Goal: Task Accomplishment & Management: Complete application form

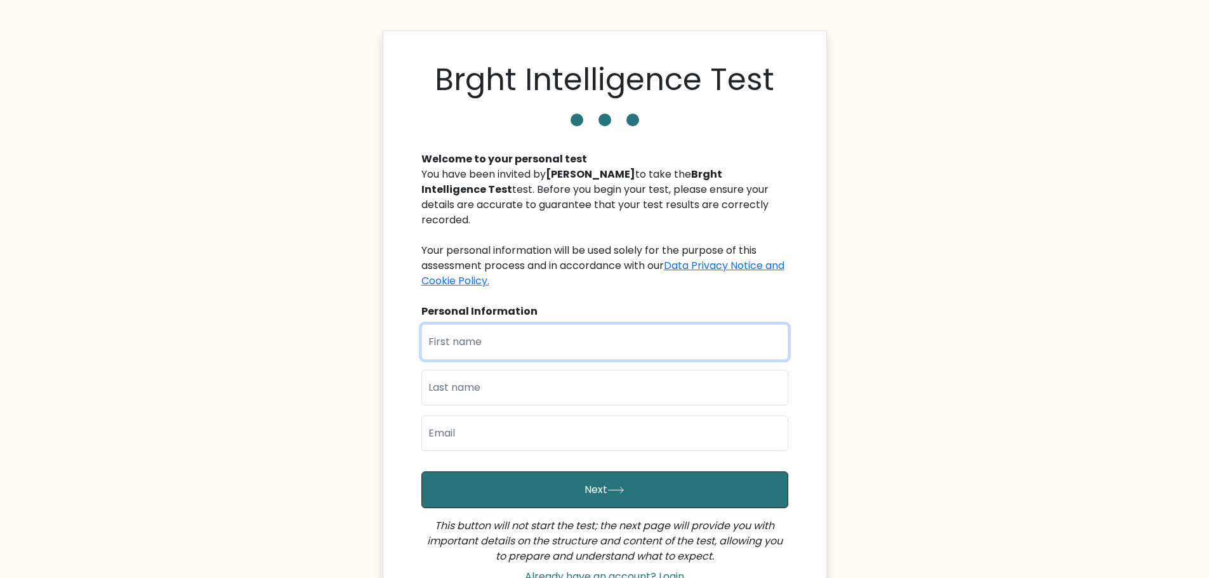
click at [570, 336] on input "text" at bounding box center [604, 342] width 367 height 36
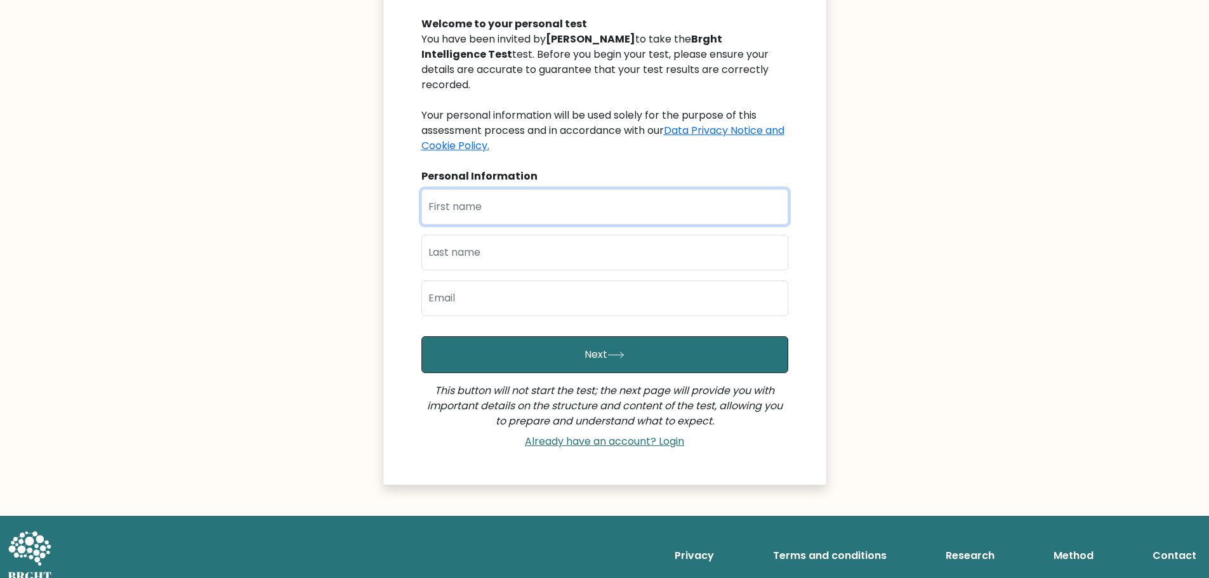
click at [491, 192] on input "text" at bounding box center [604, 207] width 367 height 36
type input "Andrew"
type input "Nwankwo"
type input "nwankwo.andrew2017@gmail.com"
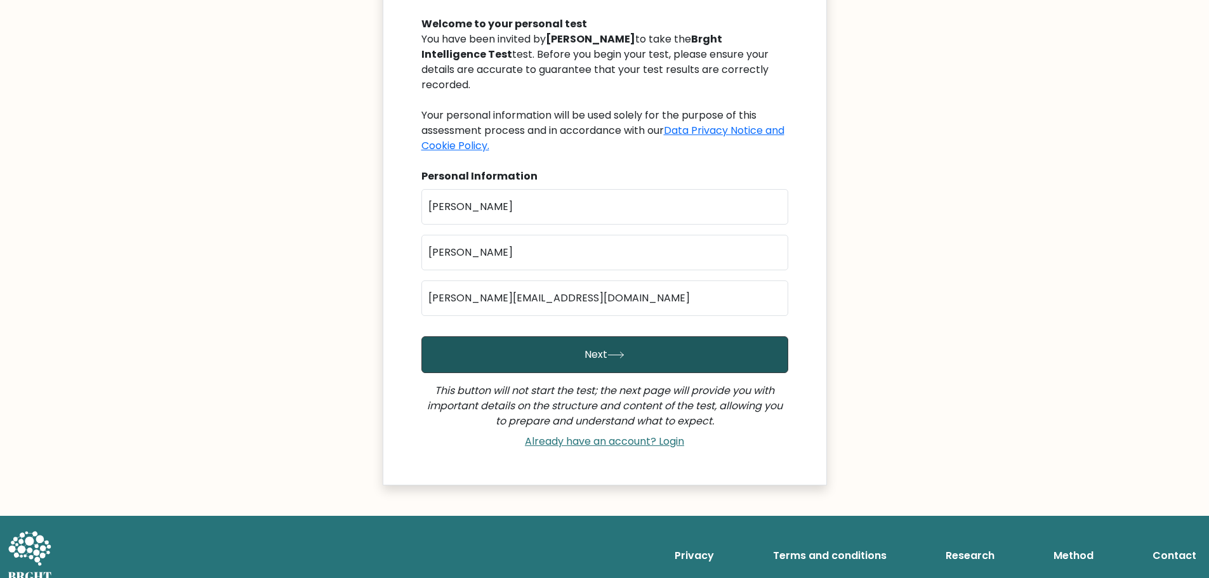
click at [571, 336] on button "Next" at bounding box center [604, 354] width 367 height 37
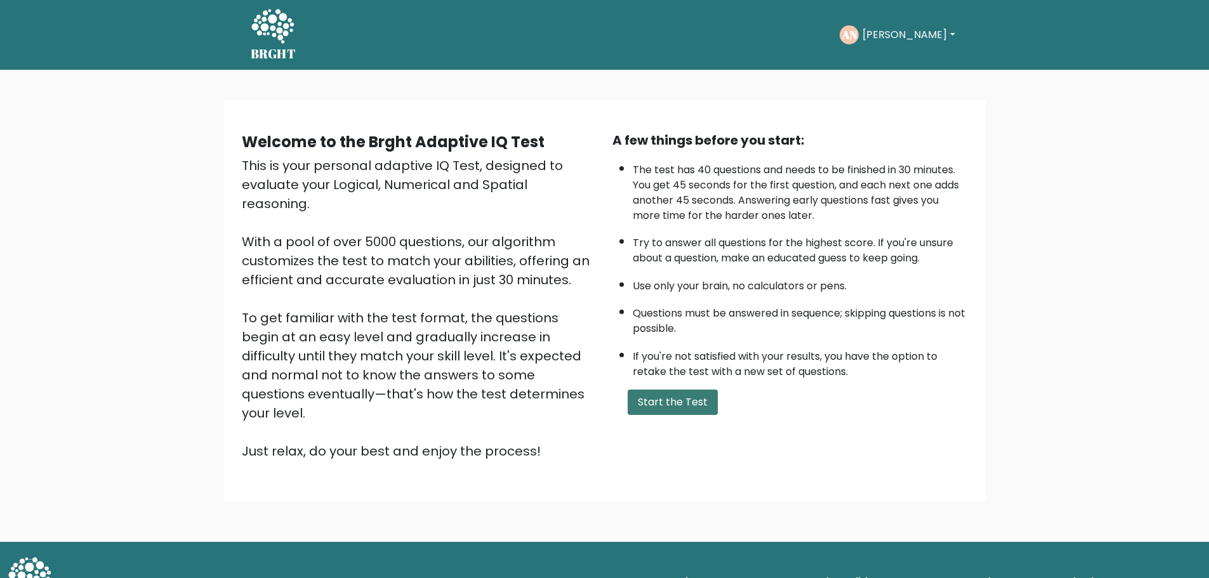
click at [649, 400] on button "Start the Test" at bounding box center [672, 402] width 90 height 25
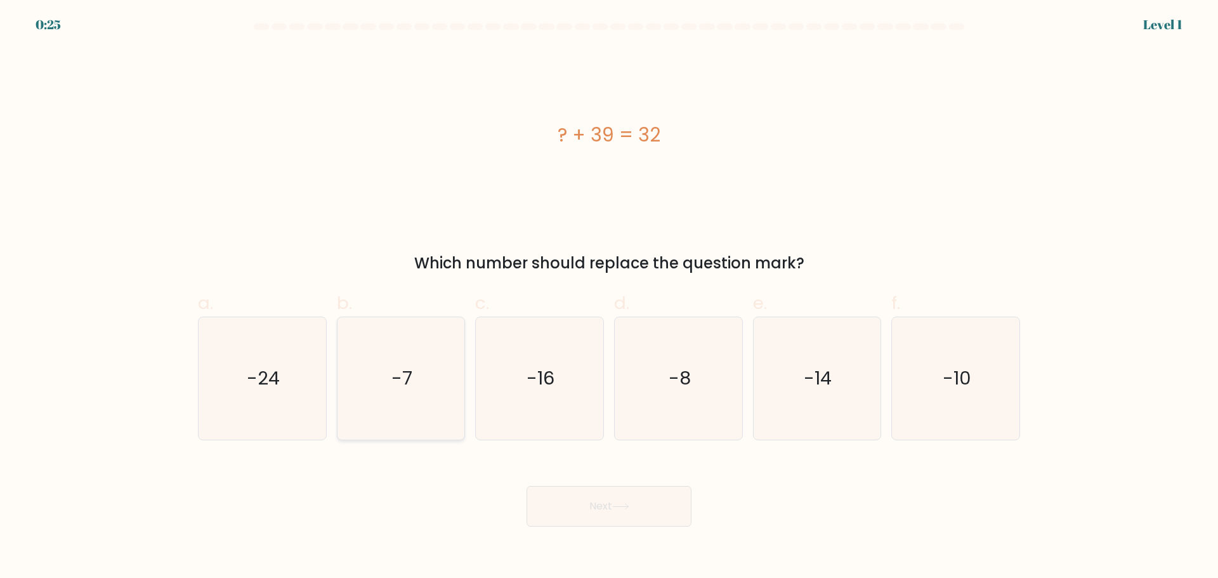
click at [400, 393] on icon "-7" at bounding box center [400, 378] width 122 height 122
click at [609, 298] on input "b. -7" at bounding box center [609, 293] width 1 height 8
radio input "true"
click at [643, 501] on button "Next" at bounding box center [609, 506] width 165 height 41
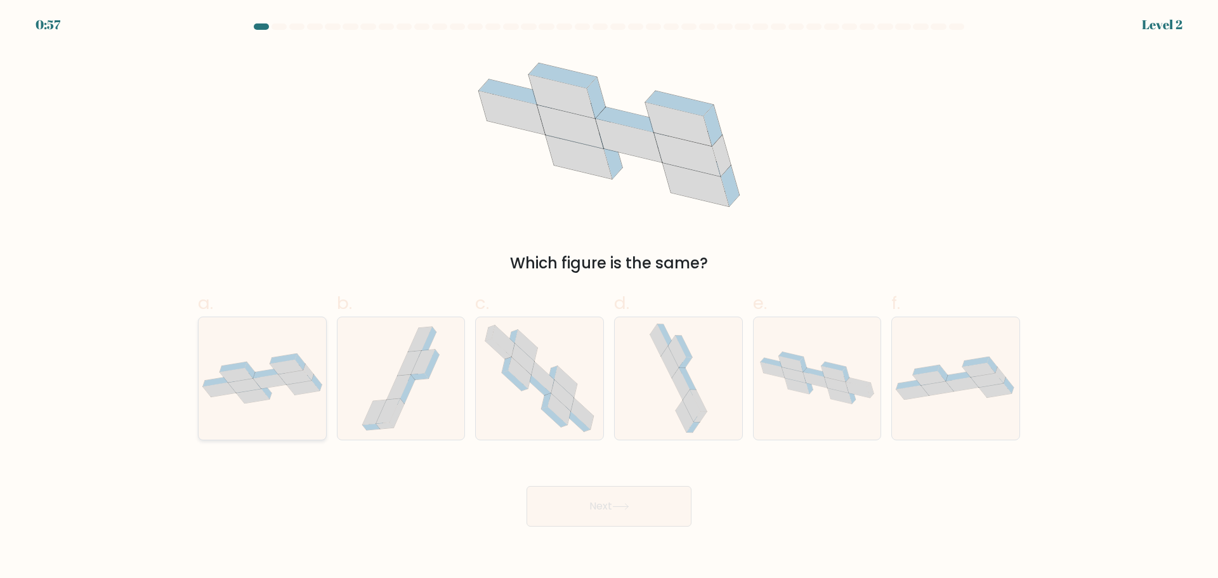
click at [217, 371] on icon at bounding box center [263, 378] width 128 height 50
click at [609, 298] on input "a." at bounding box center [609, 293] width 1 height 8
radio input "true"
click at [598, 508] on button "Next" at bounding box center [609, 506] width 165 height 41
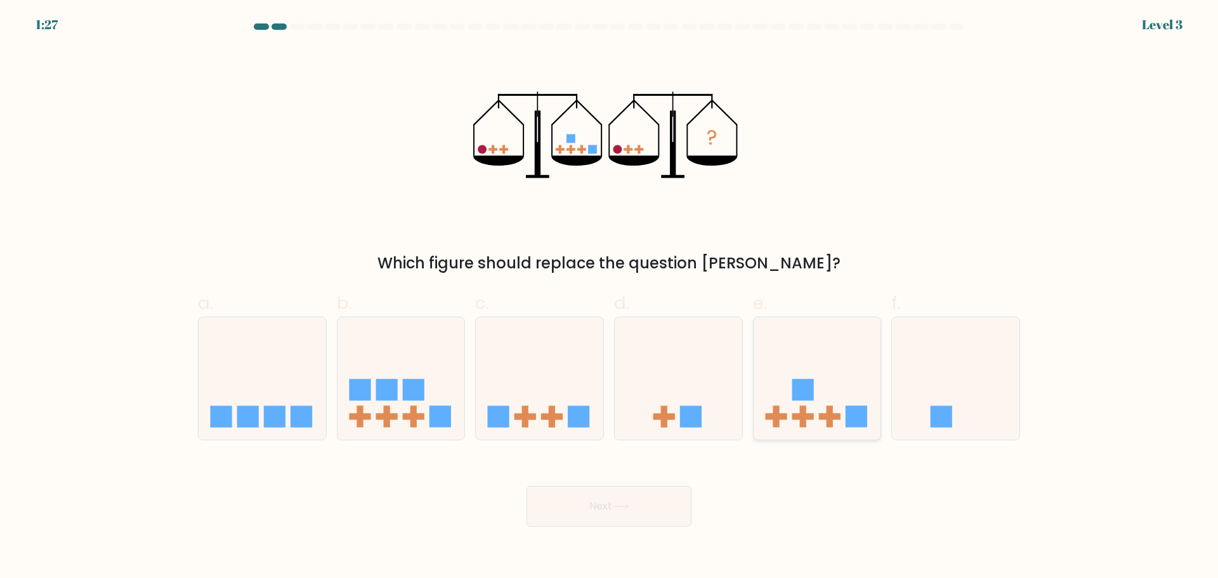
click at [782, 380] on icon at bounding box center [818, 377] width 128 height 105
click at [610, 298] on input "e." at bounding box center [609, 293] width 1 height 8
radio input "true"
click at [608, 505] on button "Next" at bounding box center [609, 506] width 165 height 41
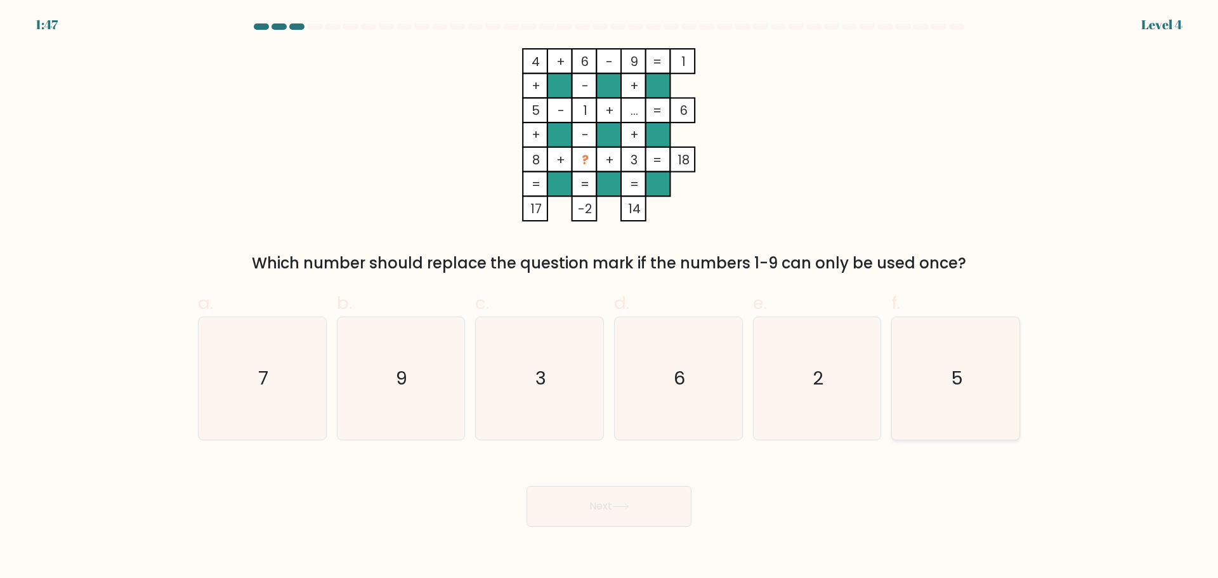
click at [958, 390] on text "5" at bounding box center [957, 377] width 12 height 25
click at [610, 298] on input "f. 5" at bounding box center [609, 293] width 1 height 8
radio input "true"
click at [610, 508] on button "Next" at bounding box center [609, 506] width 165 height 41
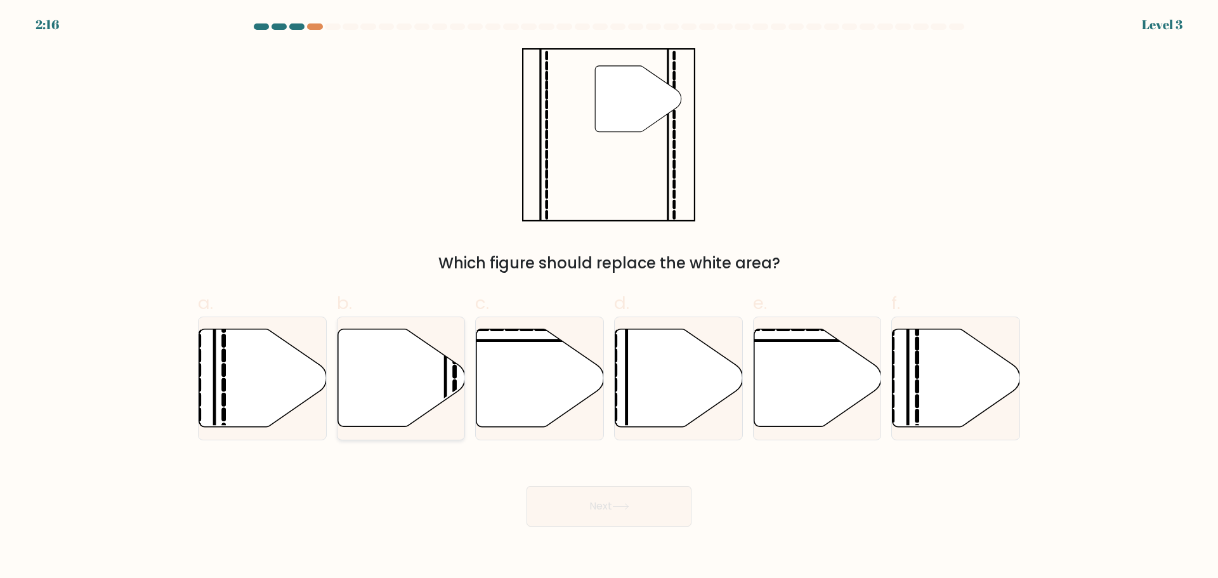
click at [397, 395] on icon at bounding box center [402, 378] width 128 height 98
click at [609, 298] on input "b." at bounding box center [609, 293] width 1 height 8
radio input "true"
click at [640, 511] on button "Next" at bounding box center [609, 506] width 165 height 41
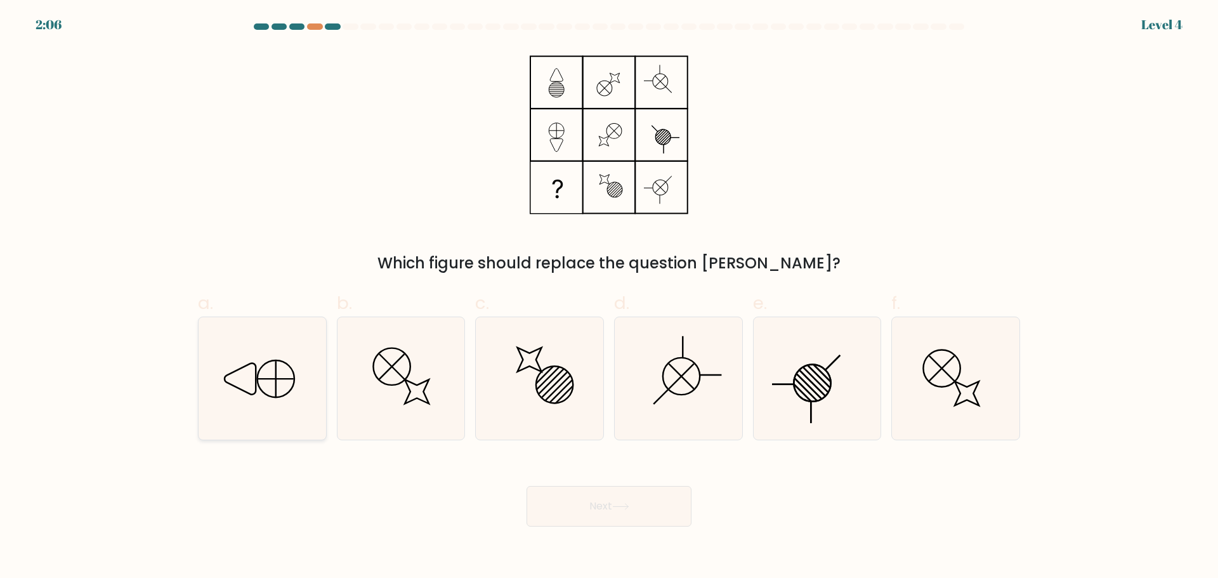
click at [268, 385] on icon at bounding box center [262, 378] width 122 height 122
click at [609, 298] on input "a." at bounding box center [609, 293] width 1 height 8
radio input "true"
click at [645, 505] on button "Next" at bounding box center [609, 506] width 165 height 41
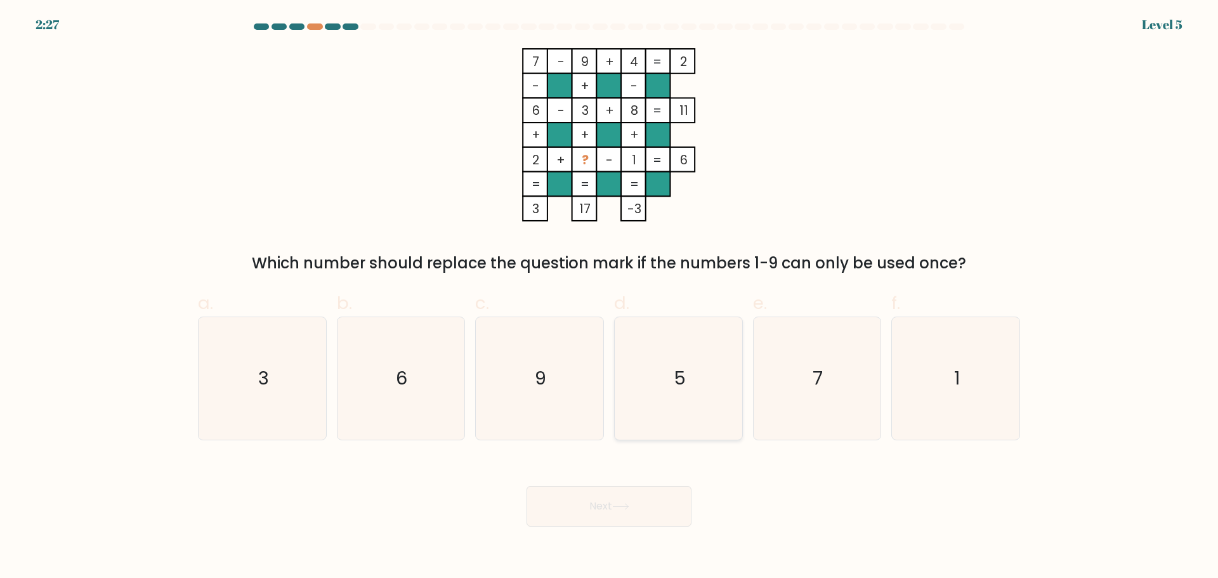
click at [659, 365] on icon "5" at bounding box center [678, 378] width 122 height 122
click at [610, 298] on input "d. 5" at bounding box center [609, 293] width 1 height 8
radio input "true"
click at [594, 505] on button "Next" at bounding box center [609, 506] width 165 height 41
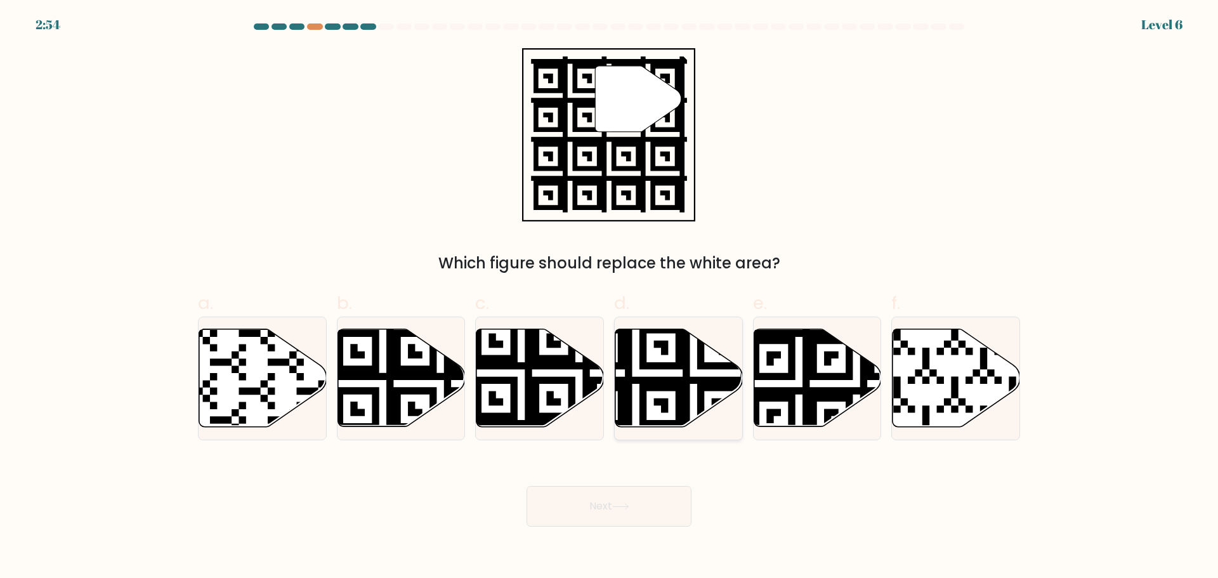
click at [676, 399] on icon at bounding box center [635, 430] width 231 height 231
click at [610, 298] on input "d." at bounding box center [609, 293] width 1 height 8
radio input "true"
click at [641, 495] on button "Next" at bounding box center [609, 506] width 165 height 41
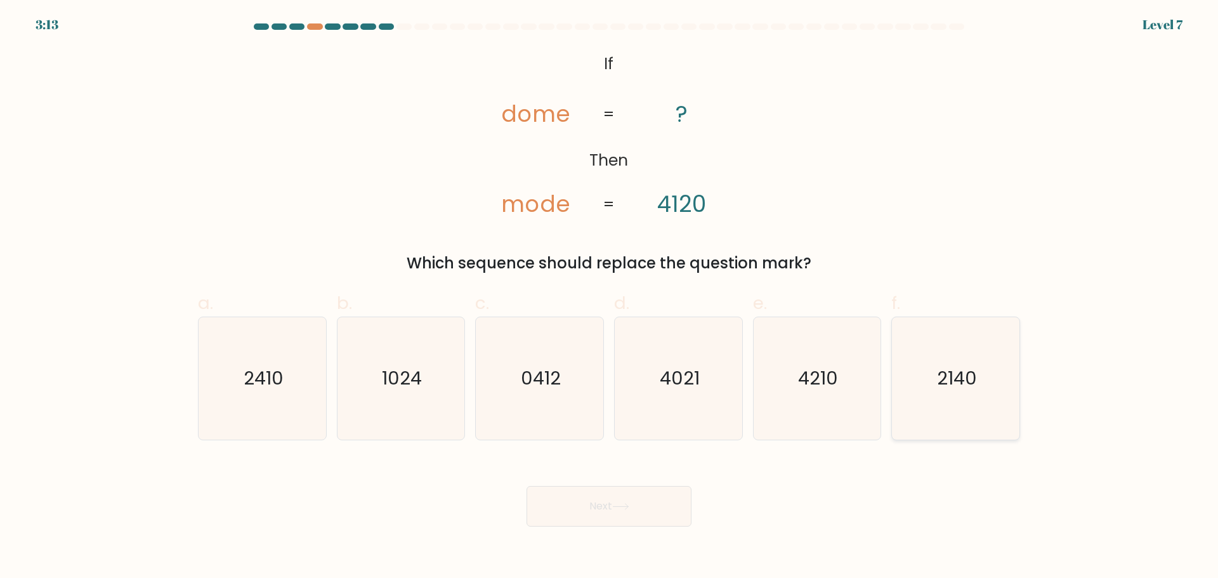
click at [943, 400] on icon "2140" at bounding box center [956, 378] width 122 height 122
click at [610, 298] on input "f. 2140" at bounding box center [609, 293] width 1 height 8
radio input "true"
click at [603, 508] on button "Next" at bounding box center [609, 506] width 165 height 41
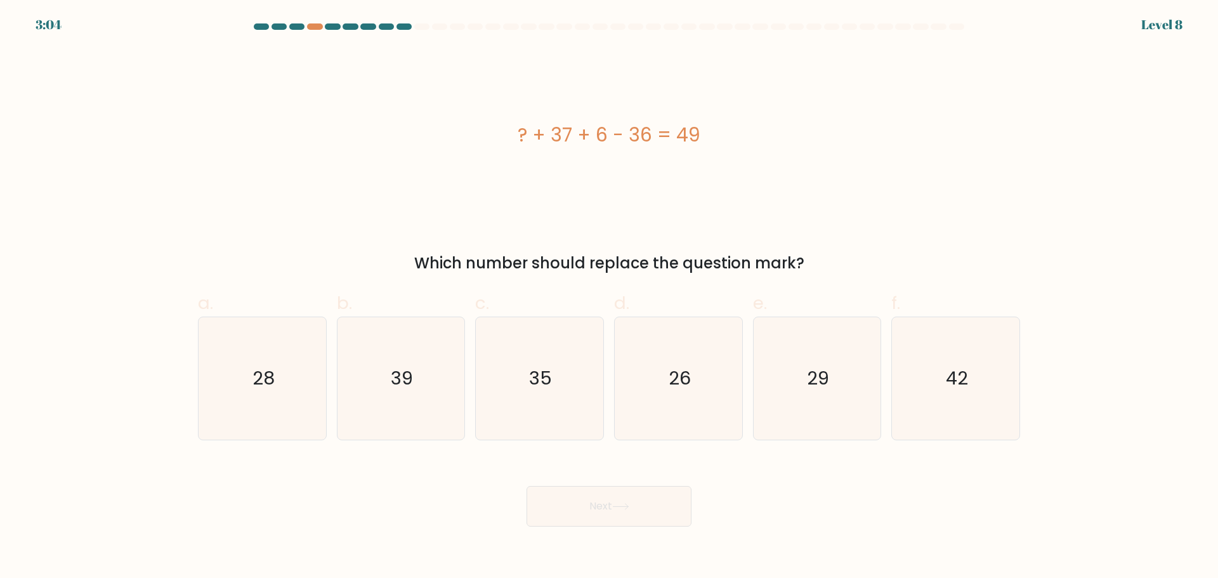
click at [579, 522] on button "Next" at bounding box center [609, 506] width 165 height 41
click at [460, 279] on form "a." at bounding box center [609, 274] width 1218 height 503
click at [941, 376] on icon "42" at bounding box center [956, 378] width 122 height 122
click at [610, 298] on input "f. 42" at bounding box center [609, 293] width 1 height 8
radio input "true"
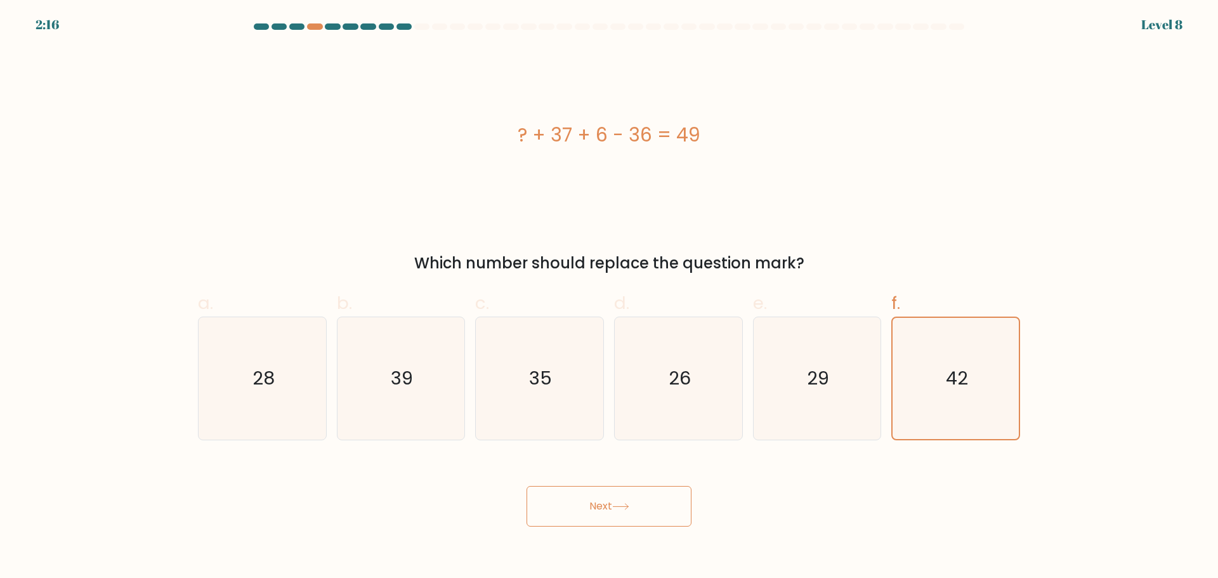
click at [593, 506] on button "Next" at bounding box center [609, 506] width 165 height 41
click at [615, 506] on button "Next" at bounding box center [609, 506] width 165 height 41
click at [636, 503] on button "Next" at bounding box center [609, 506] width 165 height 41
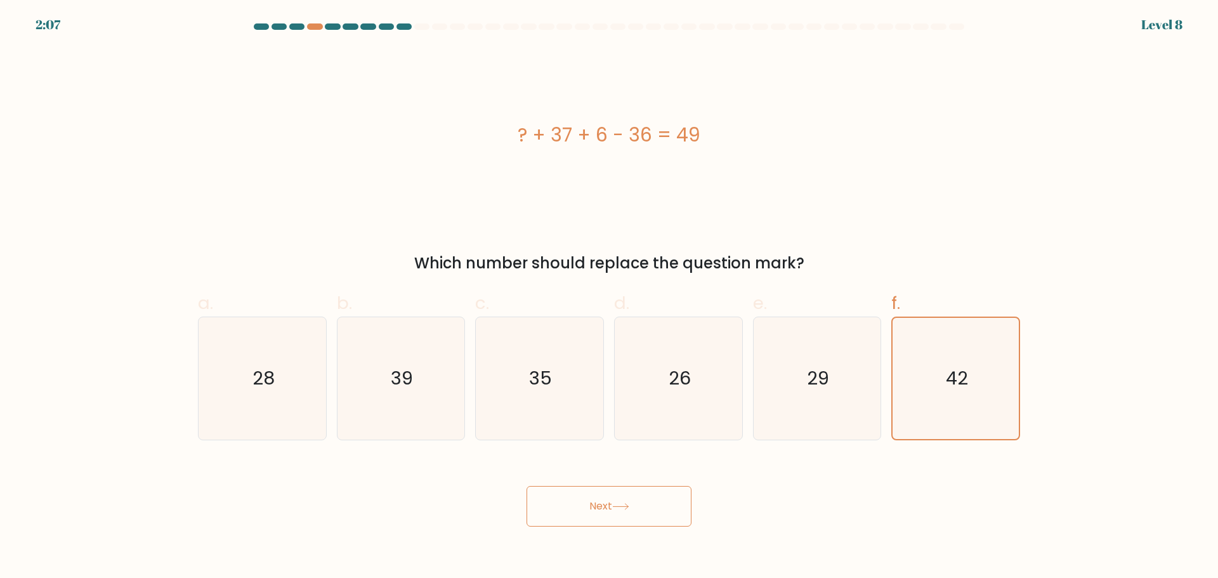
click at [636, 503] on button "Next" at bounding box center [609, 506] width 165 height 41
click at [527, 486] on button "Next" at bounding box center [609, 506] width 165 height 41
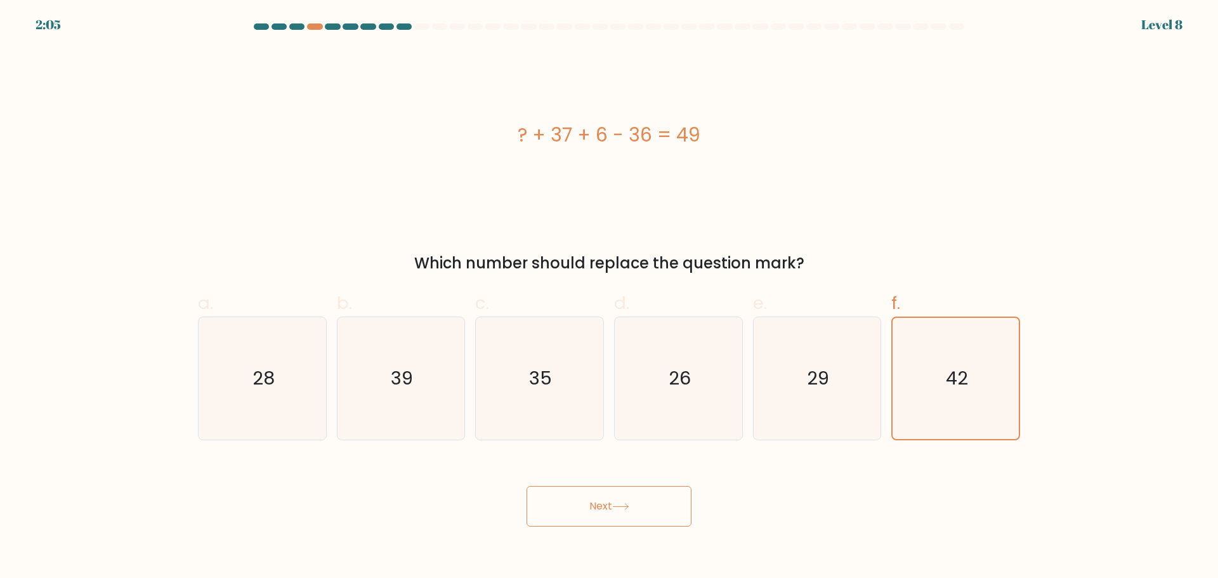
click at [527, 486] on button "Next" at bounding box center [609, 506] width 165 height 41
click at [842, 383] on icon "29" at bounding box center [817, 378] width 122 height 122
click at [610, 298] on input "e. 29" at bounding box center [609, 293] width 1 height 8
radio input "true"
click at [959, 372] on text "42" at bounding box center [957, 377] width 22 height 25
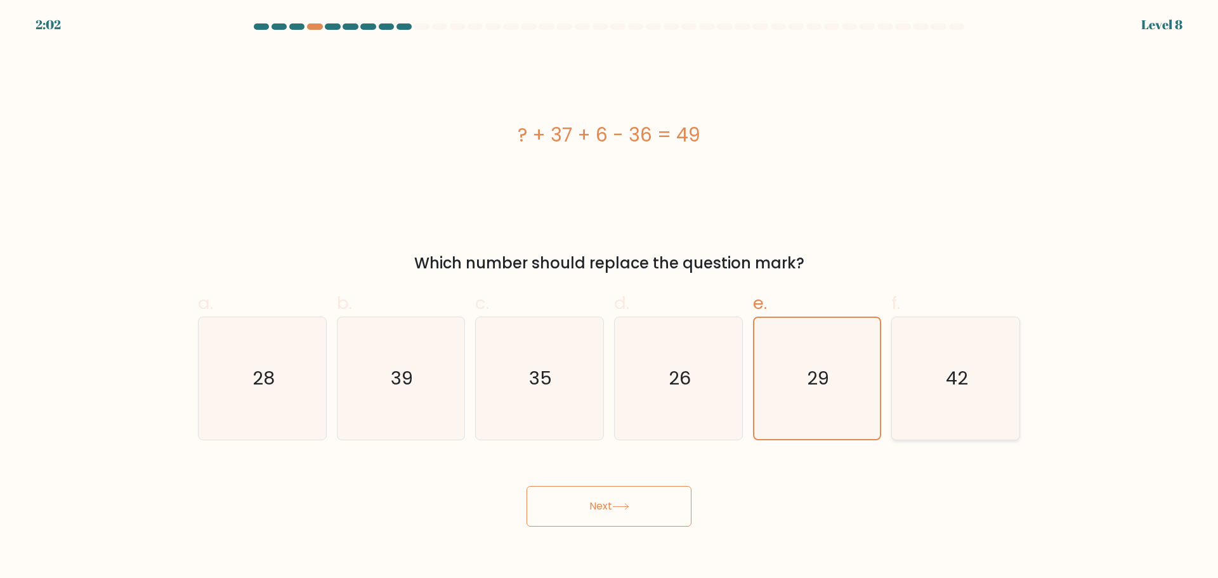
click at [610, 298] on input "f. 42" at bounding box center [609, 293] width 1 height 8
radio input "true"
click at [527, 486] on button "Next" at bounding box center [609, 506] width 165 height 41
click at [567, 505] on button "Next" at bounding box center [609, 506] width 165 height 41
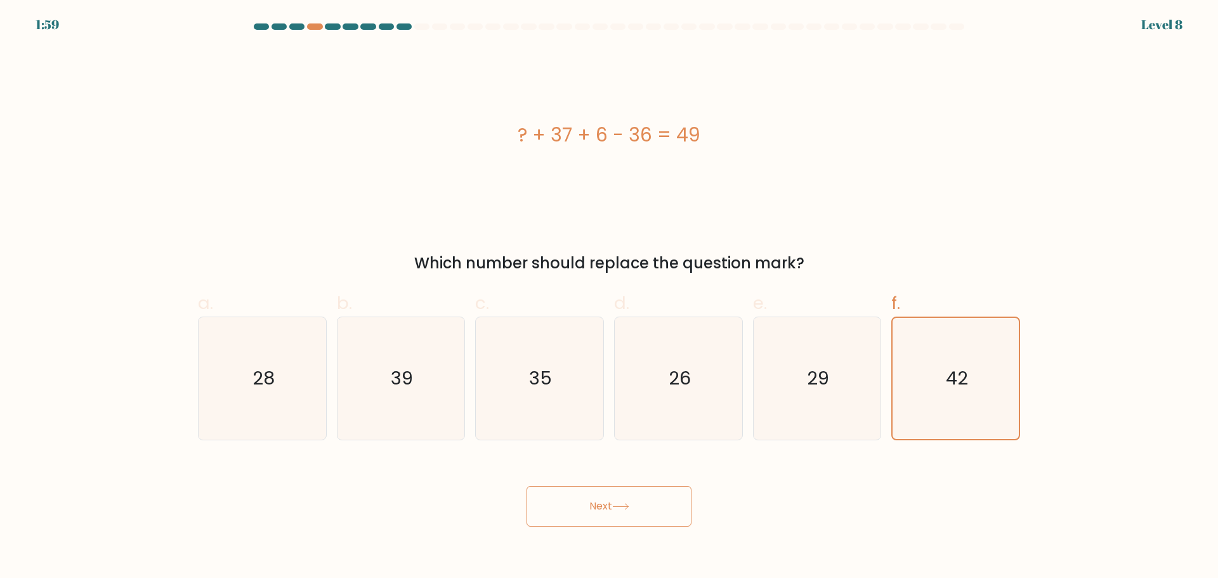
click at [567, 505] on button "Next" at bounding box center [609, 506] width 165 height 41
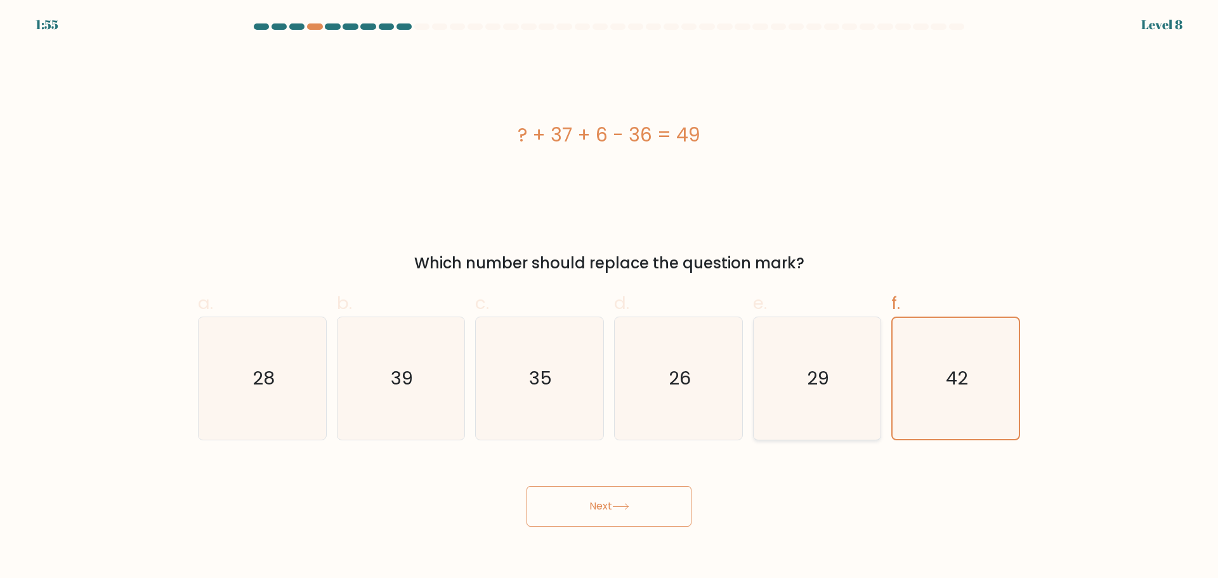
click at [860, 395] on icon "29" at bounding box center [817, 378] width 122 height 122
click at [610, 298] on input "e. 29" at bounding box center [609, 293] width 1 height 8
radio input "true"
click at [627, 522] on button "Next" at bounding box center [609, 506] width 165 height 41
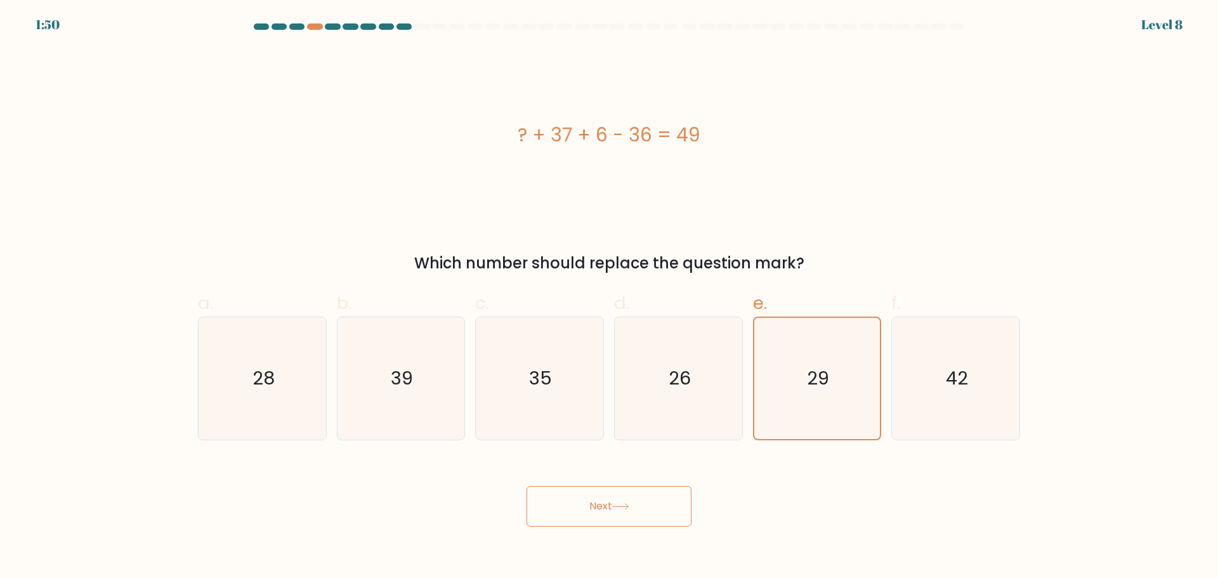
click at [655, 502] on button "Next" at bounding box center [609, 506] width 165 height 41
click at [527, 486] on button "Next" at bounding box center [609, 506] width 165 height 41
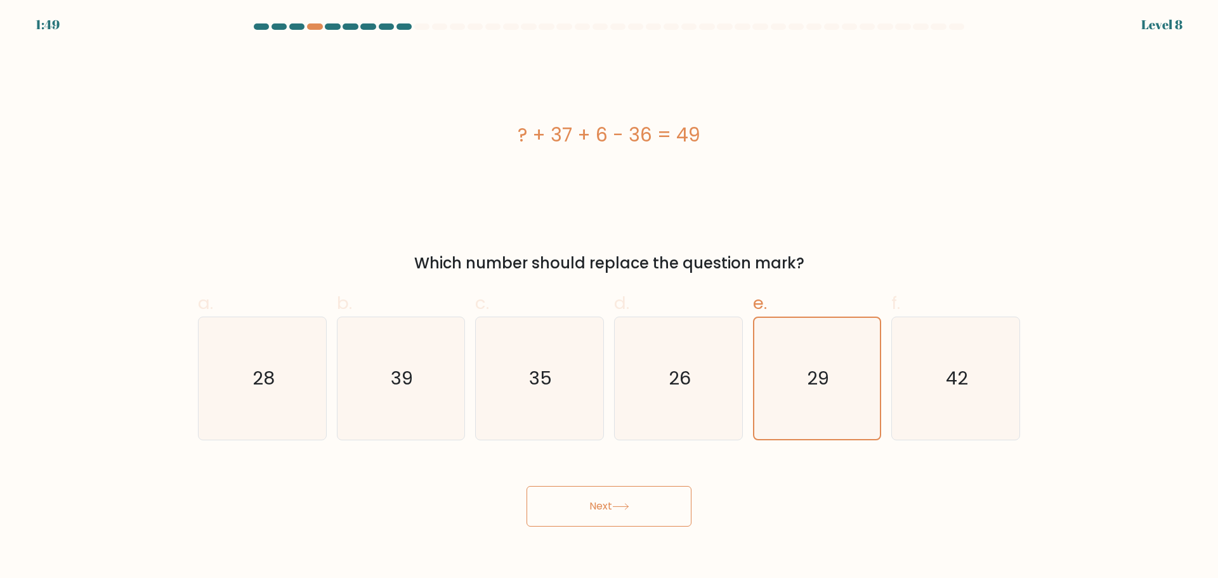
click at [527, 486] on button "Next" at bounding box center [609, 506] width 165 height 41
click at [938, 373] on icon "42" at bounding box center [956, 378] width 122 height 122
click at [610, 298] on input "f. 42" at bounding box center [609, 293] width 1 height 8
radio input "true"
click at [683, 502] on button "Next" at bounding box center [609, 506] width 165 height 41
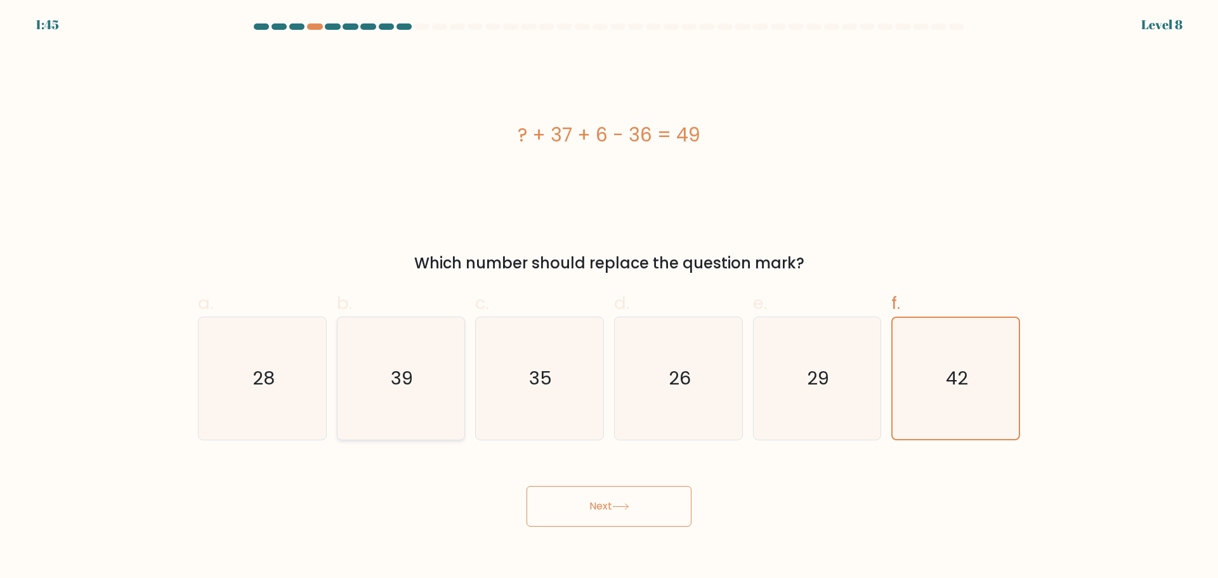
click at [527, 486] on button "Next" at bounding box center [609, 506] width 165 height 41
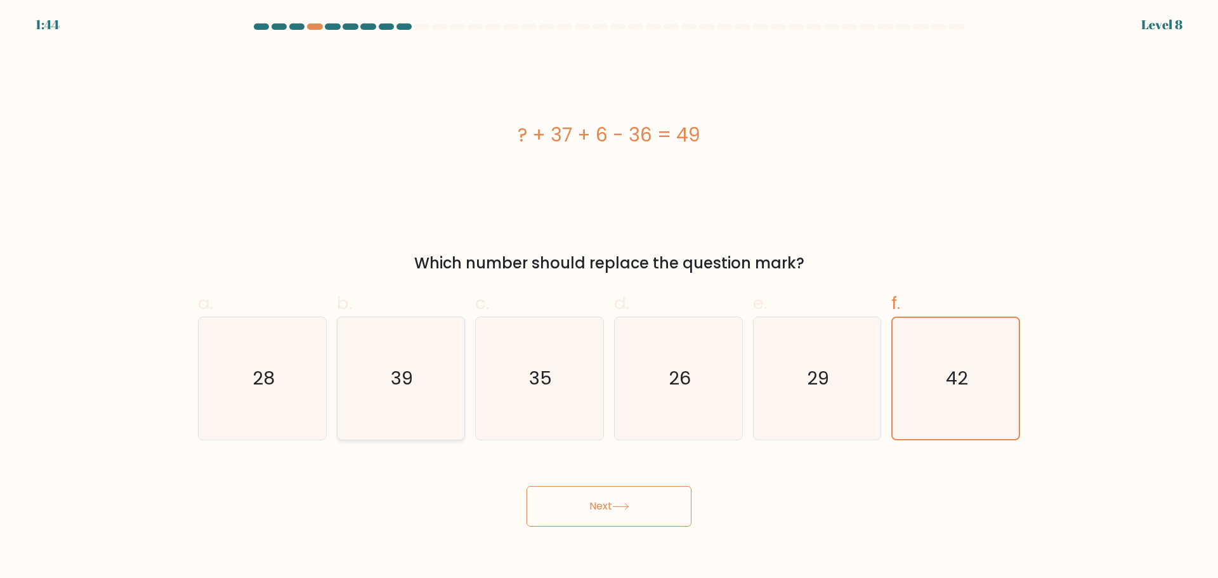
click at [527, 486] on button "Next" at bounding box center [609, 506] width 165 height 41
click at [778, 410] on icon "29" at bounding box center [817, 378] width 122 height 122
click at [610, 298] on input "e. 29" at bounding box center [609, 293] width 1 height 8
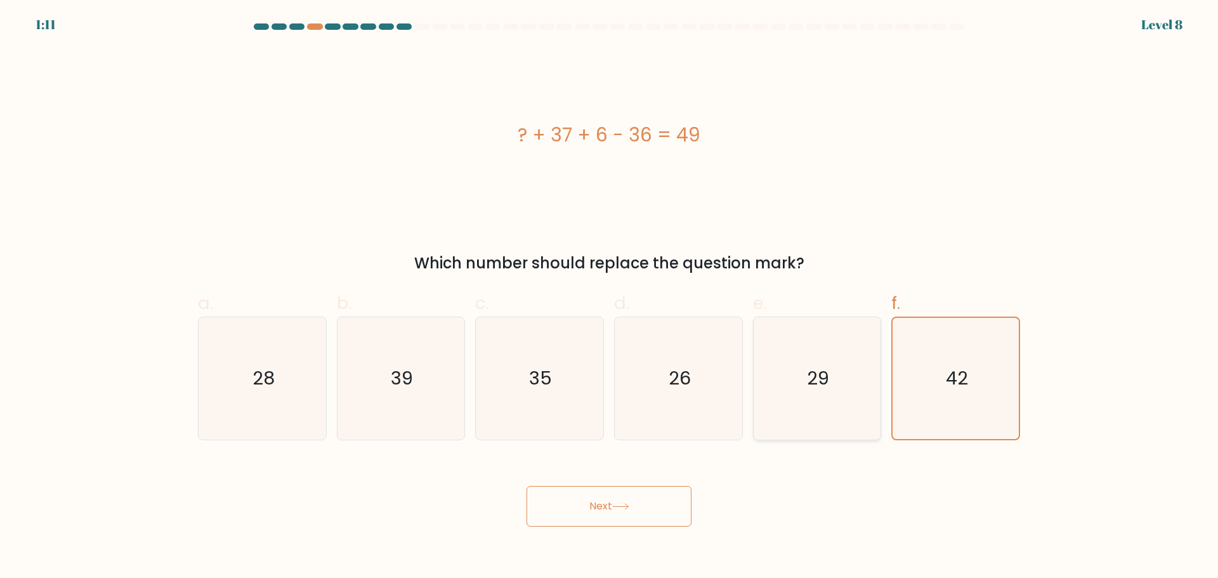
radio input "true"
click at [955, 389] on text "42" at bounding box center [957, 377] width 22 height 25
click at [610, 298] on input "f. 42" at bounding box center [609, 293] width 1 height 8
radio input "true"
click at [645, 495] on button "Next" at bounding box center [609, 506] width 165 height 41
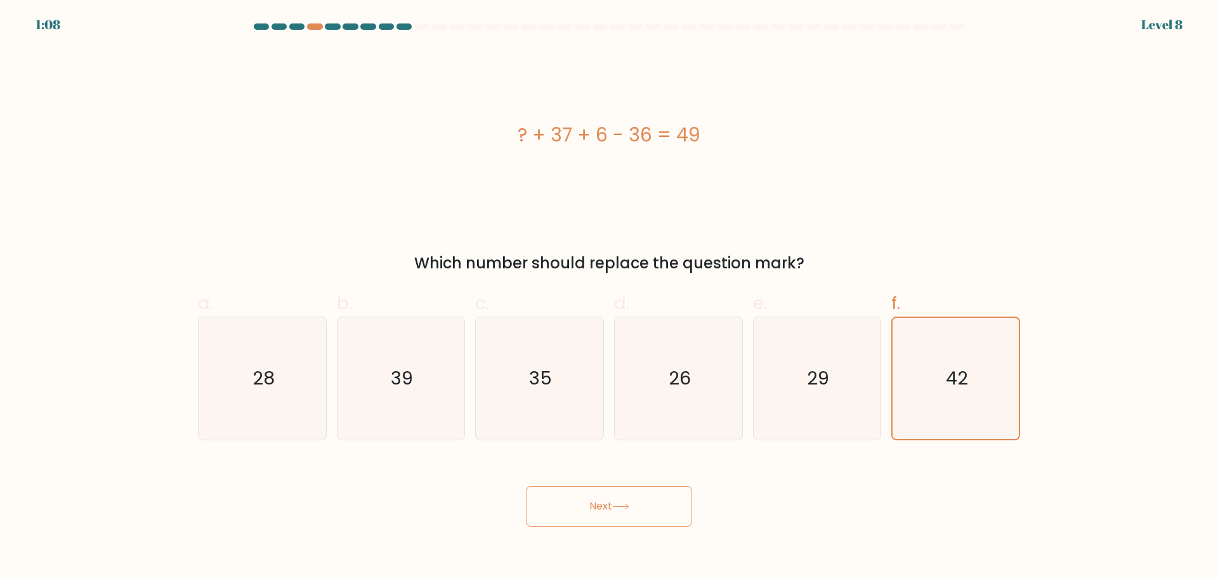
click at [645, 495] on button "Next" at bounding box center [609, 506] width 165 height 41
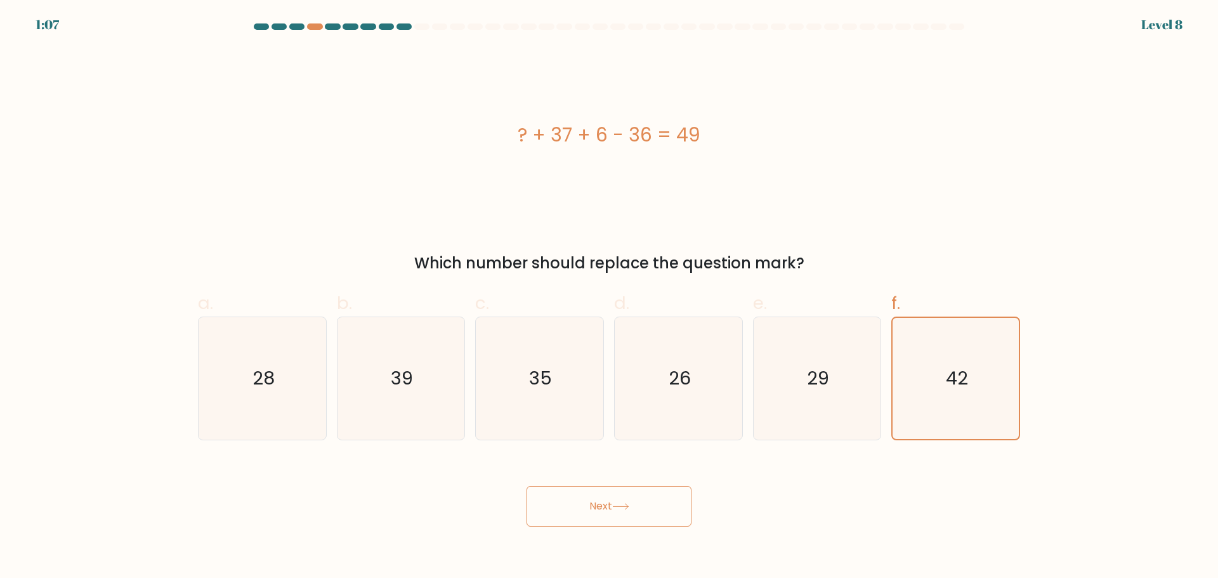
click at [645, 495] on button "Next" at bounding box center [609, 506] width 165 height 41
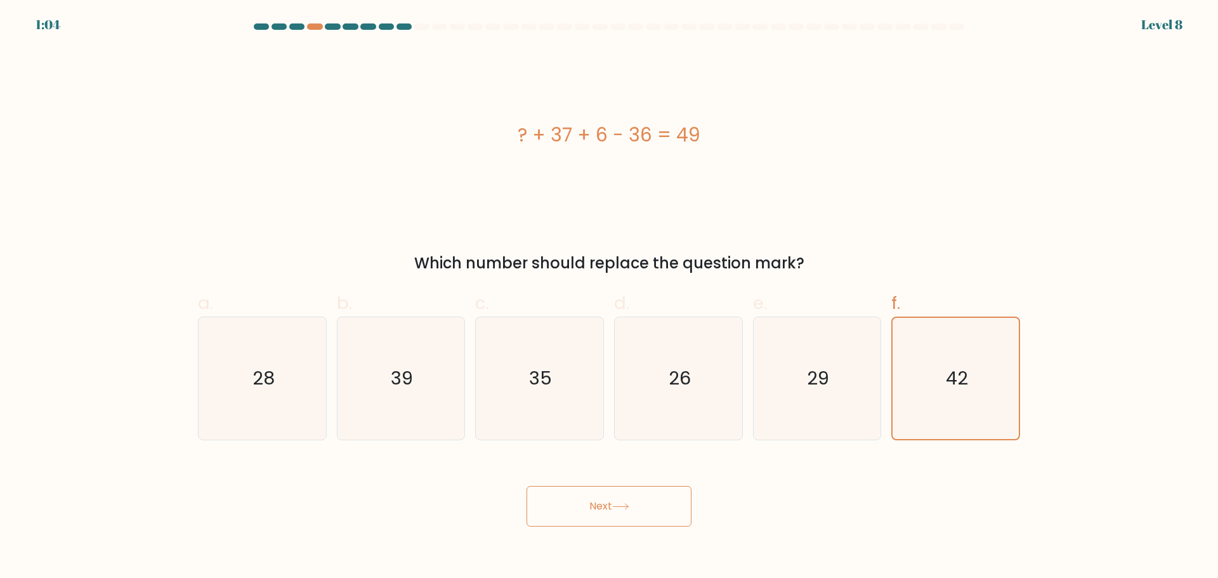
click at [645, 495] on button "Next" at bounding box center [609, 506] width 165 height 41
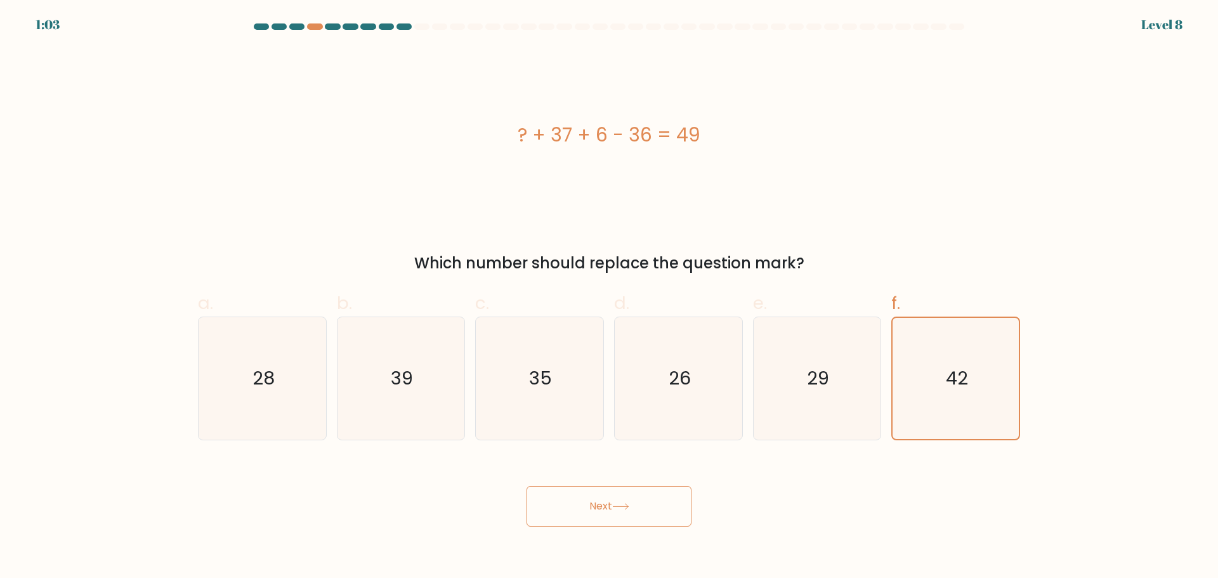
drag, startPoint x: 645, startPoint y: 495, endPoint x: 397, endPoint y: 246, distance: 350.8
click at [397, 246] on form "a." at bounding box center [609, 274] width 1218 height 503
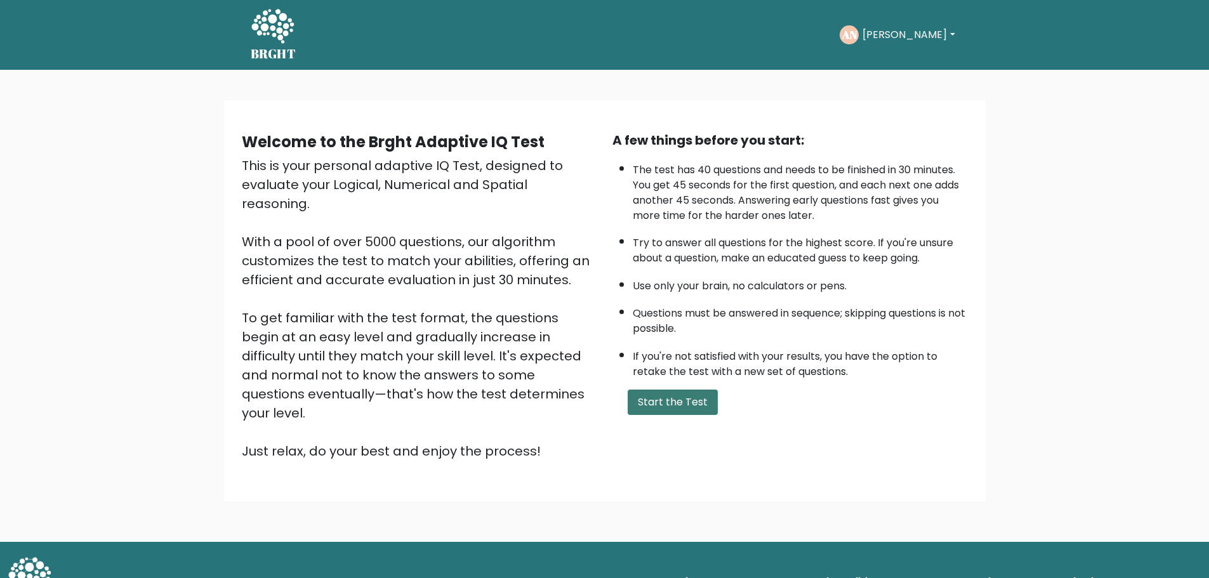
click at [678, 409] on button "Start the Test" at bounding box center [672, 402] width 90 height 25
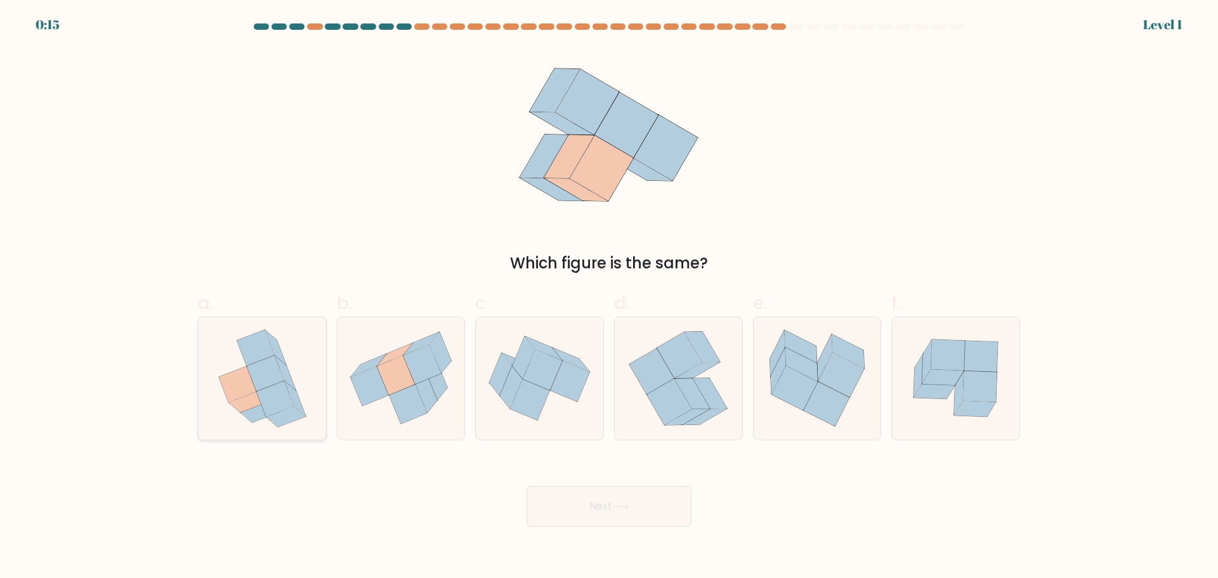
click at [273, 373] on icon at bounding box center [265, 373] width 37 height 36
click at [609, 298] on input "a." at bounding box center [609, 293] width 1 height 8
radio input "true"
click at [653, 504] on button "Next" at bounding box center [609, 506] width 165 height 41
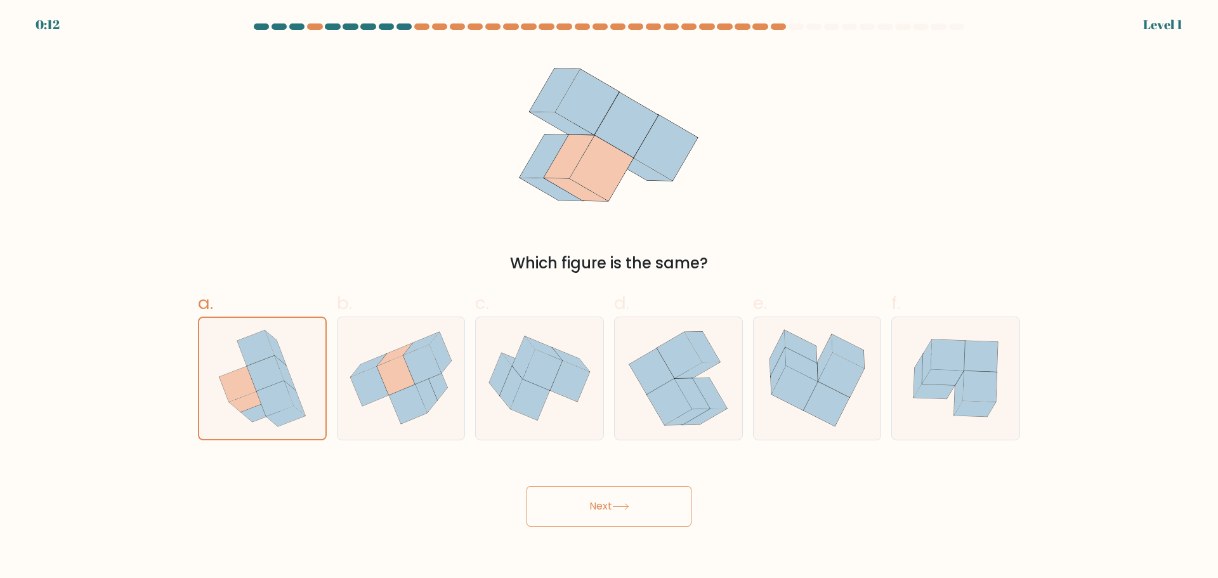
click at [653, 504] on button "Next" at bounding box center [609, 506] width 165 height 41
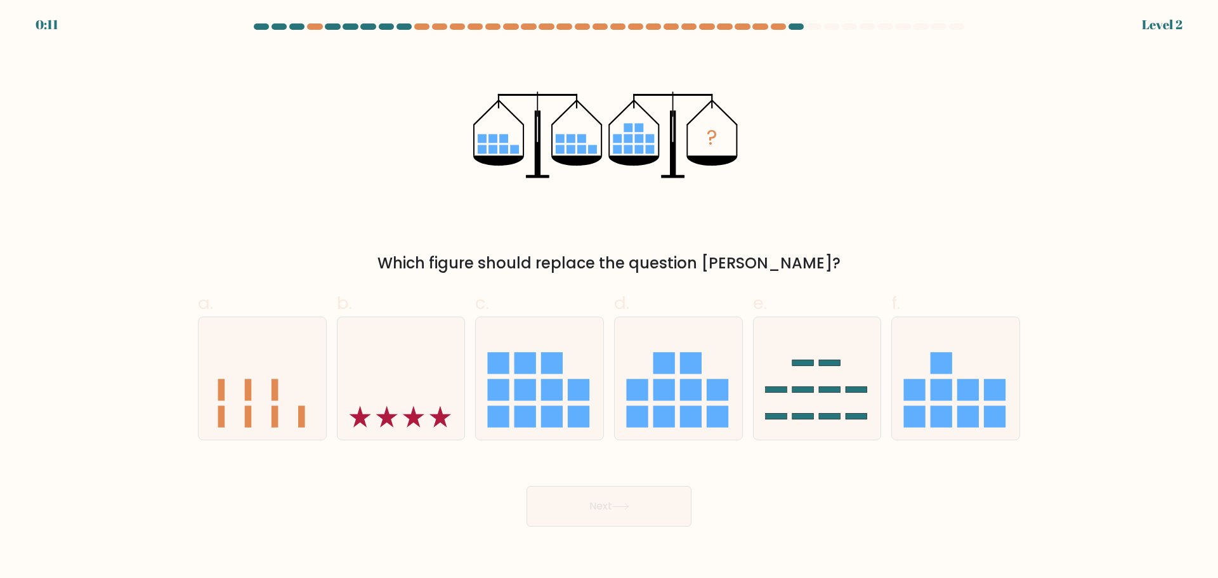
click at [653, 504] on button "Next" at bounding box center [609, 506] width 165 height 41
click at [374, 382] on icon at bounding box center [402, 377] width 128 height 105
click at [609, 298] on input "b." at bounding box center [609, 293] width 1 height 8
radio input "true"
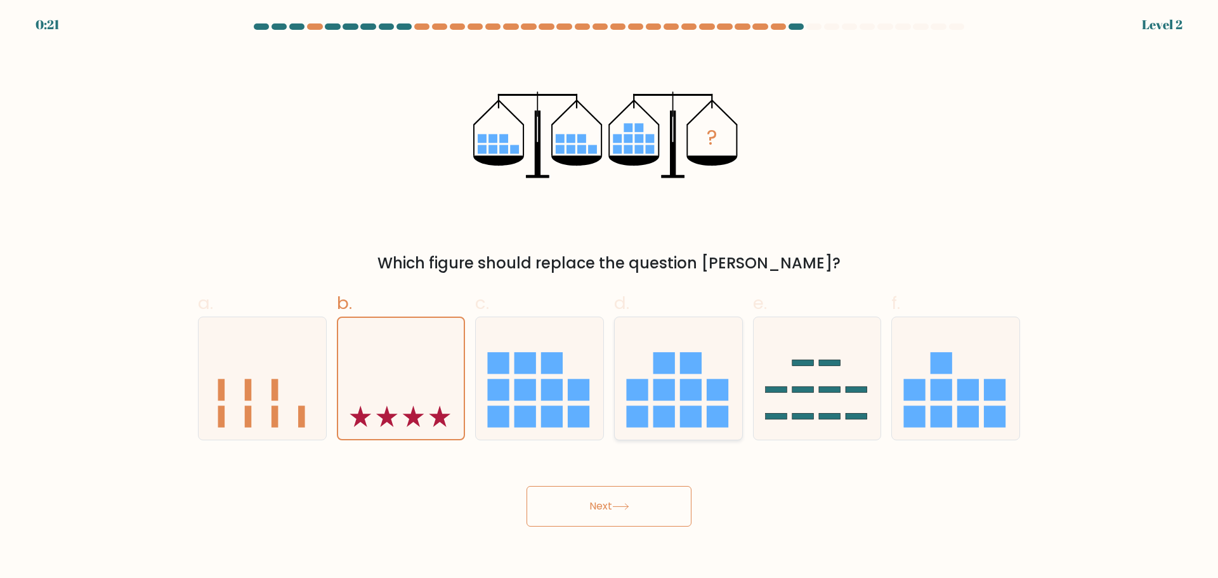
click at [668, 407] on rect at bounding box center [664, 417] width 22 height 22
click at [610, 298] on input "d." at bounding box center [609, 293] width 1 height 8
radio input "true"
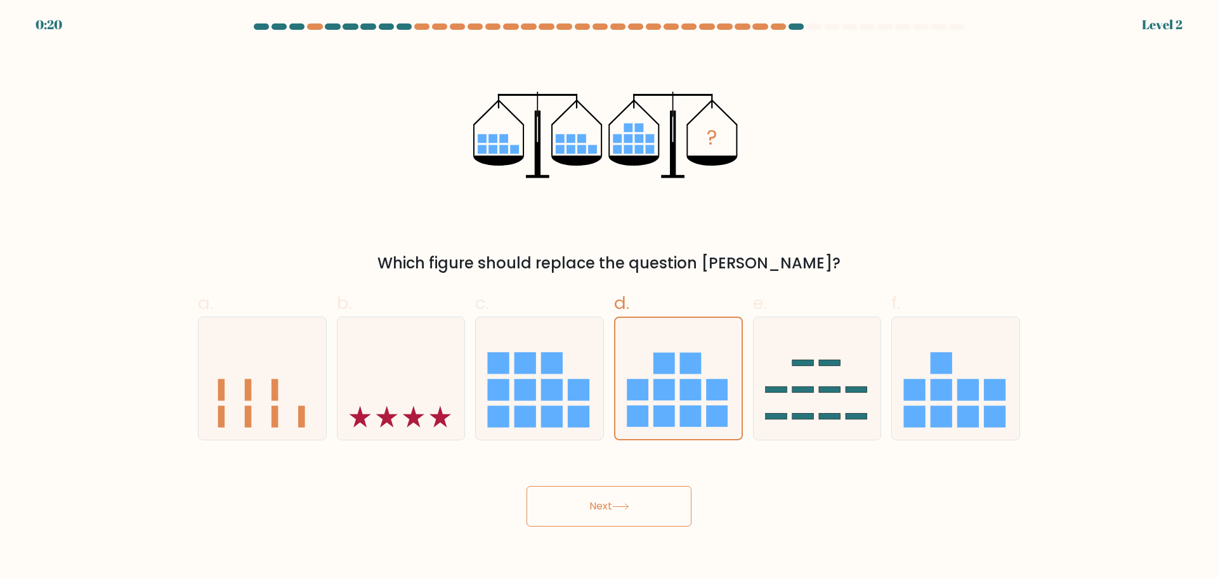
click at [642, 501] on button "Next" at bounding box center [609, 506] width 165 height 41
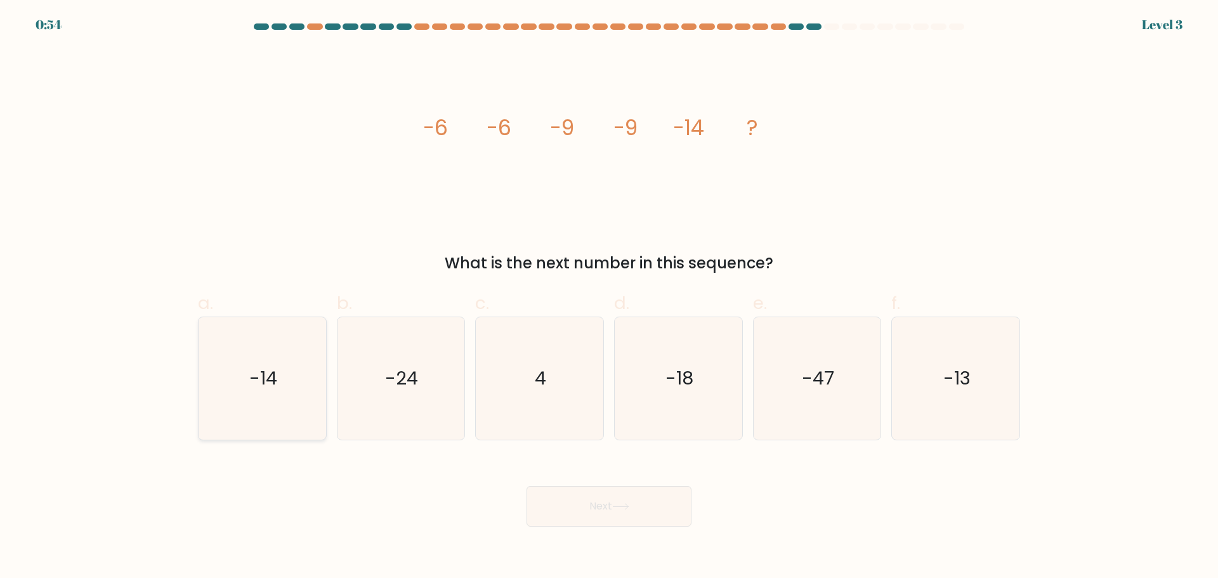
click at [250, 379] on text "-14" at bounding box center [263, 377] width 28 height 25
click at [609, 298] on input "a. -14" at bounding box center [609, 293] width 1 height 8
radio input "true"
click at [606, 506] on button "Next" at bounding box center [609, 506] width 165 height 41
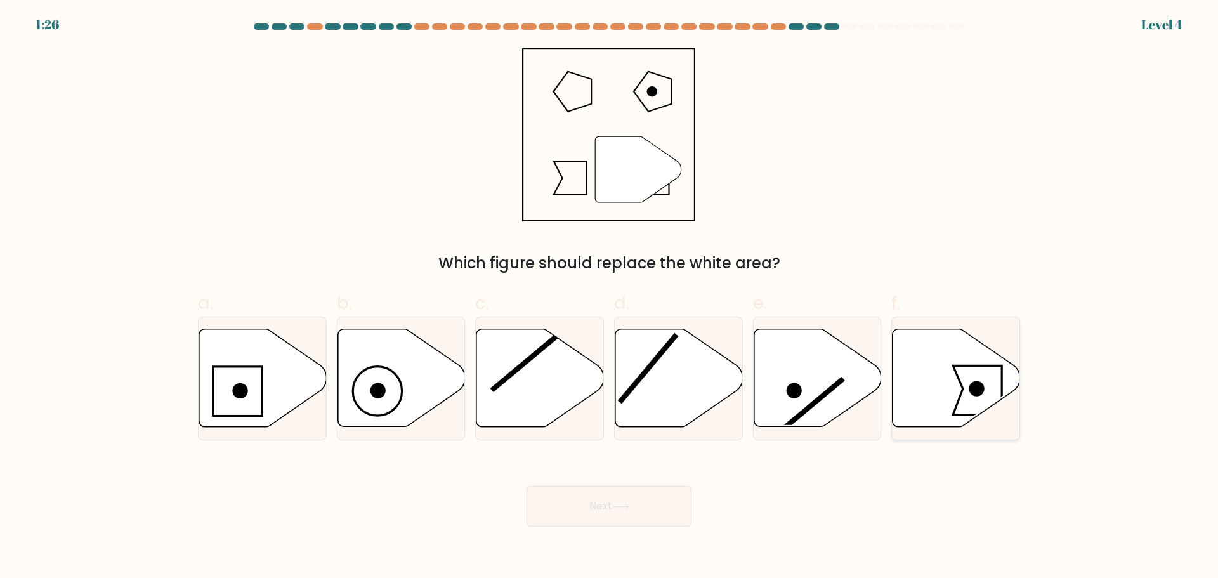
click at [976, 393] on circle at bounding box center [976, 388] width 15 height 15
click at [610, 298] on input "f." at bounding box center [609, 293] width 1 height 8
radio input "true"
click at [643, 502] on button "Next" at bounding box center [609, 506] width 165 height 41
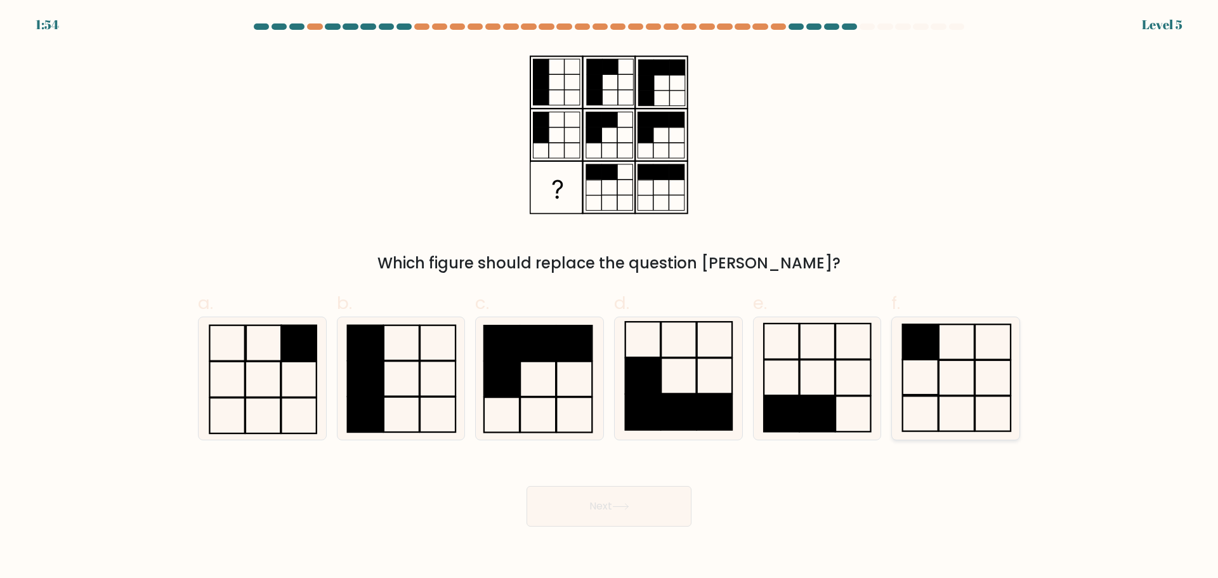
click at [968, 347] on icon at bounding box center [956, 378] width 122 height 122
click at [610, 298] on input "f." at bounding box center [609, 293] width 1 height 8
radio input "true"
click at [650, 504] on button "Next" at bounding box center [609, 506] width 165 height 41
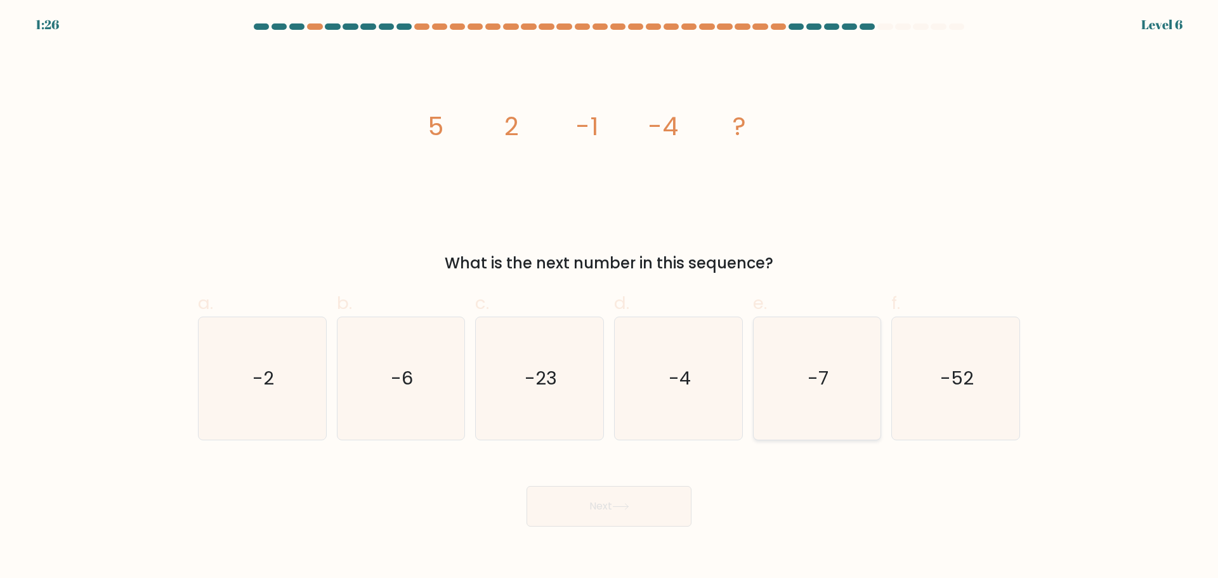
click at [785, 381] on icon "-7" at bounding box center [817, 378] width 122 height 122
click at [610, 298] on input "e. -7" at bounding box center [609, 293] width 1 height 8
radio input "true"
click at [624, 496] on button "Next" at bounding box center [609, 506] width 165 height 41
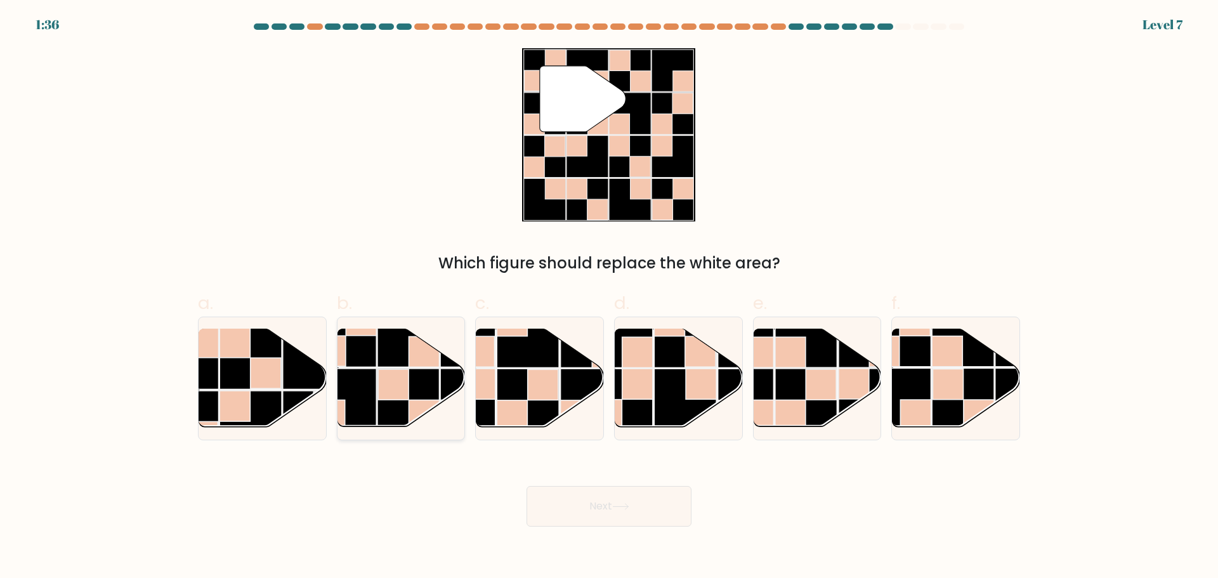
click at [372, 386] on rect at bounding box center [345, 400] width 62 height 62
click at [609, 298] on input "b." at bounding box center [609, 293] width 1 height 8
radio input "true"
click at [600, 499] on button "Next" at bounding box center [609, 506] width 165 height 41
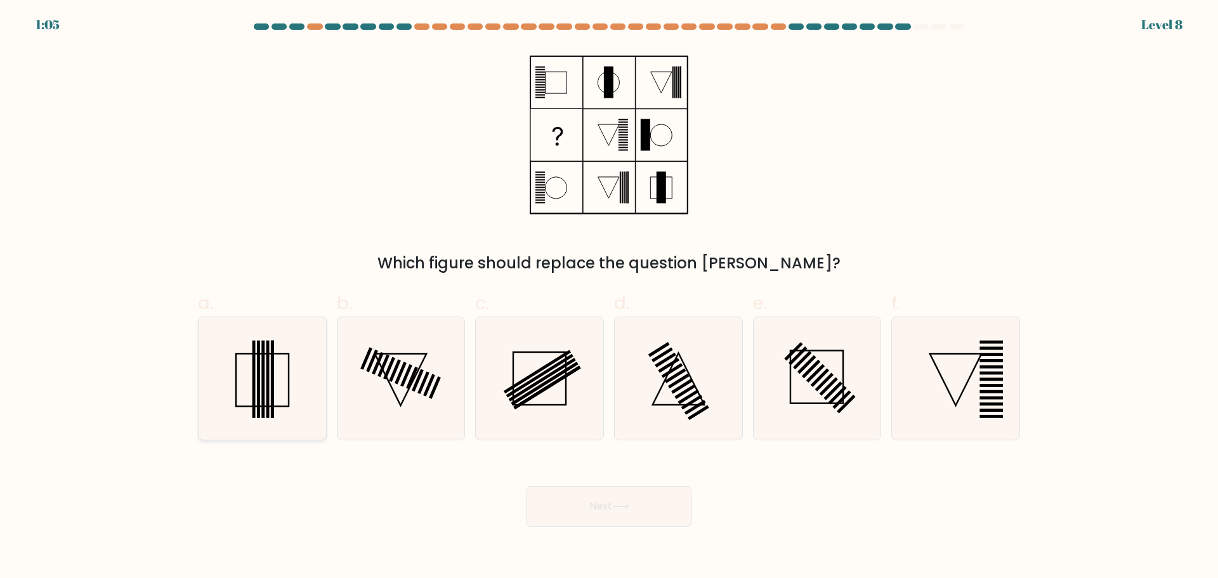
click at [233, 383] on icon at bounding box center [262, 378] width 122 height 122
click at [609, 298] on input "a." at bounding box center [609, 293] width 1 height 8
radio input "true"
click at [603, 502] on button "Next" at bounding box center [609, 506] width 165 height 41
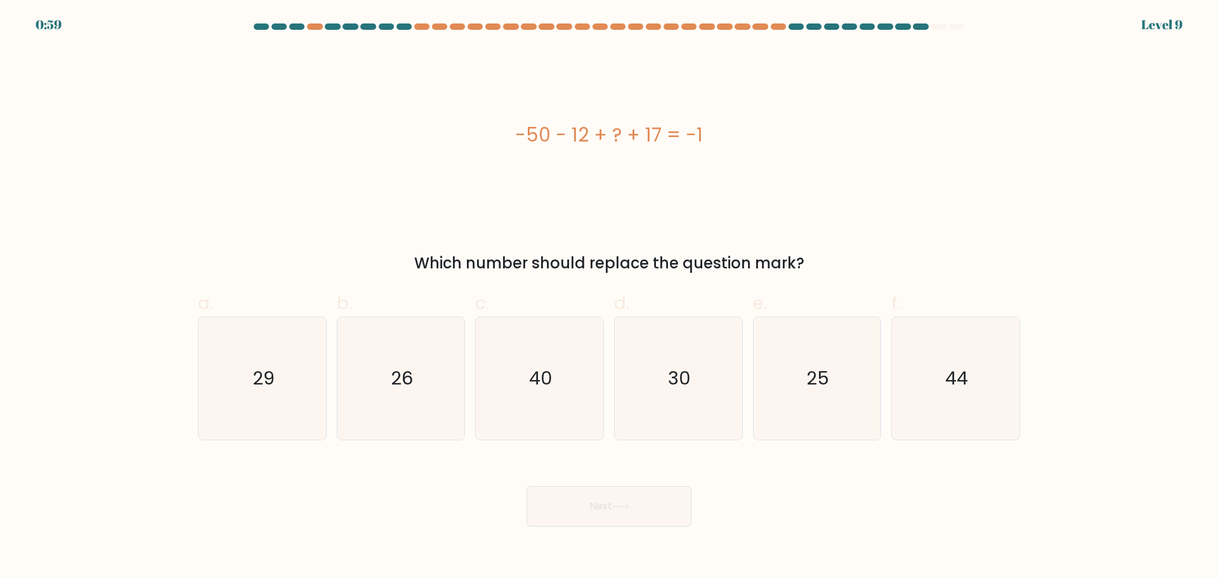
click at [453, 259] on div "Which number should replace the question mark?" at bounding box center [609, 263] width 807 height 23
click at [957, 374] on text "44" at bounding box center [957, 377] width 23 height 25
click at [610, 298] on input "f. 44" at bounding box center [609, 293] width 1 height 8
radio input "true"
click at [608, 506] on button "Next" at bounding box center [609, 506] width 165 height 41
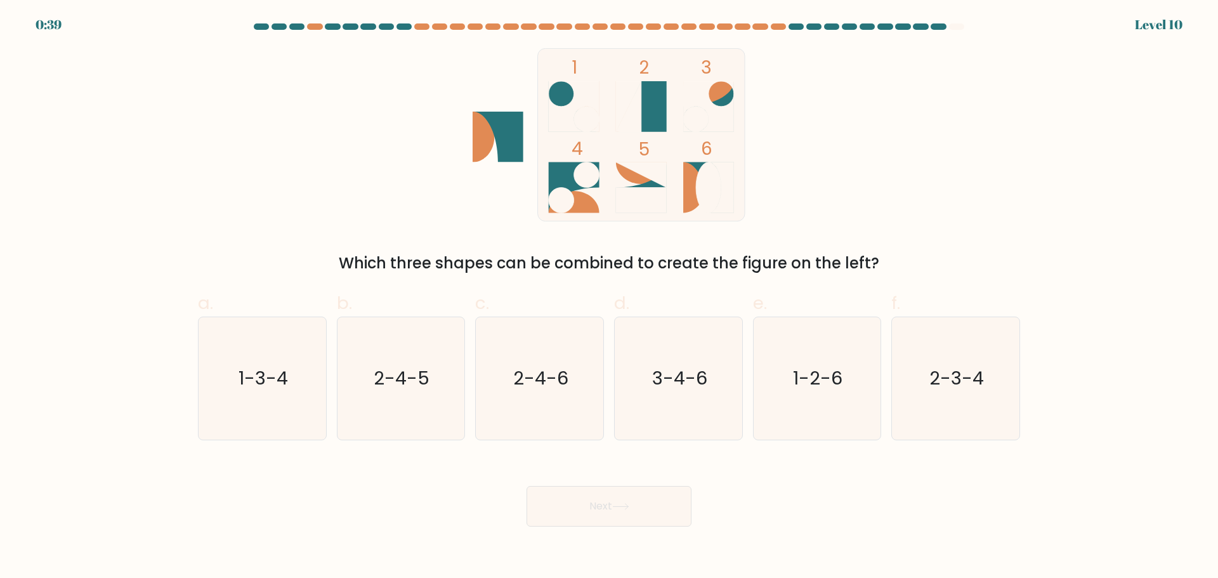
click at [644, 95] on icon at bounding box center [641, 106] width 51 height 51
click at [259, 382] on text "1-3-4" at bounding box center [263, 377] width 49 height 25
click at [609, 298] on input "a. 1-3-4" at bounding box center [609, 293] width 1 height 8
radio input "true"
click at [601, 504] on button "Next" at bounding box center [609, 506] width 165 height 41
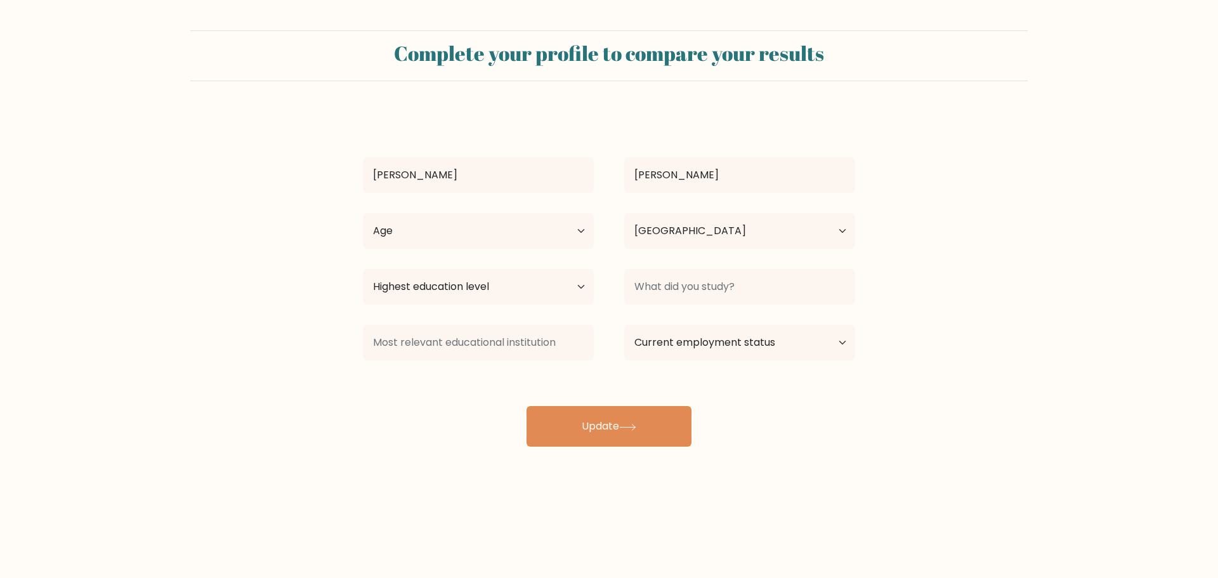
select select "NG"
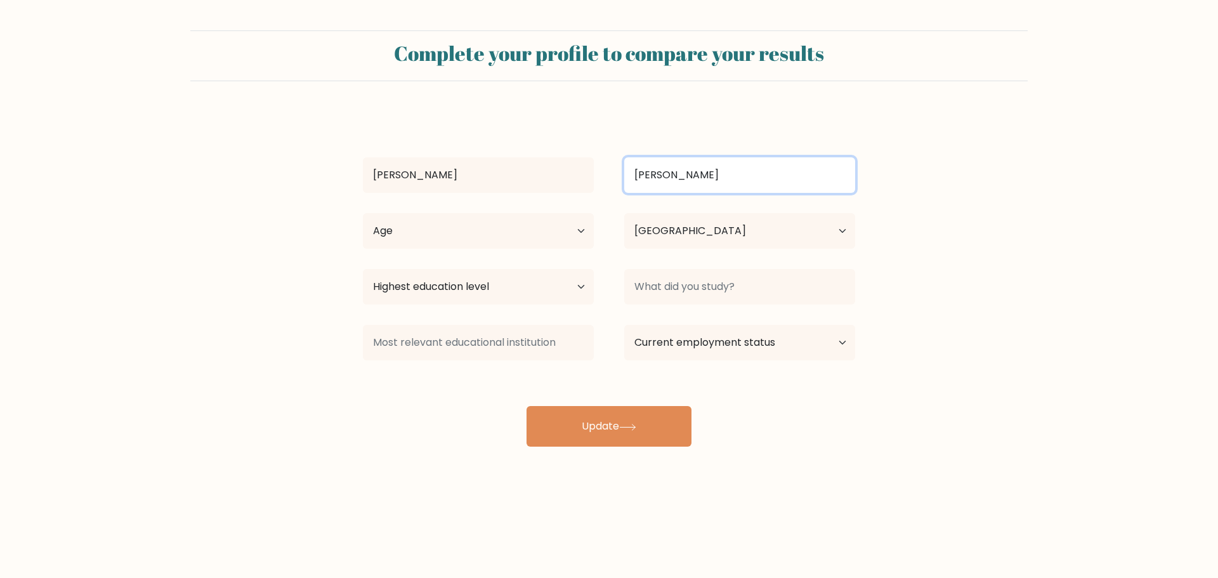
click at [723, 186] on input "[PERSON_NAME]" at bounding box center [739, 175] width 231 height 36
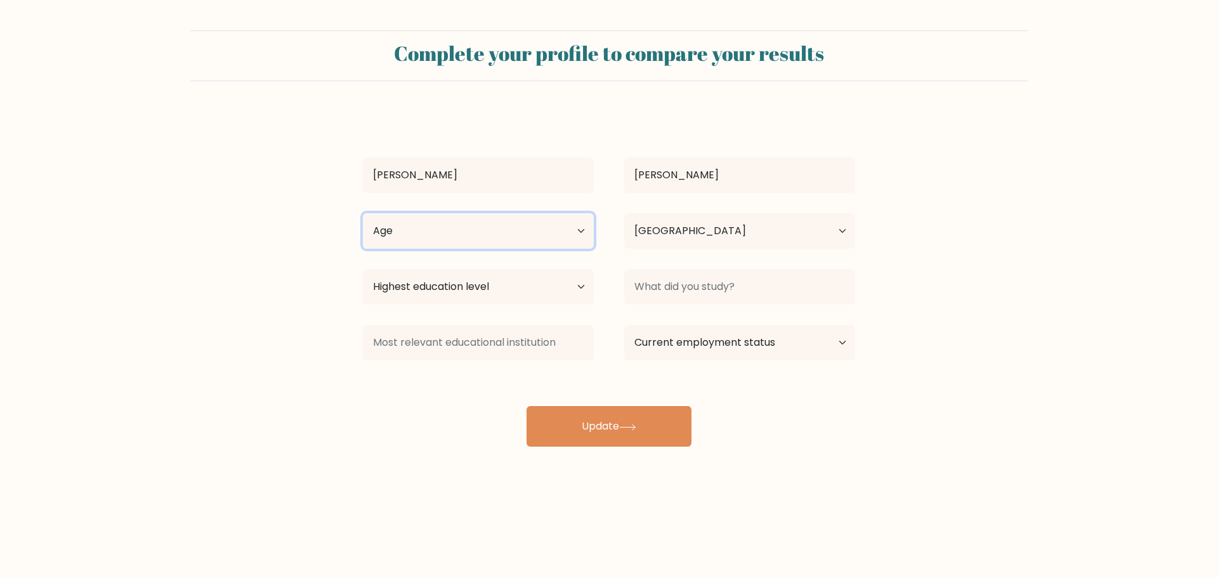
click at [578, 231] on select "Age Under [DEMOGRAPHIC_DATA] [DEMOGRAPHIC_DATA] [DEMOGRAPHIC_DATA] [DEMOGRAPHIC…" at bounding box center [478, 231] width 231 height 36
select select "18_24"
click at [363, 213] on select "Age Under [DEMOGRAPHIC_DATA] [DEMOGRAPHIC_DATA] [DEMOGRAPHIC_DATA] [DEMOGRAPHIC…" at bounding box center [478, 231] width 231 height 36
click at [721, 230] on select "Country [GEOGRAPHIC_DATA] [GEOGRAPHIC_DATA] [GEOGRAPHIC_DATA] [US_STATE] [GEOGR…" at bounding box center [739, 231] width 231 height 36
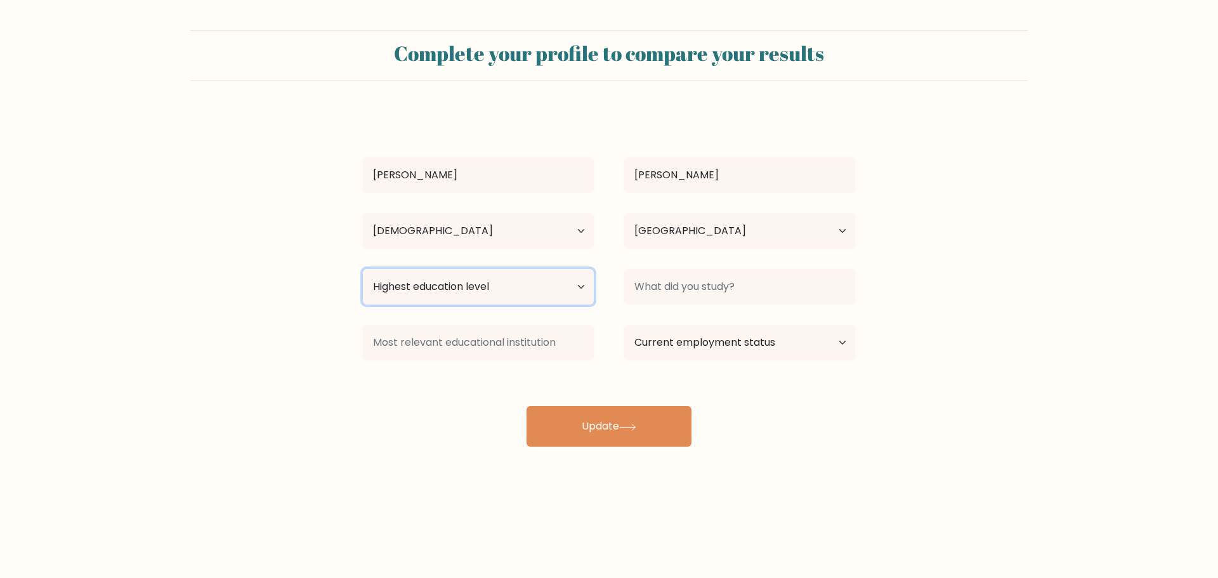
click at [568, 282] on select "Highest education level No schooling Primary Lower Secondary Upper Secondary Oc…" at bounding box center [478, 287] width 231 height 36
select select "upper_secondary"
click at [363, 269] on select "Highest education level No schooling Primary Lower Secondary Upper Secondary Oc…" at bounding box center [478, 287] width 231 height 36
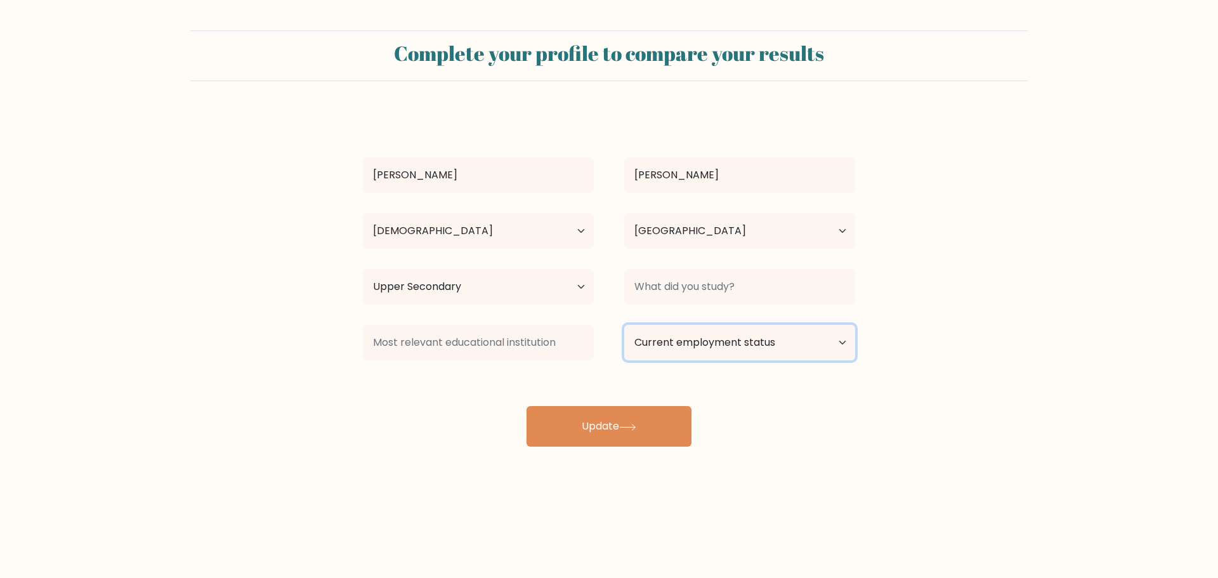
click at [694, 342] on select "Current employment status Employed Student Retired Other / prefer not to answer" at bounding box center [739, 343] width 231 height 36
click at [624, 325] on select "Current employment status Employed Student Retired Other / prefer not to answer" at bounding box center [739, 343] width 231 height 36
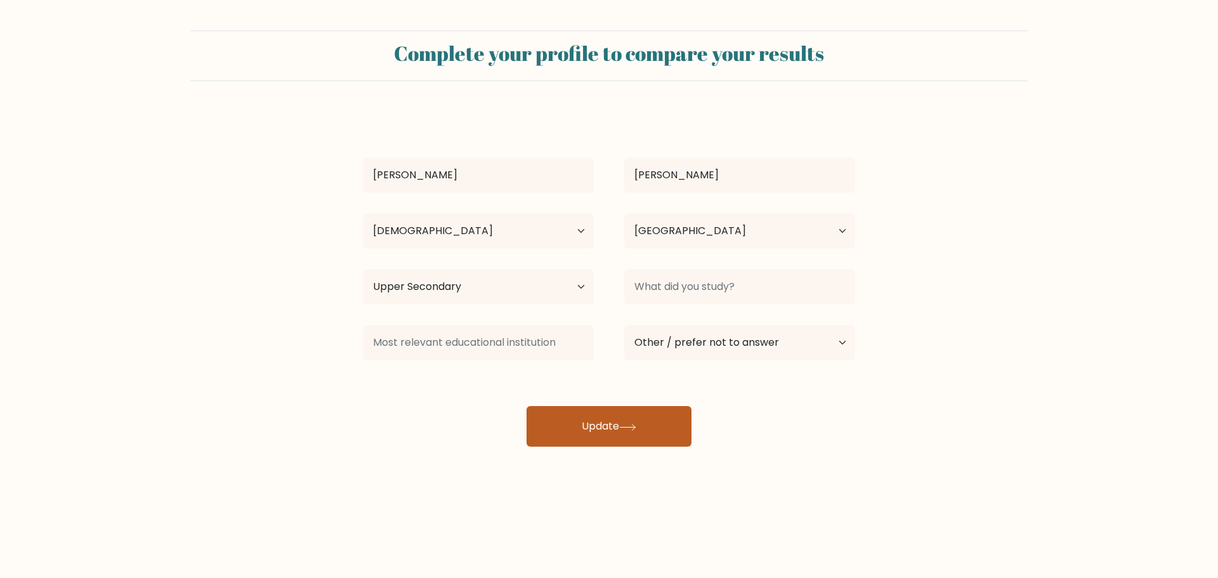
click at [636, 439] on button "Update" at bounding box center [609, 426] width 165 height 41
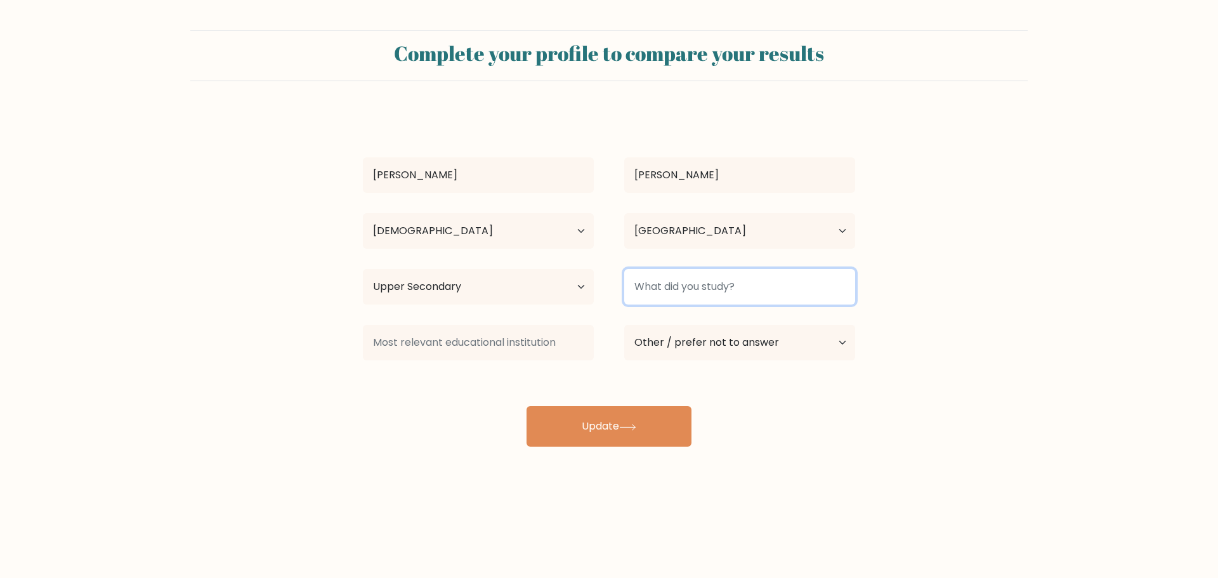
click at [720, 283] on input at bounding box center [739, 287] width 231 height 36
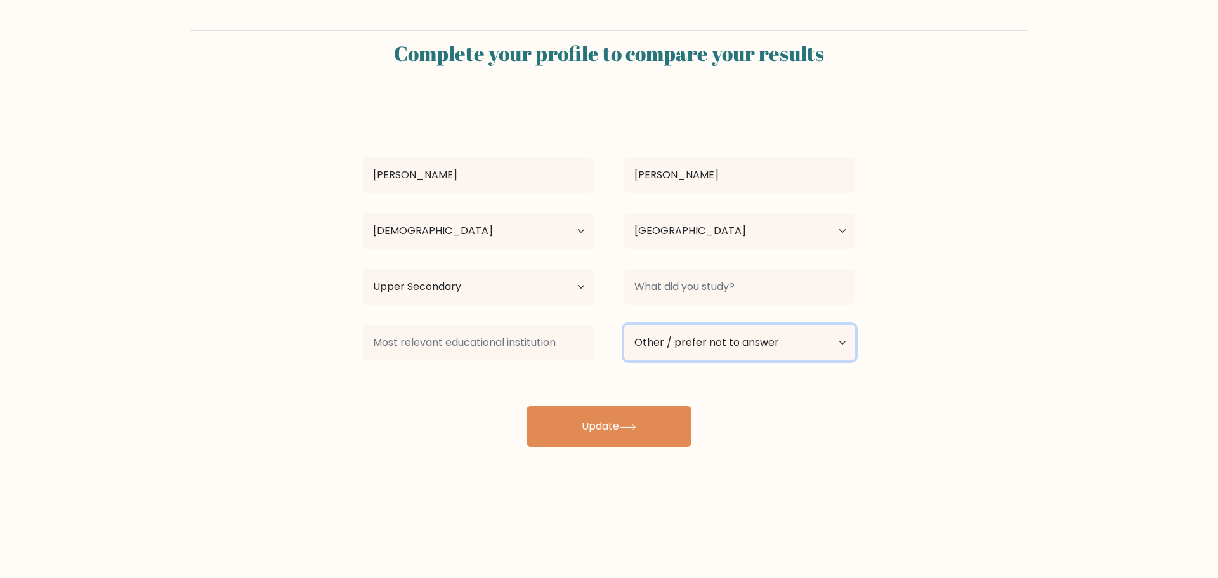
click at [837, 341] on select "Current employment status Employed Student Retired Other / prefer not to answer" at bounding box center [739, 343] width 231 height 36
select select "student"
click at [624, 325] on select "Current employment status Employed Student Retired Other / prefer not to answer" at bounding box center [739, 343] width 231 height 36
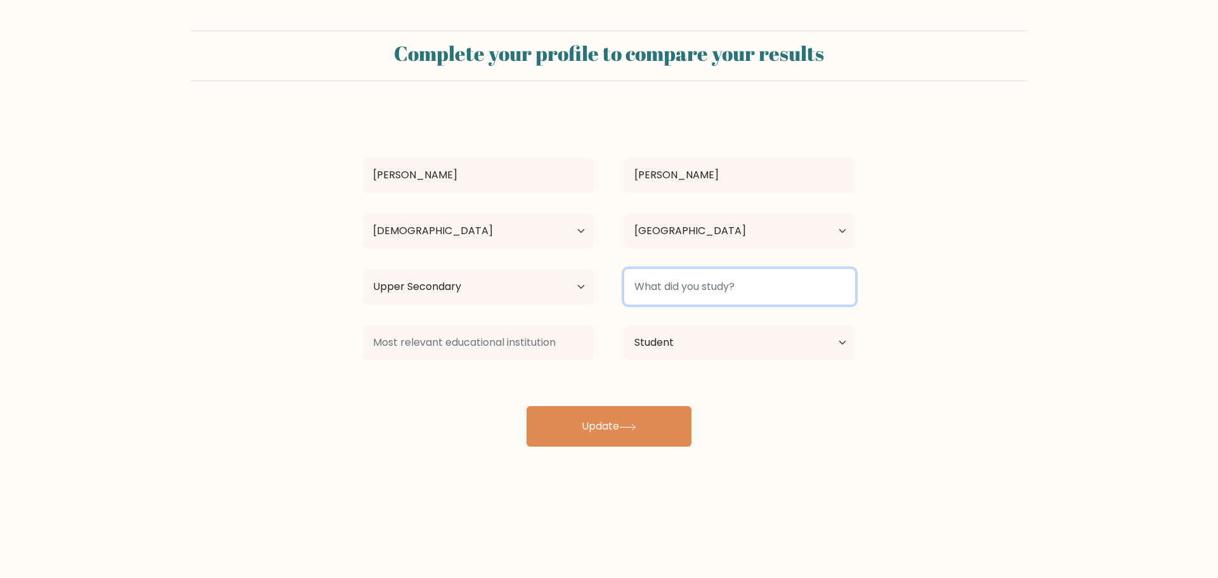
click at [733, 290] on input at bounding box center [739, 287] width 231 height 36
type input "Undergraduate"
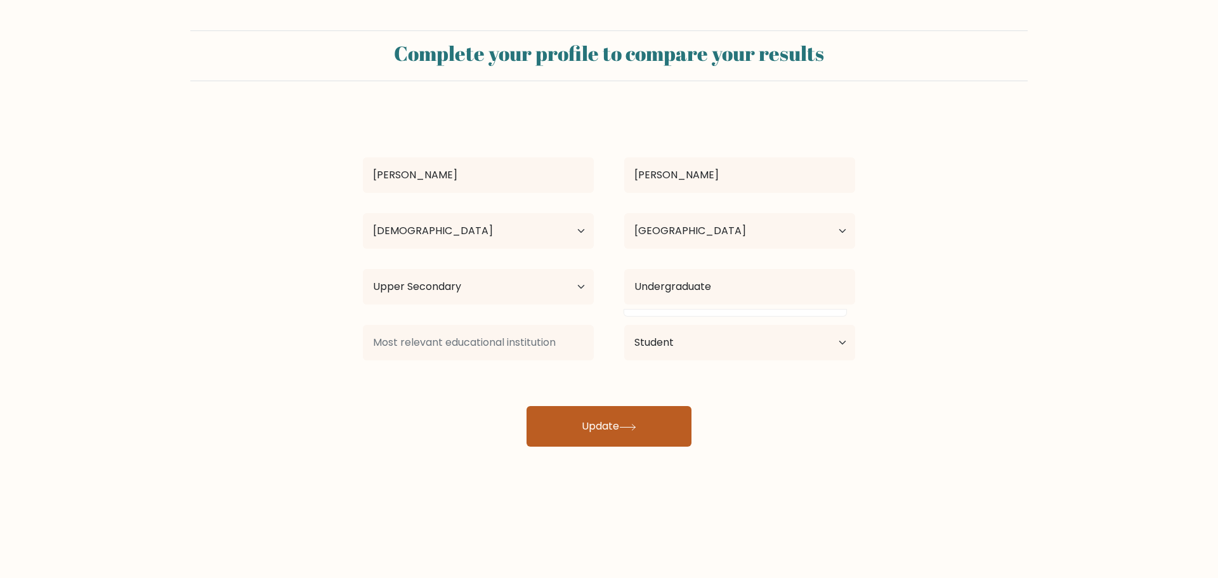
click at [593, 431] on button "Update" at bounding box center [609, 426] width 165 height 41
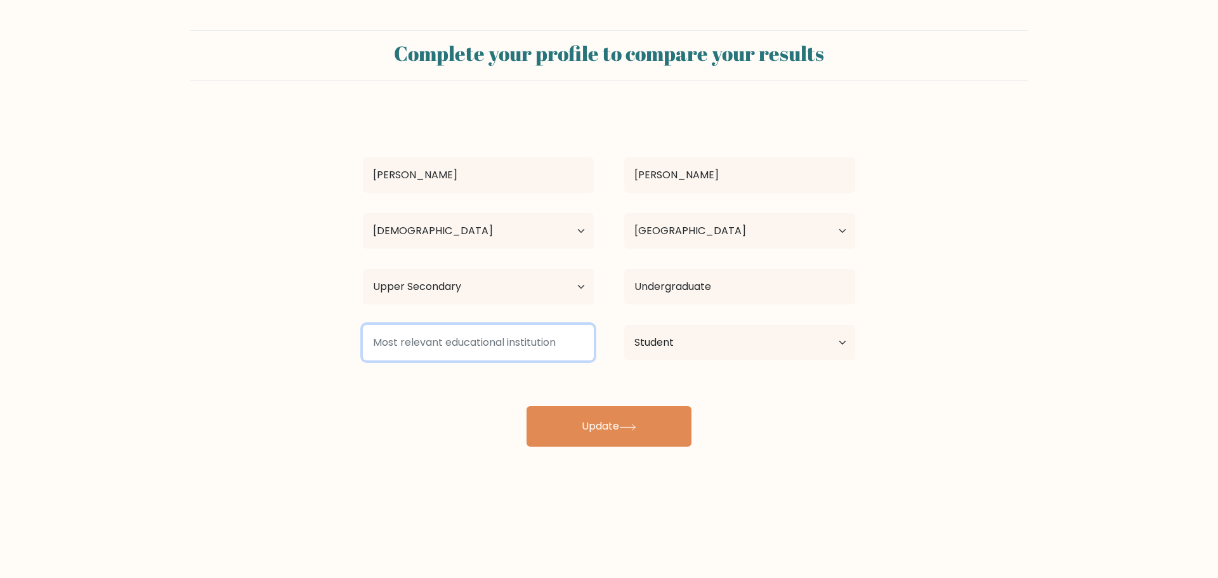
click at [441, 347] on input at bounding box center [478, 343] width 231 height 36
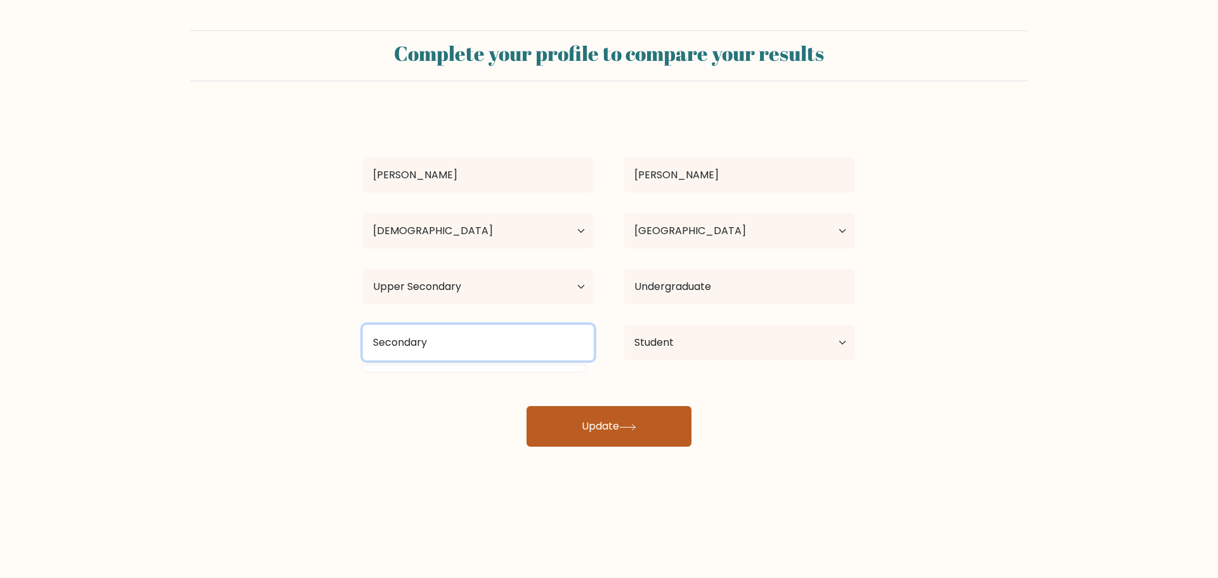
type input "Secondary"
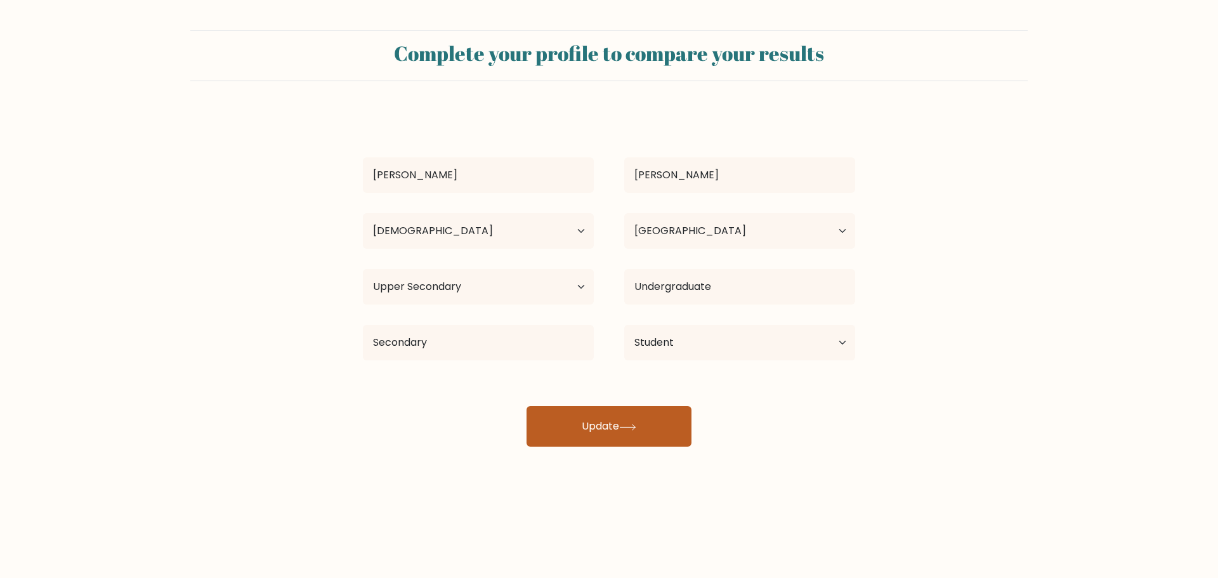
click at [651, 432] on button "Update" at bounding box center [609, 426] width 165 height 41
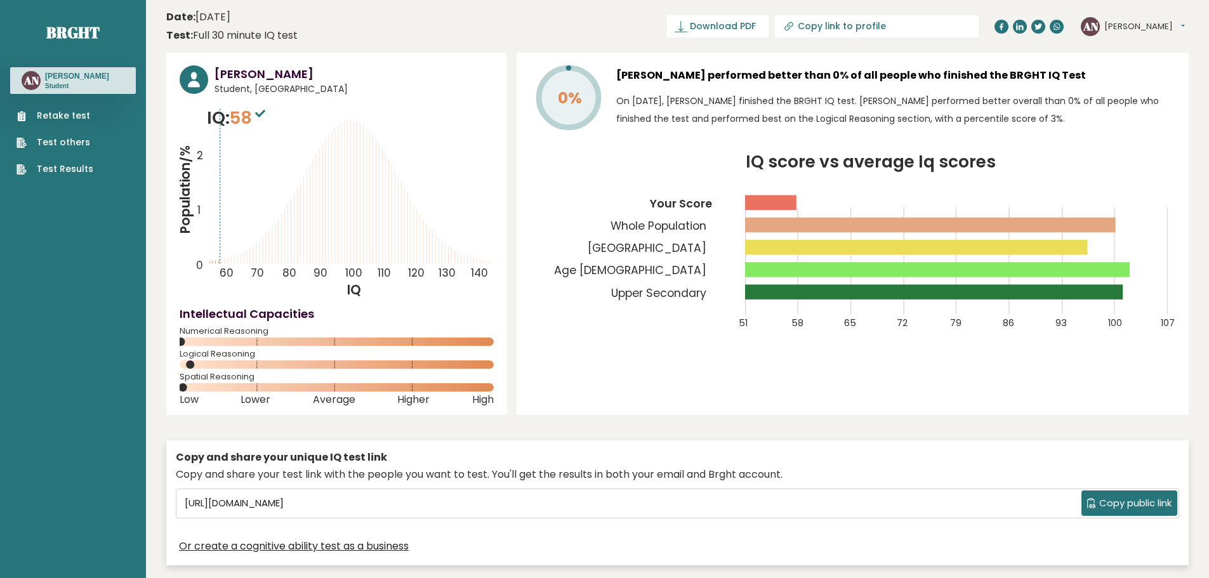
click at [69, 118] on link "Retake test" at bounding box center [54, 115] width 77 height 13
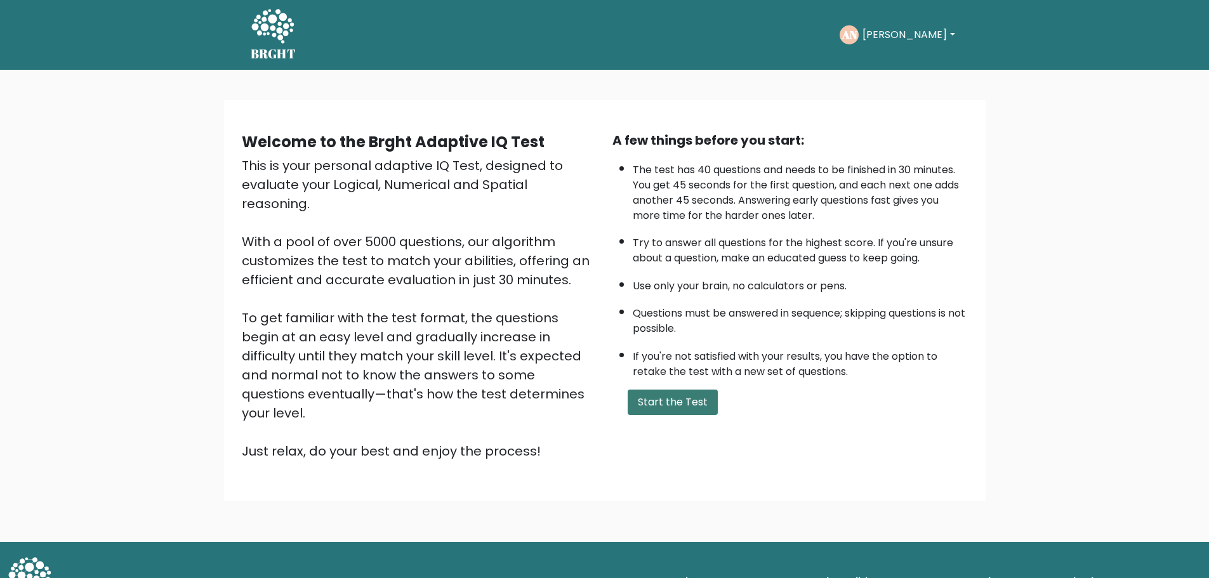
click at [657, 403] on button "Start the Test" at bounding box center [672, 402] width 90 height 25
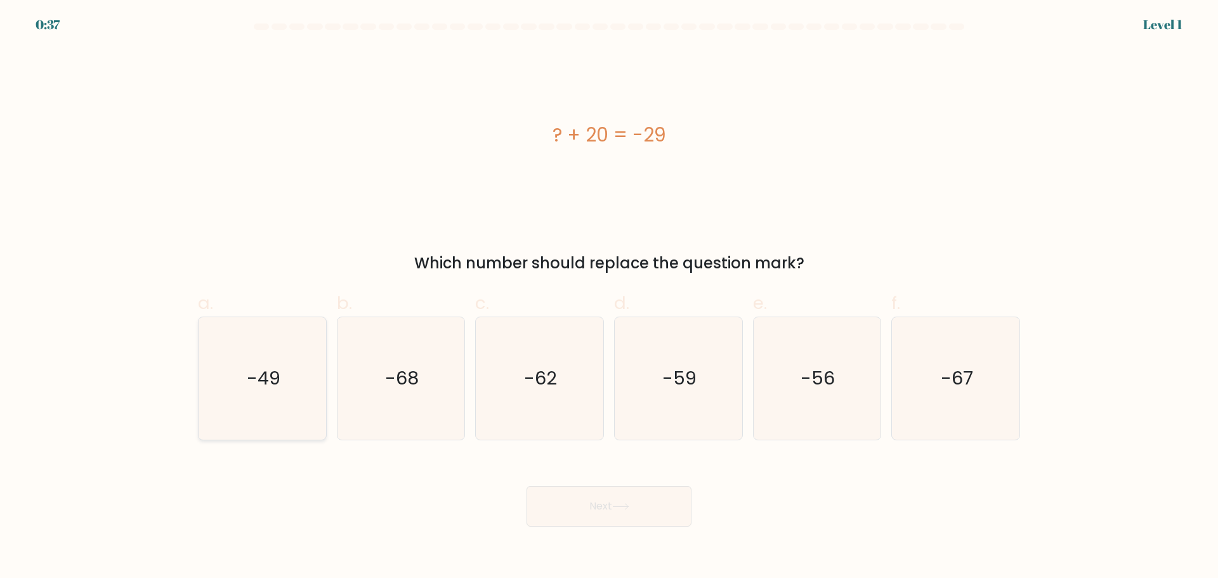
click at [291, 374] on icon "-49" at bounding box center [262, 378] width 122 height 122
click at [609, 298] on input "a. -49" at bounding box center [609, 293] width 1 height 8
radio input "true"
click at [607, 516] on button "Next" at bounding box center [609, 506] width 165 height 41
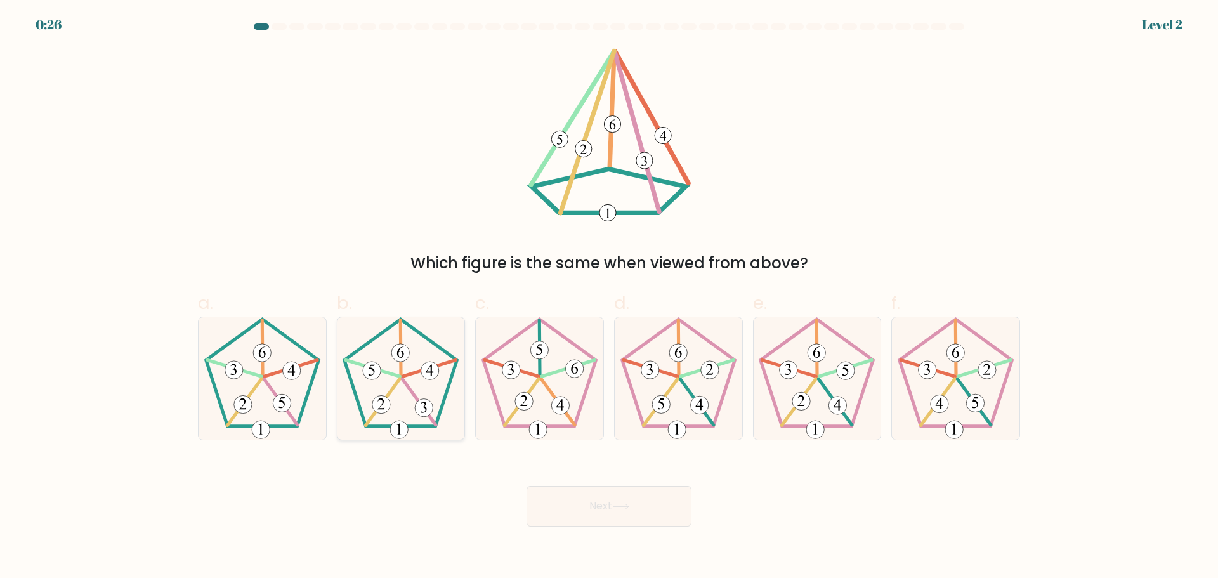
click at [378, 388] on icon at bounding box center [400, 378] width 122 height 122
click at [609, 298] on input "b." at bounding box center [609, 293] width 1 height 8
radio input "true"
click at [652, 499] on button "Next" at bounding box center [609, 506] width 165 height 41
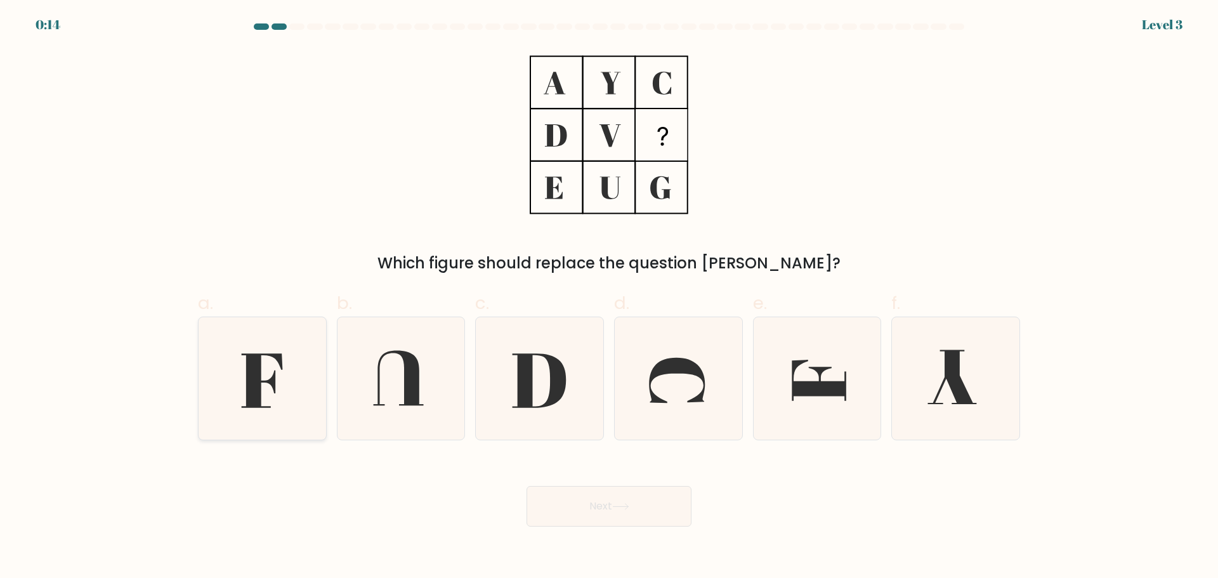
click at [258, 381] on icon at bounding box center [261, 380] width 41 height 55
click at [609, 298] on input "a." at bounding box center [609, 293] width 1 height 8
radio input "true"
click at [591, 501] on button "Next" at bounding box center [609, 506] width 165 height 41
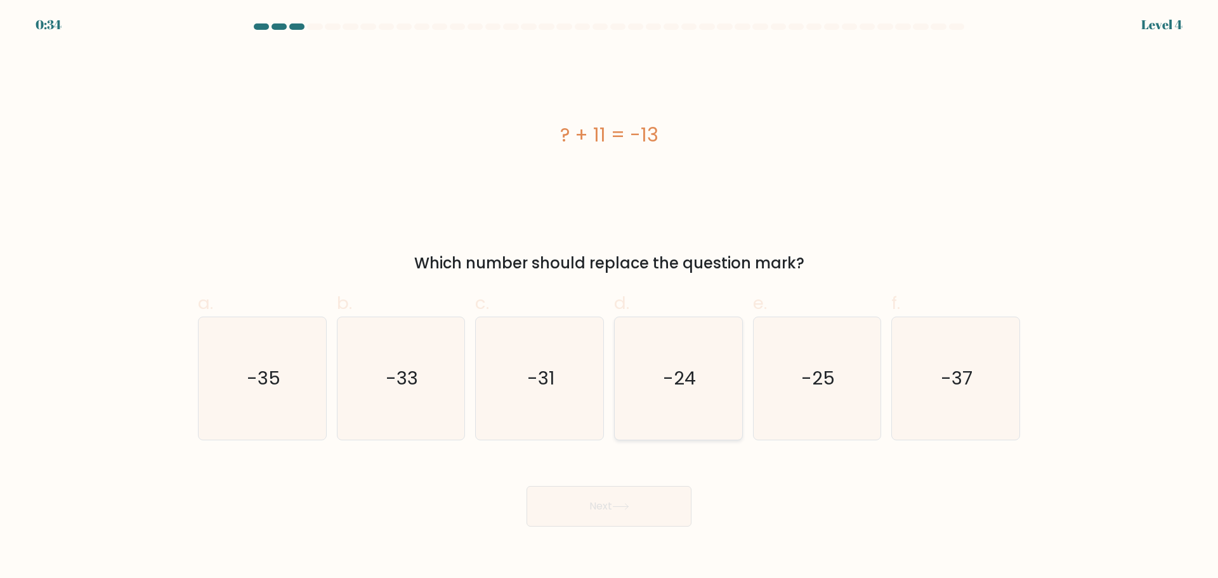
click at [704, 379] on icon "-24" at bounding box center [678, 378] width 122 height 122
click at [610, 298] on input "d. -24" at bounding box center [609, 293] width 1 height 8
radio input "true"
click at [663, 518] on button "Next" at bounding box center [609, 506] width 165 height 41
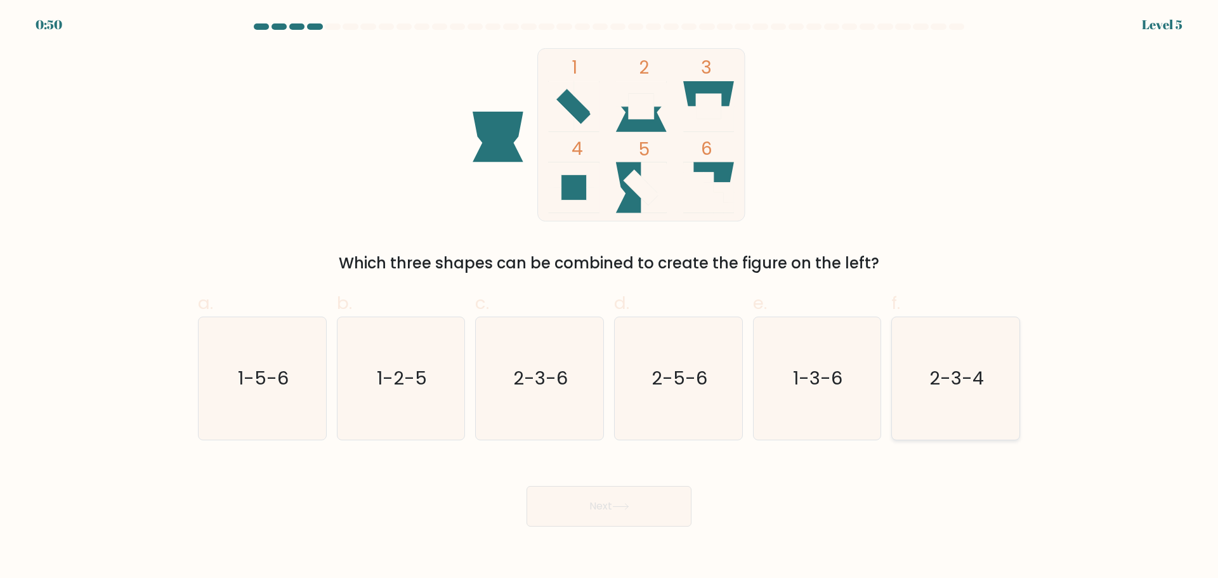
click at [940, 370] on text "2-3-4" at bounding box center [957, 377] width 55 height 25
click at [610, 298] on input "f. 2-3-4" at bounding box center [609, 293] width 1 height 8
radio input "true"
click at [650, 505] on button "Next" at bounding box center [609, 506] width 165 height 41
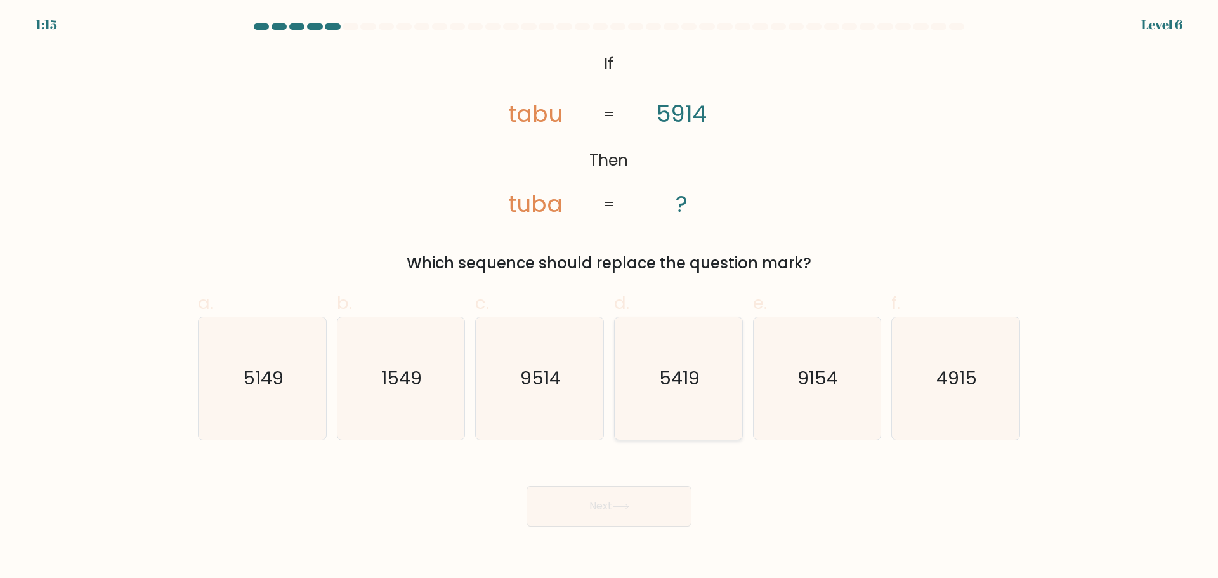
click at [684, 385] on text "5419" at bounding box center [679, 377] width 41 height 25
click at [610, 298] on input "d. 5419" at bounding box center [609, 293] width 1 height 8
radio input "true"
click at [609, 513] on button "Next" at bounding box center [609, 506] width 165 height 41
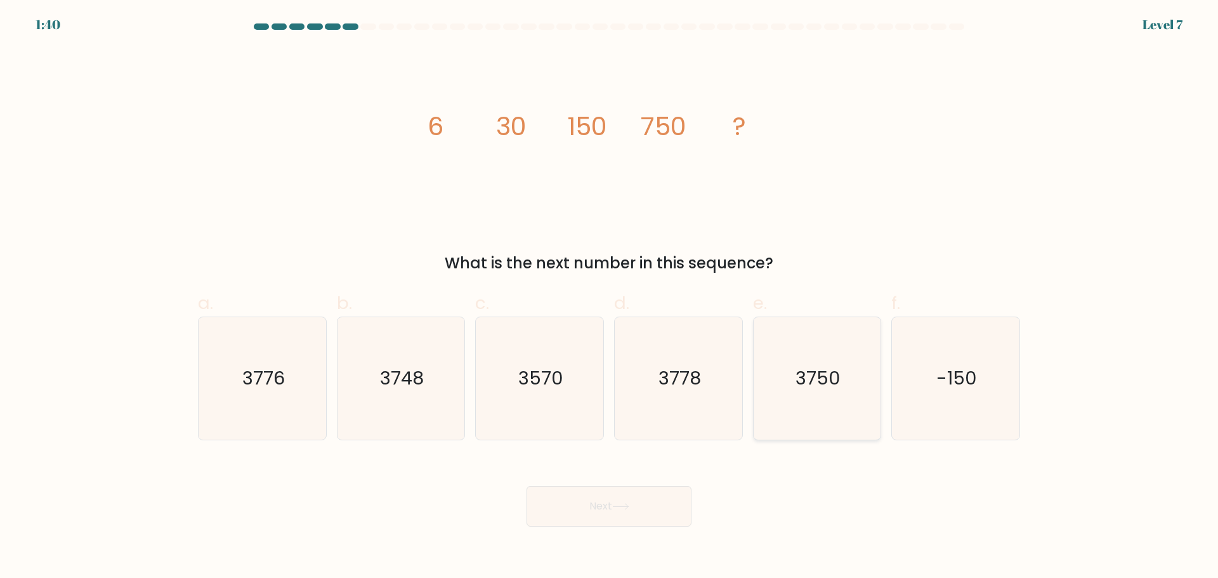
click at [813, 374] on text "3750" at bounding box center [818, 377] width 45 height 25
click at [610, 298] on input "e. 3750" at bounding box center [609, 293] width 1 height 8
radio input "true"
click at [633, 515] on button "Next" at bounding box center [609, 506] width 165 height 41
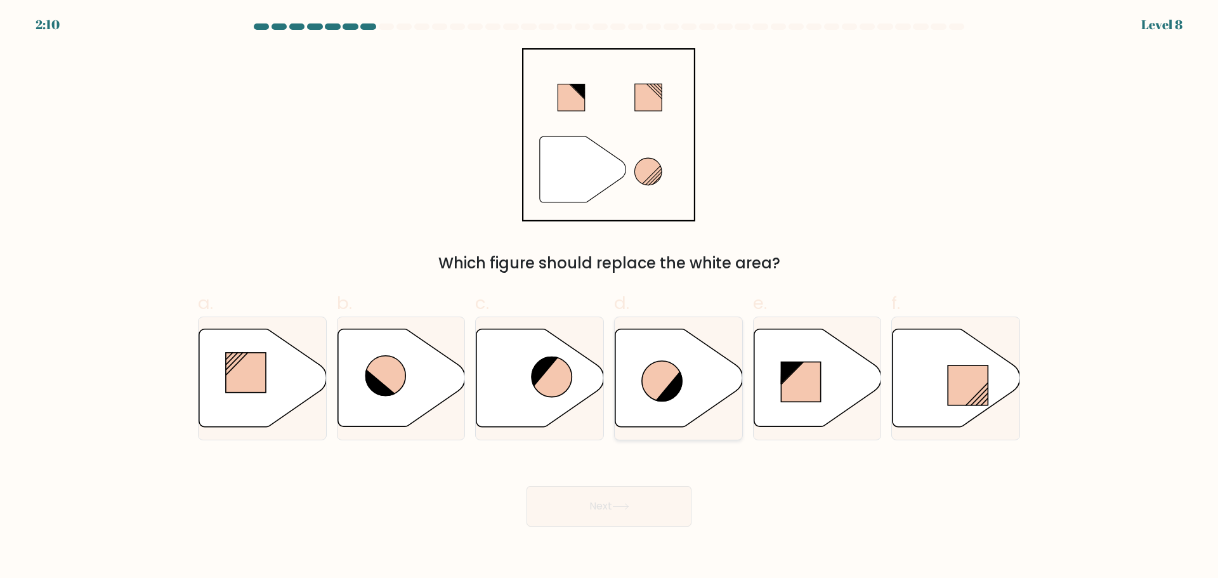
click at [679, 365] on icon at bounding box center [679, 378] width 128 height 98
click at [610, 298] on input "d." at bounding box center [609, 293] width 1 height 8
radio input "true"
click at [619, 509] on icon at bounding box center [620, 506] width 17 height 7
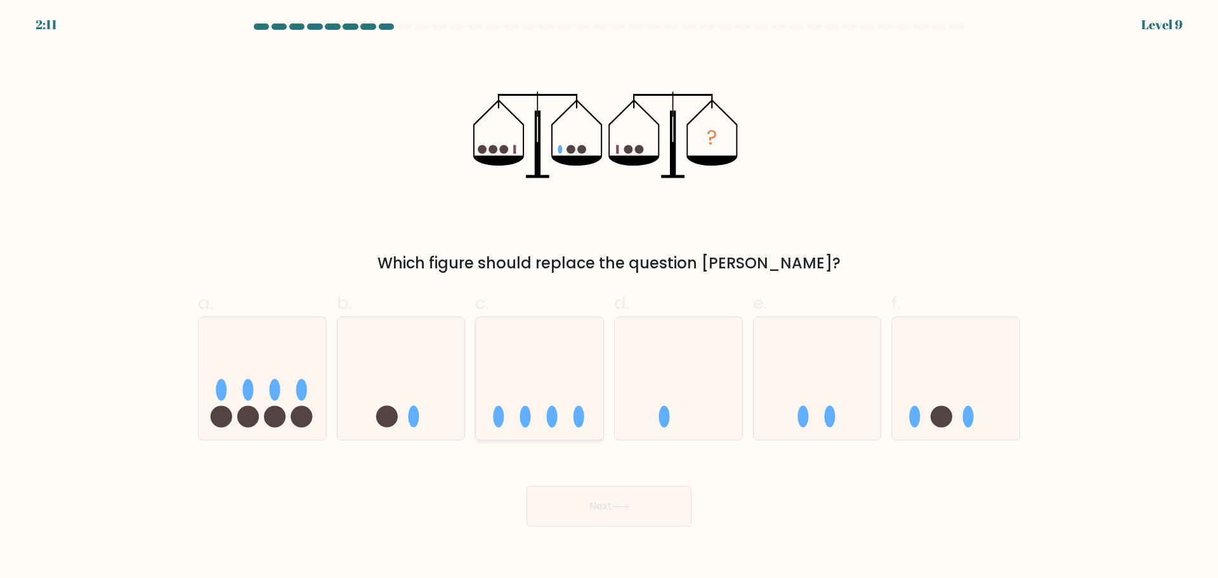
click at [543, 402] on icon at bounding box center [540, 377] width 128 height 105
click at [609, 298] on input "c." at bounding box center [609, 293] width 1 height 8
radio input "true"
click at [650, 522] on button "Next" at bounding box center [609, 506] width 165 height 41
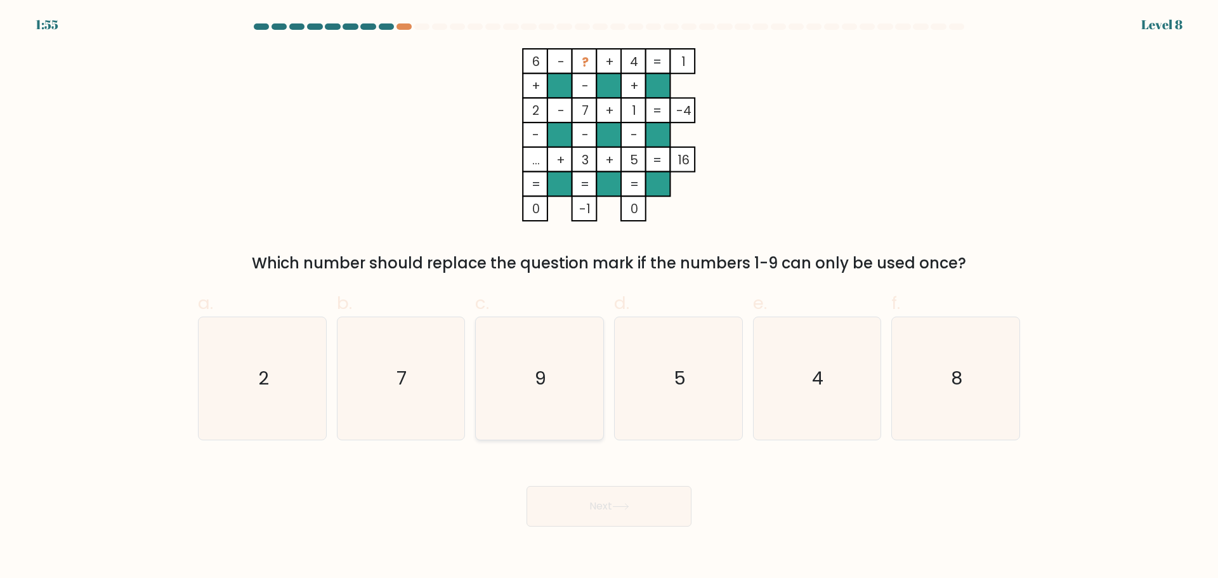
click at [545, 381] on text "9" at bounding box center [540, 377] width 11 height 25
click at [609, 298] on input "c. 9" at bounding box center [609, 293] width 1 height 8
radio input "true"
click at [636, 506] on button "Next" at bounding box center [609, 506] width 165 height 41
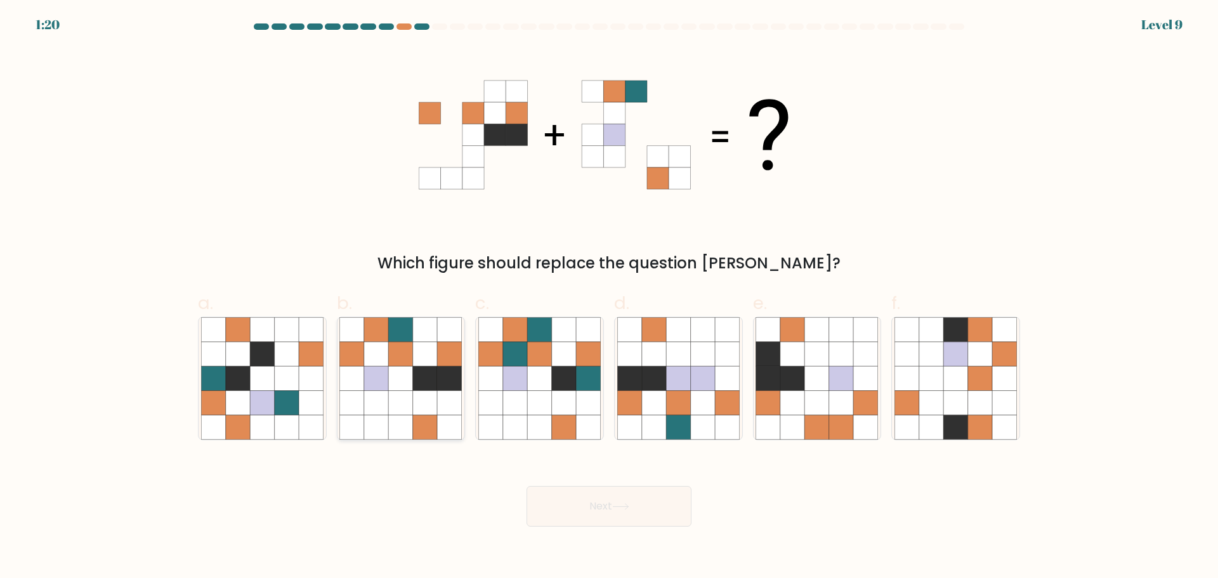
click at [395, 361] on icon at bounding box center [401, 353] width 24 height 24
click at [609, 298] on input "b." at bounding box center [609, 293] width 1 height 8
radio input "true"
click at [629, 509] on icon at bounding box center [620, 506] width 17 height 7
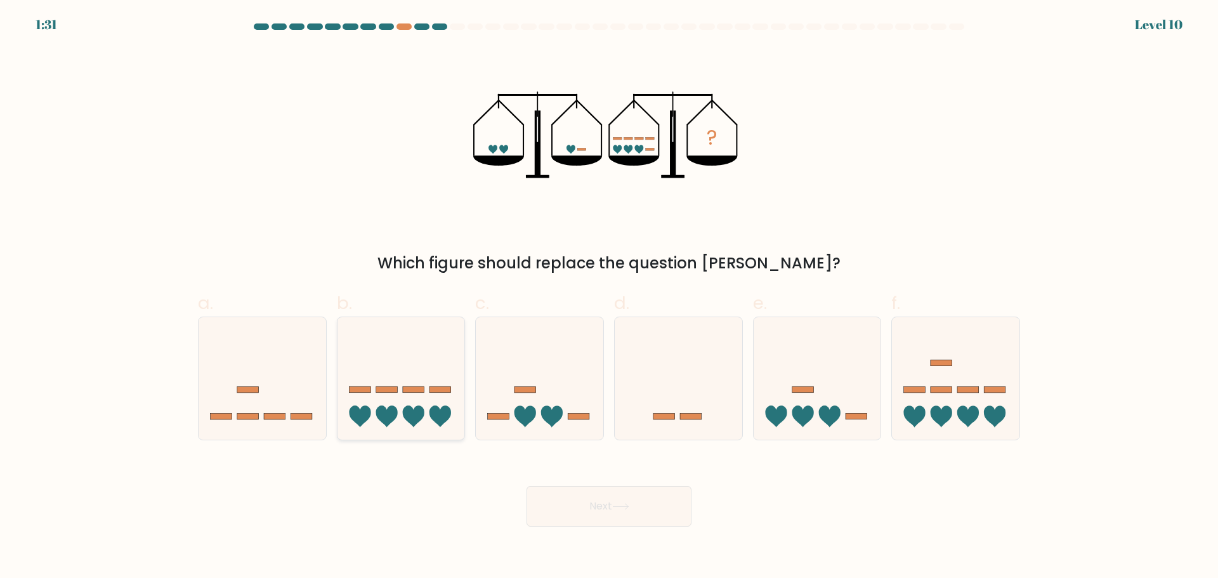
click at [367, 386] on icon at bounding box center [402, 377] width 128 height 105
click at [609, 298] on input "b." at bounding box center [609, 293] width 1 height 8
radio input "true"
click at [638, 504] on button "Next" at bounding box center [609, 506] width 165 height 41
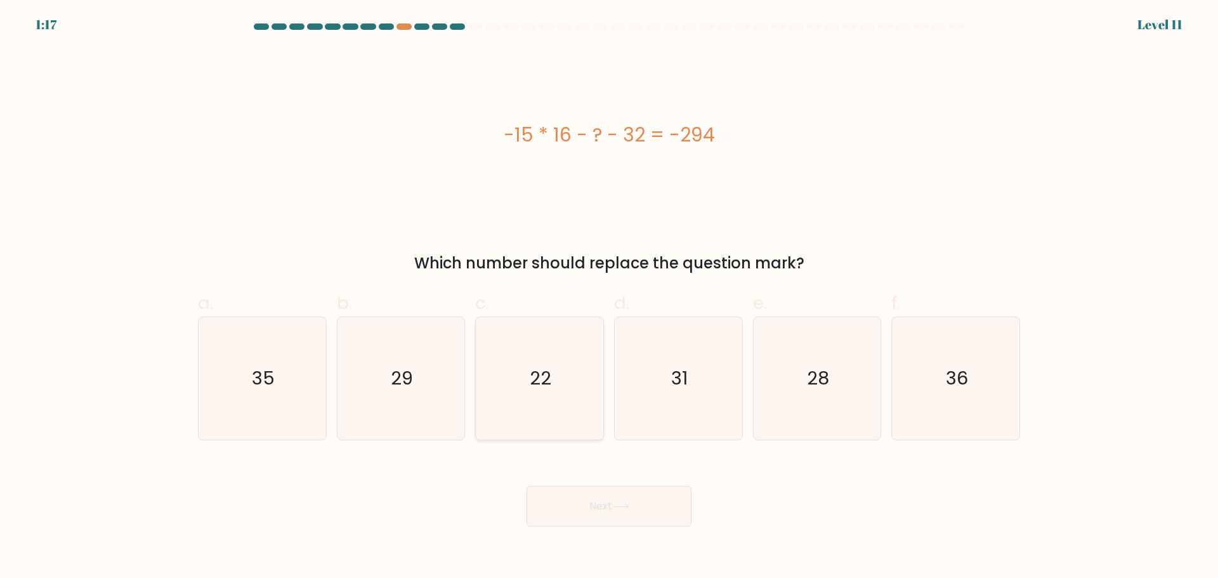
click at [521, 360] on icon "22" at bounding box center [539, 378] width 122 height 122
click at [609, 298] on input "c. 22" at bounding box center [609, 293] width 1 height 8
radio input "true"
click at [634, 511] on button "Next" at bounding box center [609, 506] width 165 height 41
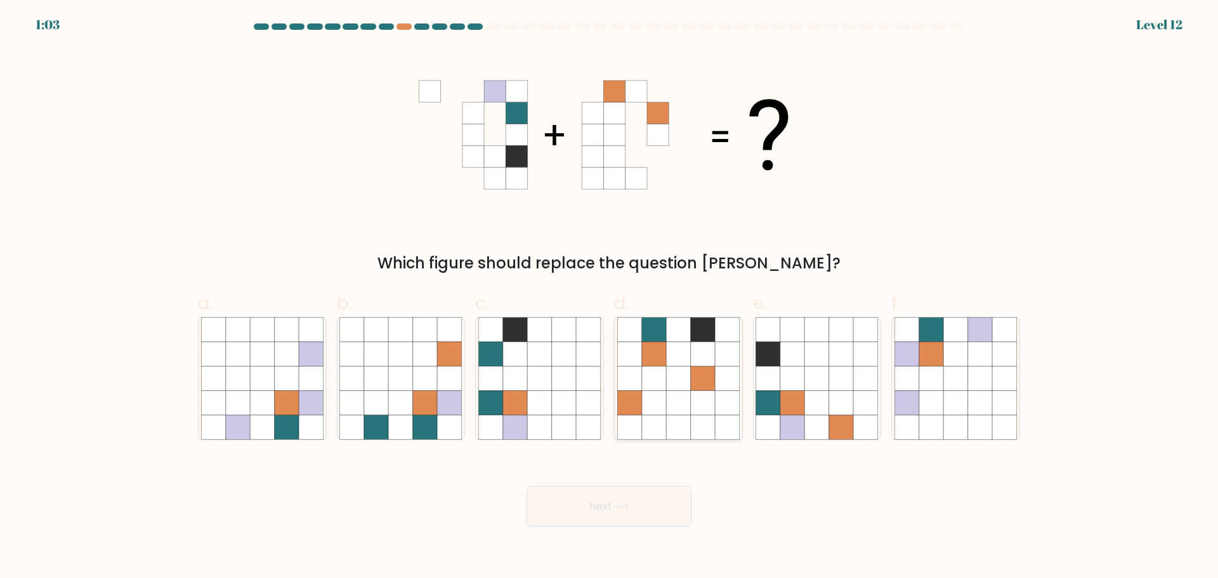
click at [660, 381] on icon at bounding box center [654, 378] width 24 height 24
click at [610, 298] on input "d." at bounding box center [609, 293] width 1 height 8
radio input "true"
click at [615, 500] on button "Next" at bounding box center [609, 506] width 165 height 41
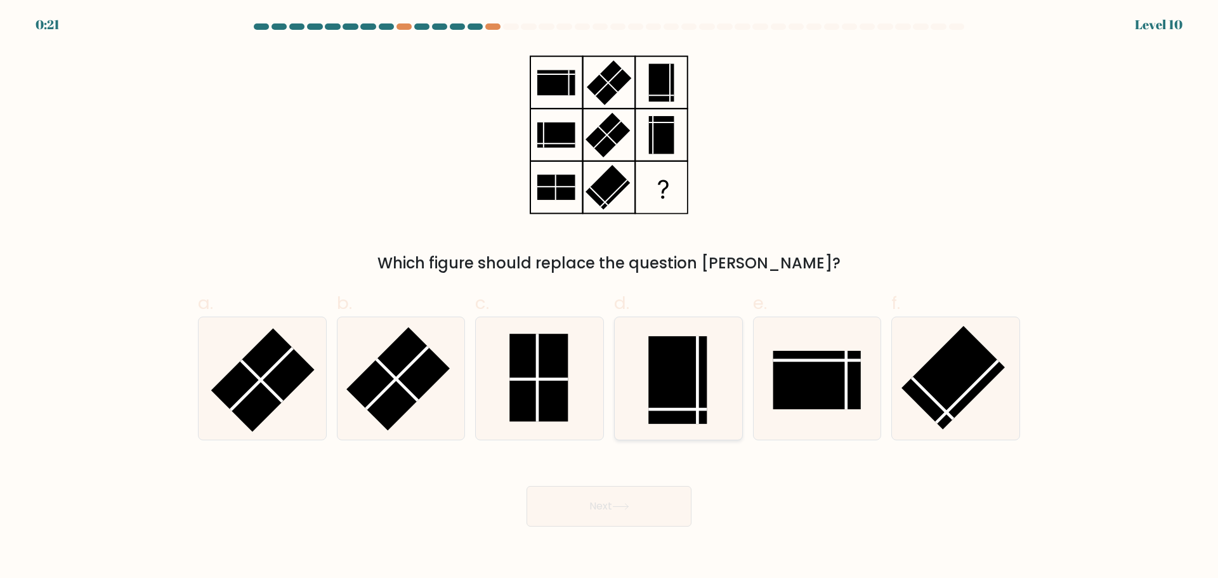
click at [681, 366] on rect at bounding box center [677, 380] width 58 height 88
click at [610, 298] on input "d." at bounding box center [609, 293] width 1 height 8
radio input "true"
click at [653, 500] on button "Next" at bounding box center [609, 506] width 165 height 41
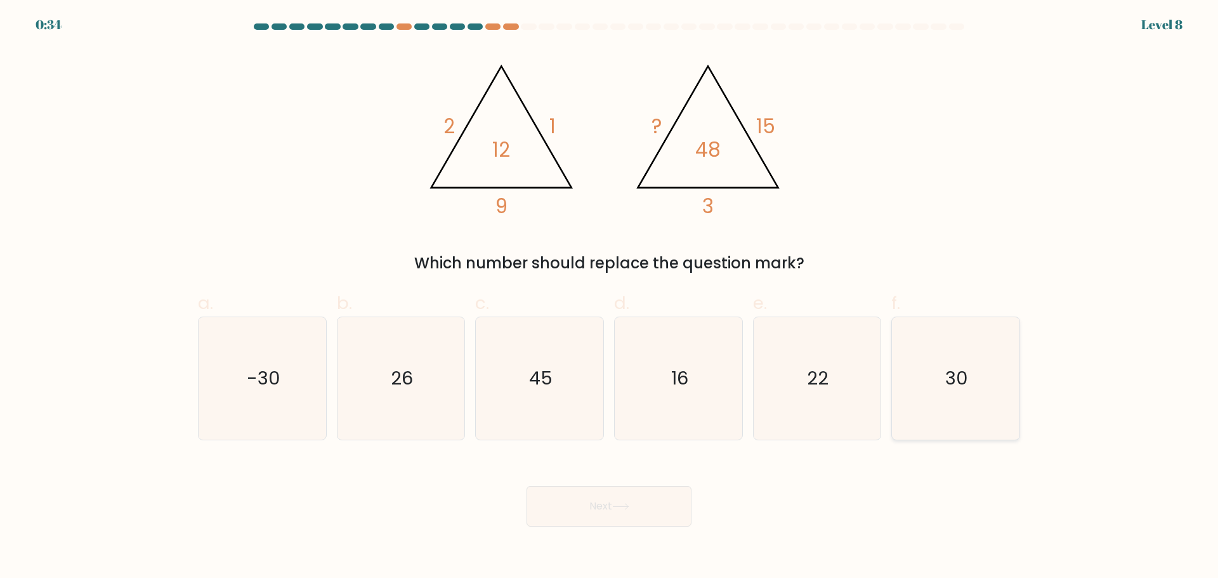
click at [950, 374] on text "30" at bounding box center [957, 377] width 23 height 25
click at [610, 298] on input "f. 30" at bounding box center [609, 293] width 1 height 8
radio input "true"
click at [632, 499] on button "Next" at bounding box center [609, 506] width 165 height 41
click at [624, 520] on button "Next" at bounding box center [609, 506] width 165 height 41
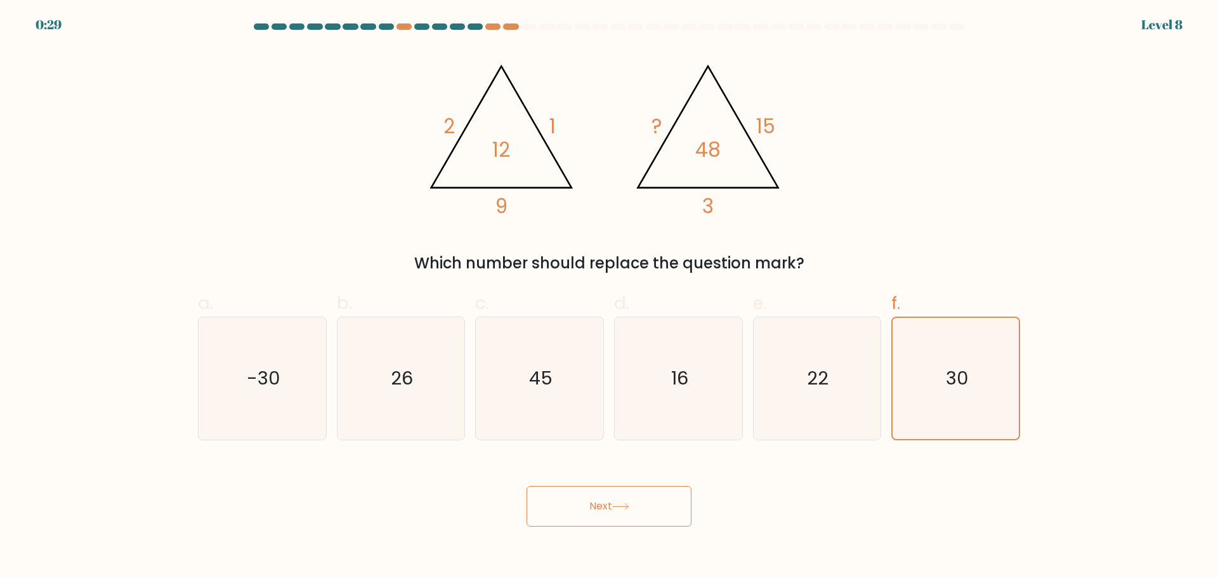
click at [613, 503] on button "Next" at bounding box center [609, 506] width 165 height 41
click at [598, 505] on button "Next" at bounding box center [609, 506] width 165 height 41
click at [598, 508] on button "Next" at bounding box center [609, 506] width 165 height 41
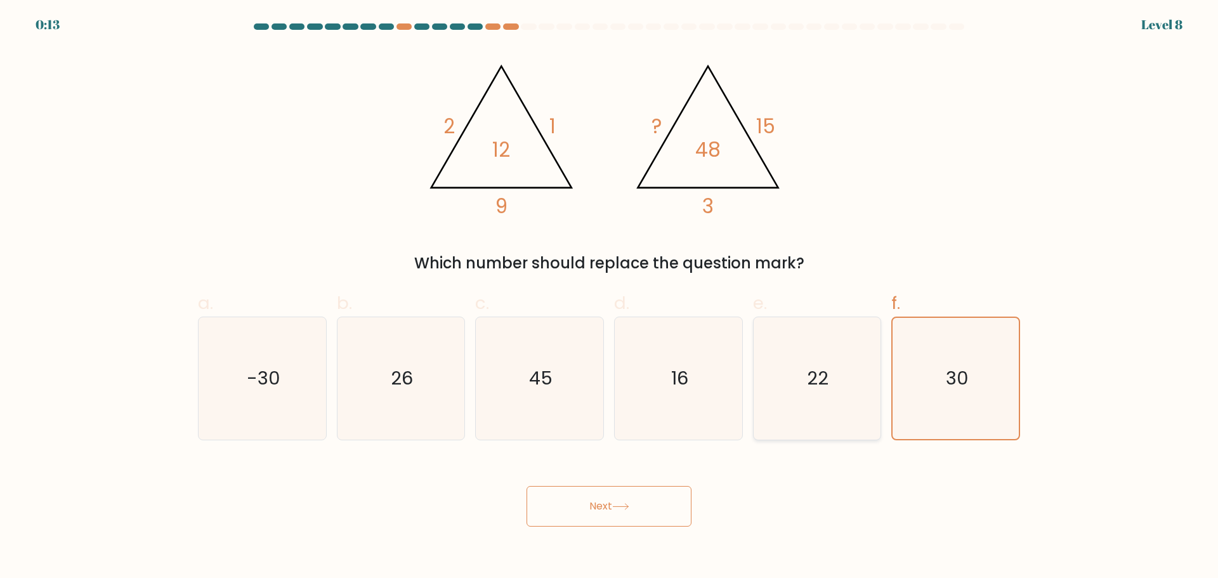
click at [821, 375] on text "22" at bounding box center [819, 377] width 22 height 25
click at [610, 298] on input "e. 22" at bounding box center [609, 293] width 1 height 8
radio input "true"
click at [910, 372] on icon "30" at bounding box center [956, 378] width 122 height 122
click at [610, 298] on input "f. 30" at bounding box center [609, 293] width 1 height 8
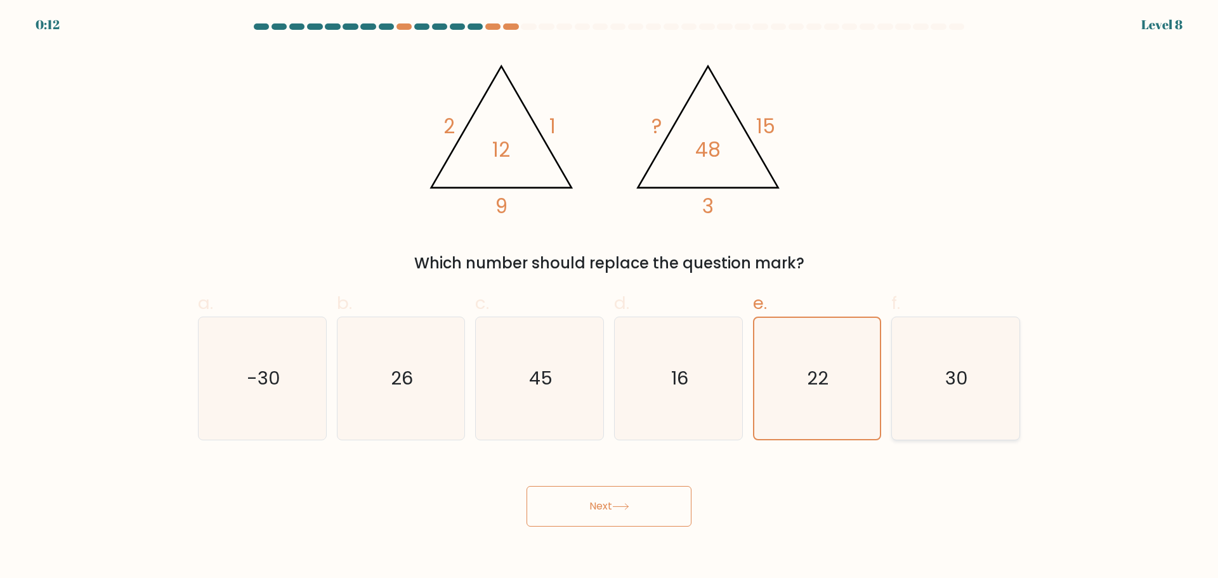
radio input "true"
click at [596, 503] on button "Next" at bounding box center [609, 506] width 165 height 41
click at [619, 504] on icon at bounding box center [620, 506] width 17 height 7
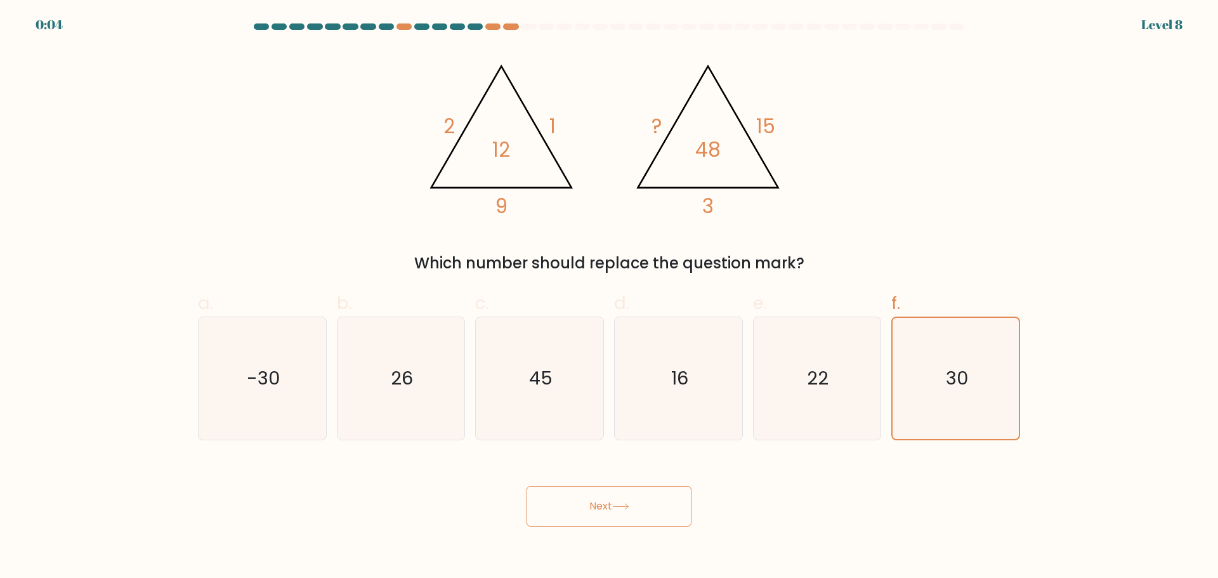
click at [619, 504] on icon at bounding box center [620, 506] width 17 height 7
click at [527, 486] on button "Next" at bounding box center [609, 506] width 165 height 41
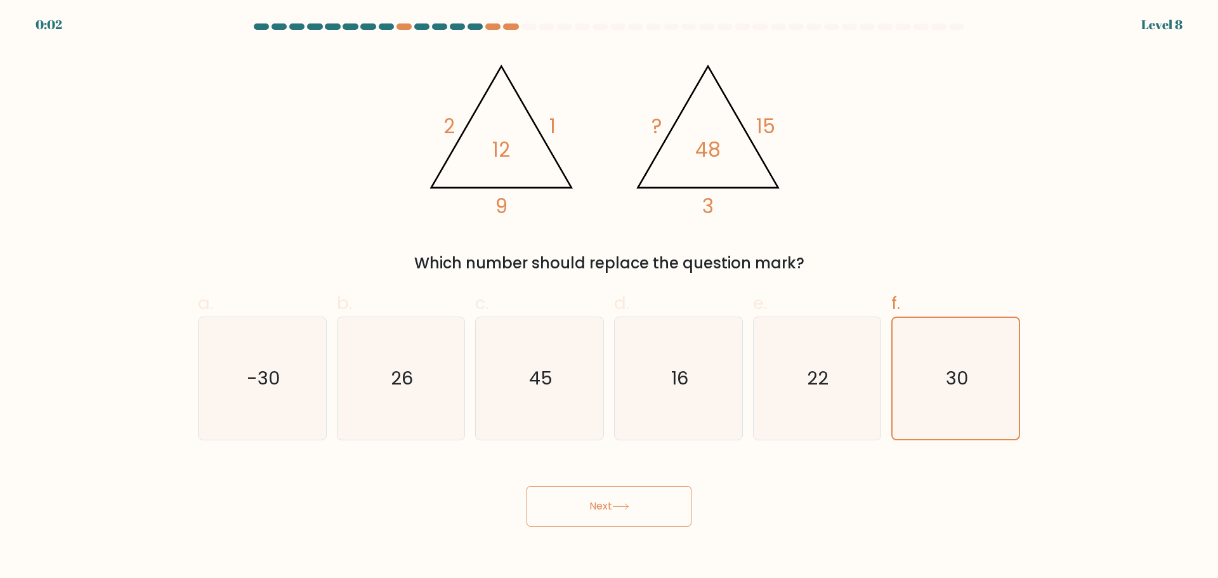
click at [527, 486] on button "Next" at bounding box center [609, 506] width 165 height 41
click at [610, 511] on div "Next" at bounding box center [608, 491] width 837 height 71
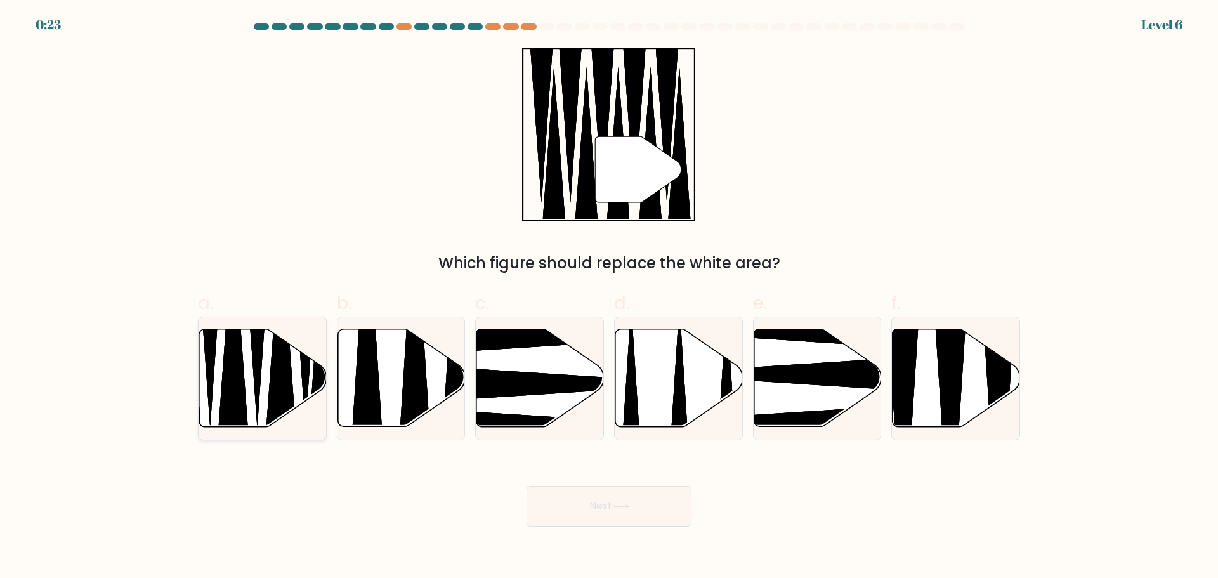
click at [294, 357] on icon at bounding box center [263, 378] width 128 height 98
click at [609, 298] on input "a." at bounding box center [609, 293] width 1 height 8
radio input "true"
click at [610, 504] on button "Next" at bounding box center [609, 506] width 165 height 41
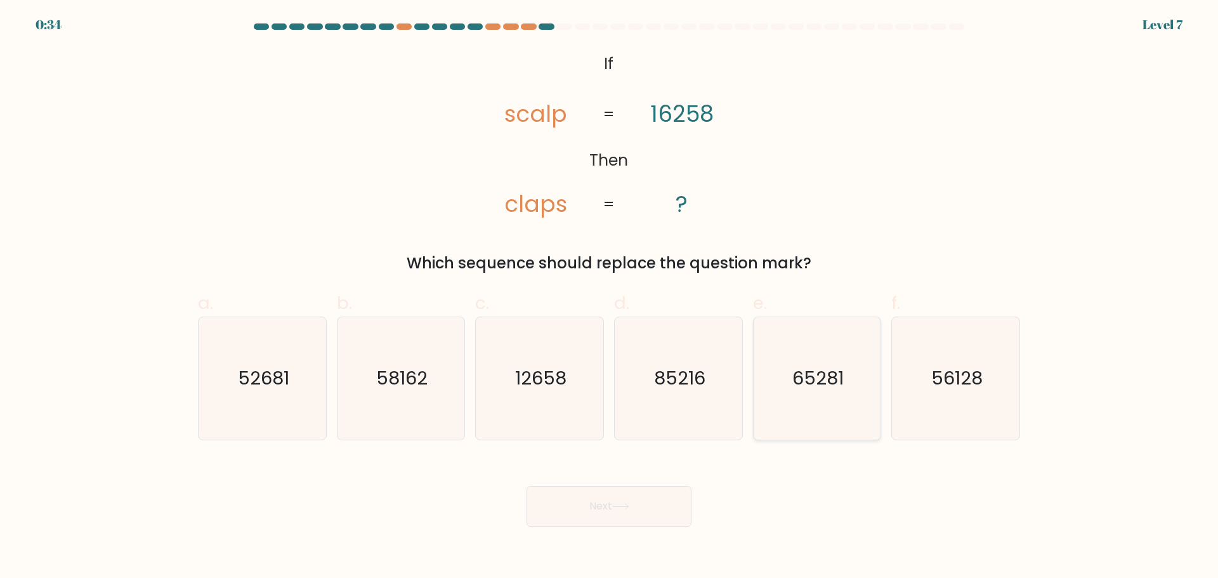
click at [796, 369] on text "65281" at bounding box center [817, 377] width 51 height 25
click at [610, 298] on input "e. 65281" at bounding box center [609, 293] width 1 height 8
radio input "true"
click at [634, 499] on button "Next" at bounding box center [609, 506] width 165 height 41
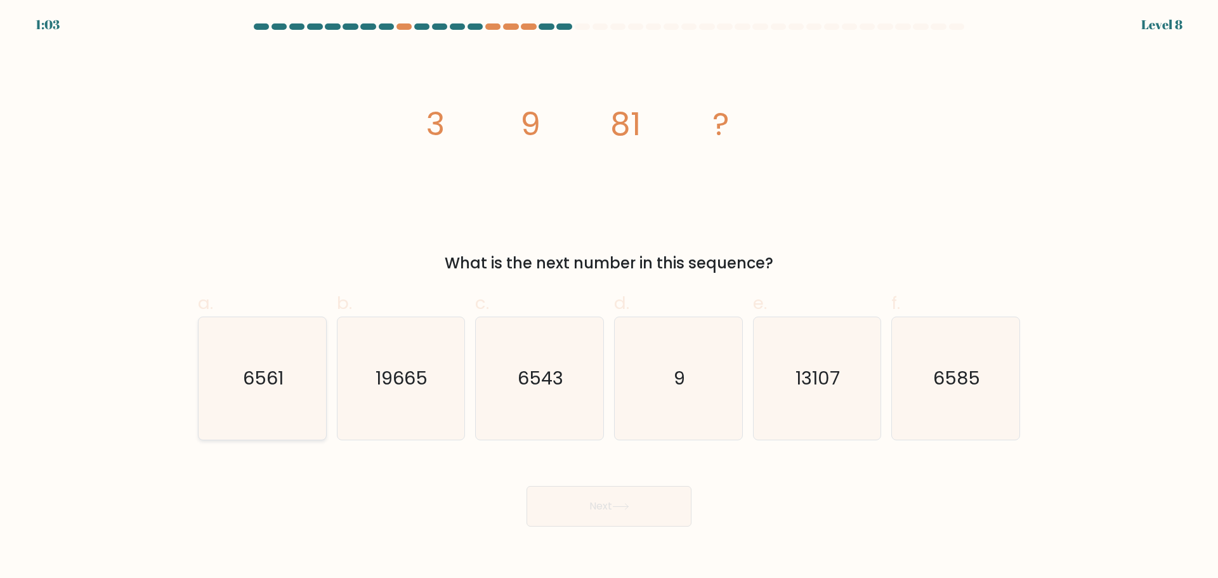
click at [254, 404] on icon "6561" at bounding box center [262, 378] width 122 height 122
click at [609, 298] on input "a. 6561" at bounding box center [609, 293] width 1 height 8
radio input "true"
click at [588, 501] on button "Next" at bounding box center [609, 506] width 165 height 41
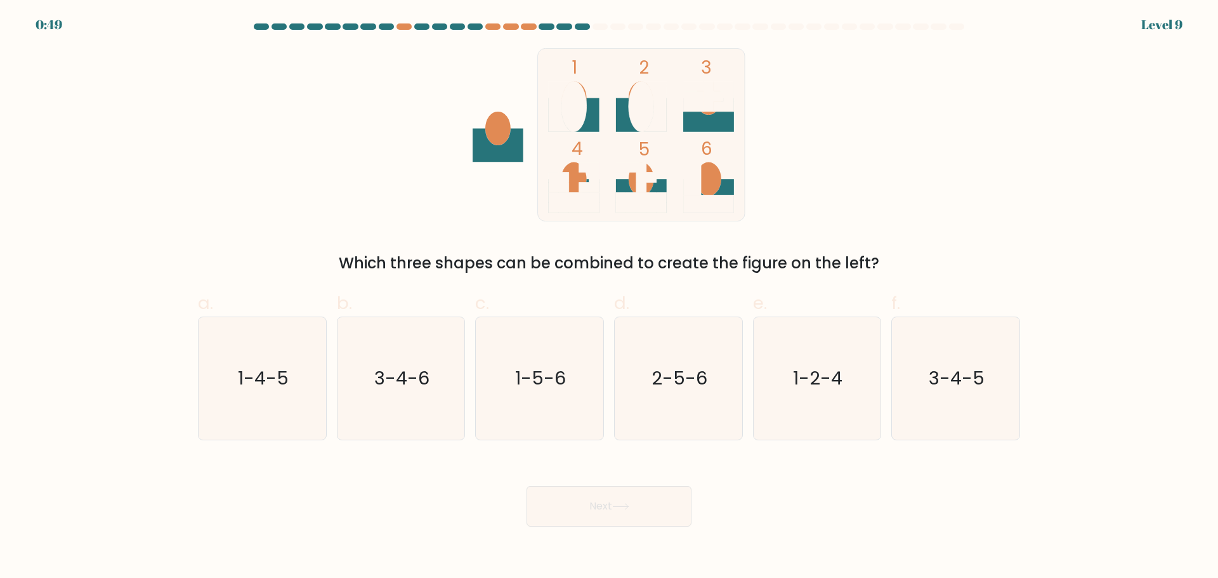
click at [702, 97] on icon at bounding box center [708, 96] width 51 height 30
click at [944, 383] on text "3-4-5" at bounding box center [957, 377] width 56 height 25
click at [610, 298] on input "f. 3-4-5" at bounding box center [609, 293] width 1 height 8
radio input "true"
click at [623, 508] on icon at bounding box center [620, 506] width 17 height 7
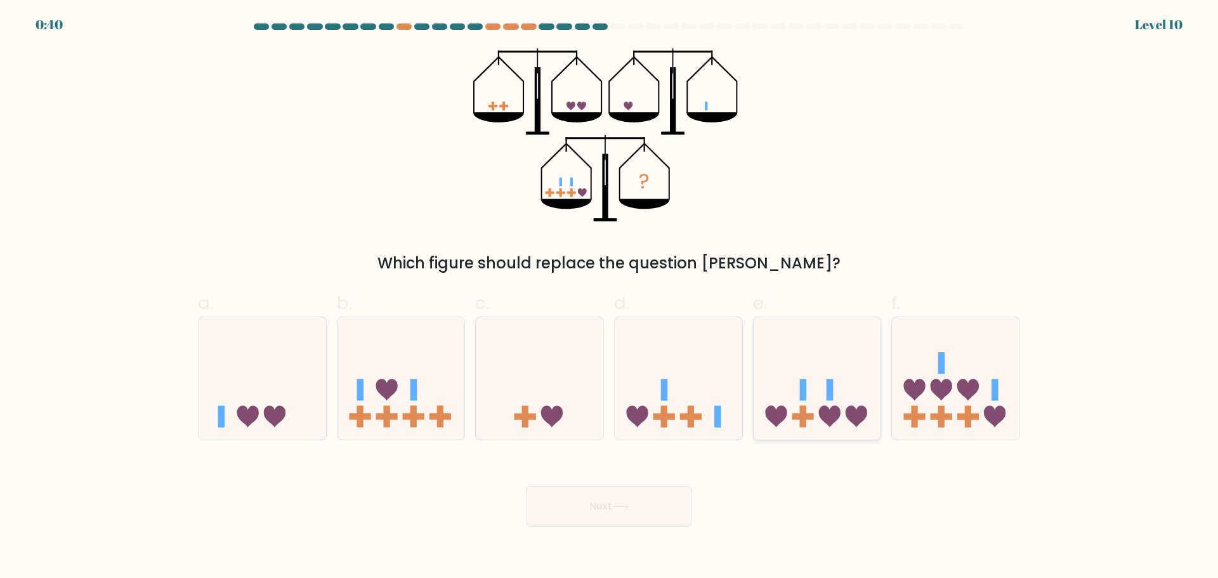
click at [780, 424] on icon at bounding box center [818, 377] width 128 height 105
click at [610, 298] on input "e." at bounding box center [609, 293] width 1 height 8
radio input "true"
click at [549, 511] on button "Next" at bounding box center [609, 506] width 165 height 41
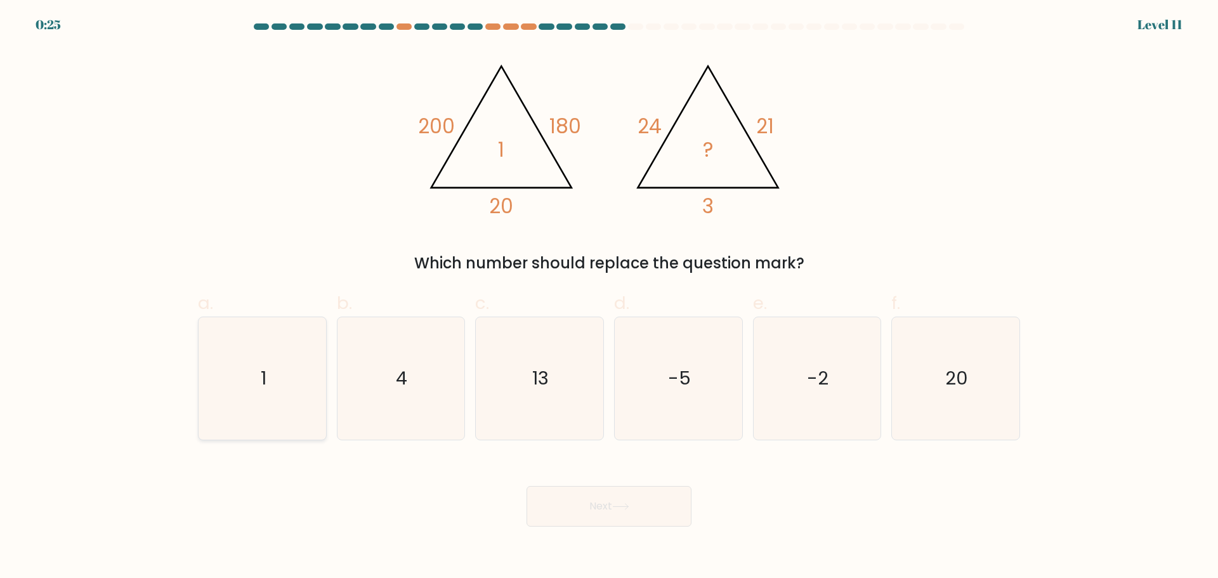
click at [249, 394] on icon "1" at bounding box center [262, 378] width 122 height 122
click at [609, 298] on input "a. 1" at bounding box center [609, 293] width 1 height 8
radio input "true"
click at [597, 506] on button "Next" at bounding box center [609, 506] width 165 height 41
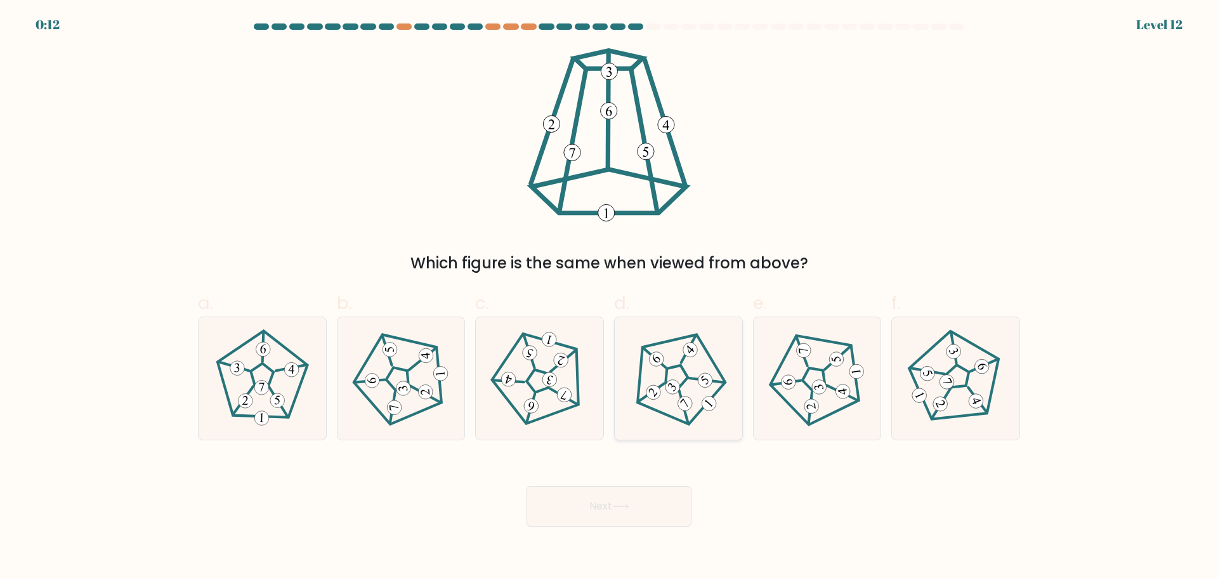
drag, startPoint x: 671, startPoint y: 397, endPoint x: 675, endPoint y: 383, distance: 14.0
click at [675, 383] on icon at bounding box center [678, 378] width 98 height 98
click at [610, 298] on input "d." at bounding box center [609, 293] width 1 height 8
radio input "true"
click at [675, 383] on 660 at bounding box center [673, 387] width 20 height 20
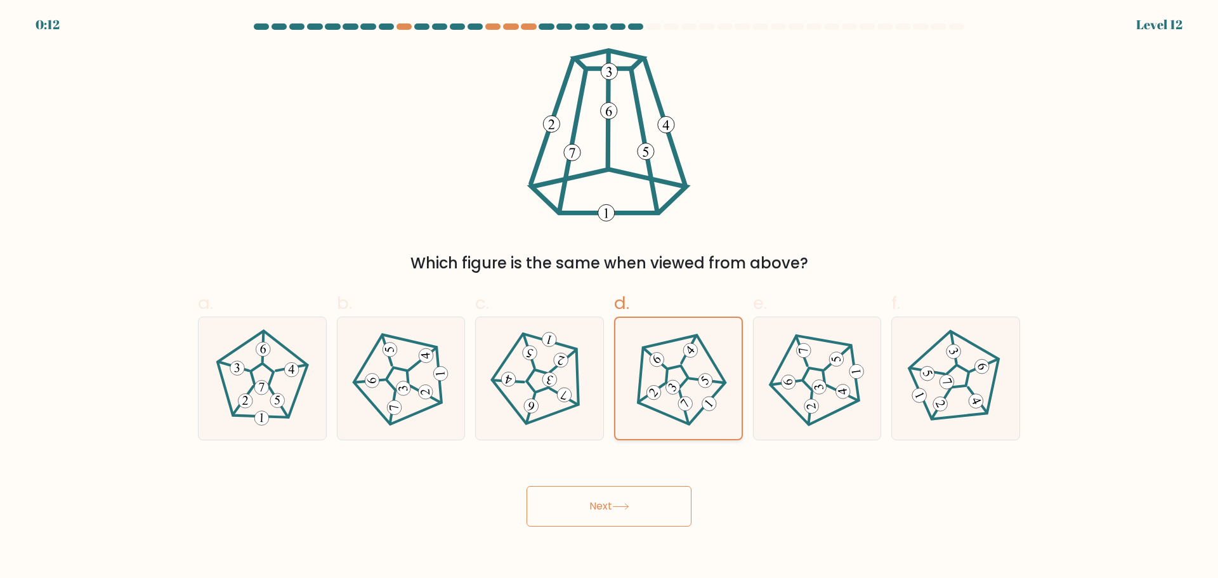
click at [610, 298] on input "d." at bounding box center [609, 293] width 1 height 8
click at [616, 508] on icon at bounding box center [620, 506] width 17 height 7
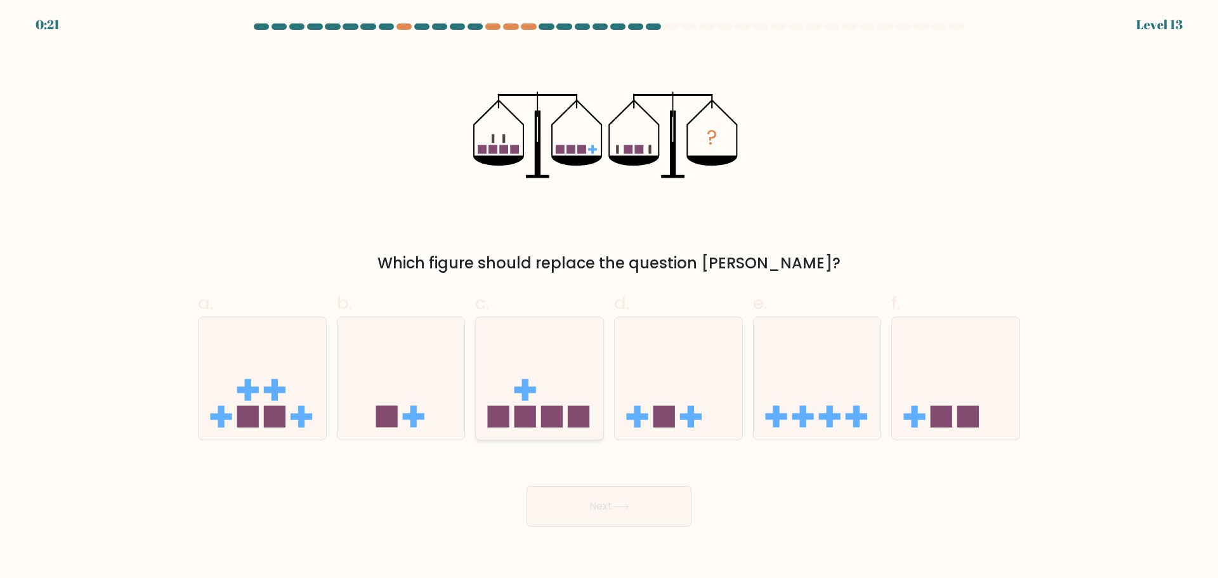
click at [531, 424] on rect at bounding box center [526, 417] width 22 height 22
click at [609, 298] on input "c." at bounding box center [609, 293] width 1 height 8
radio input "true"
click at [614, 497] on button "Next" at bounding box center [609, 506] width 165 height 41
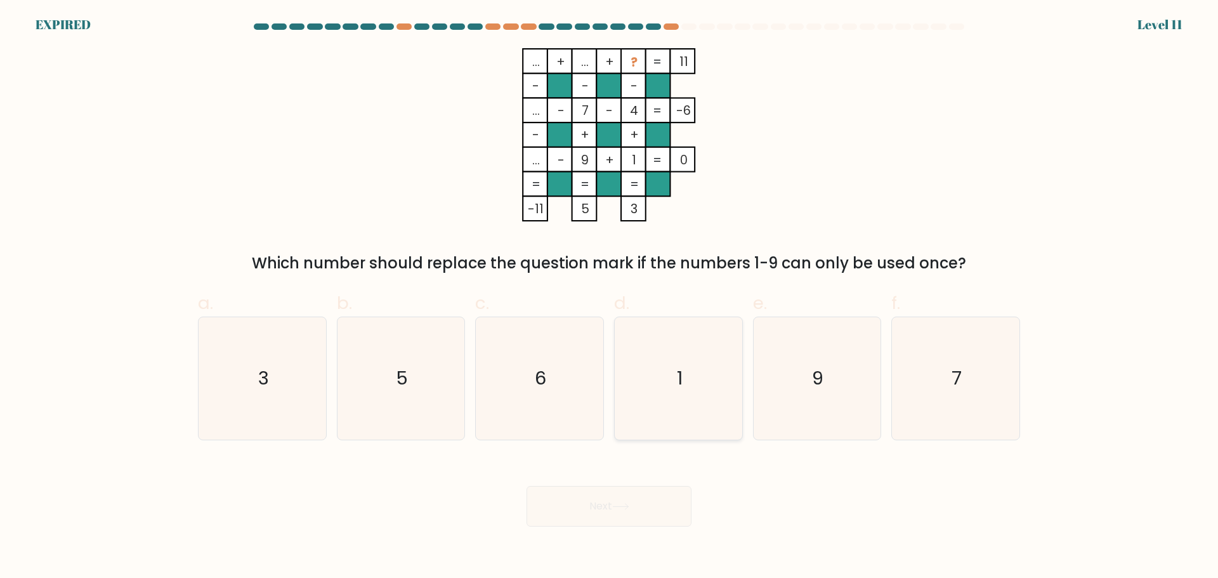
click at [647, 388] on icon "1" at bounding box center [678, 378] width 122 height 122
click at [610, 298] on input "d. 1" at bounding box center [609, 293] width 1 height 8
radio input "true"
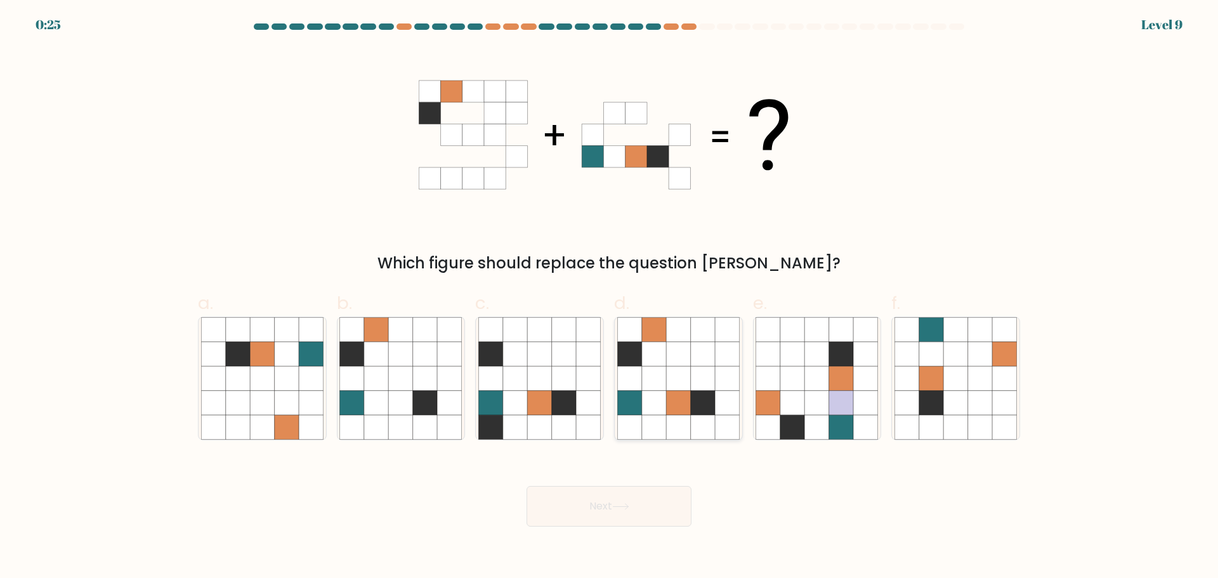
click at [656, 344] on icon at bounding box center [654, 353] width 24 height 24
click at [610, 298] on input "d." at bounding box center [609, 293] width 1 height 8
radio input "true"
click at [617, 521] on button "Next" at bounding box center [609, 506] width 165 height 41
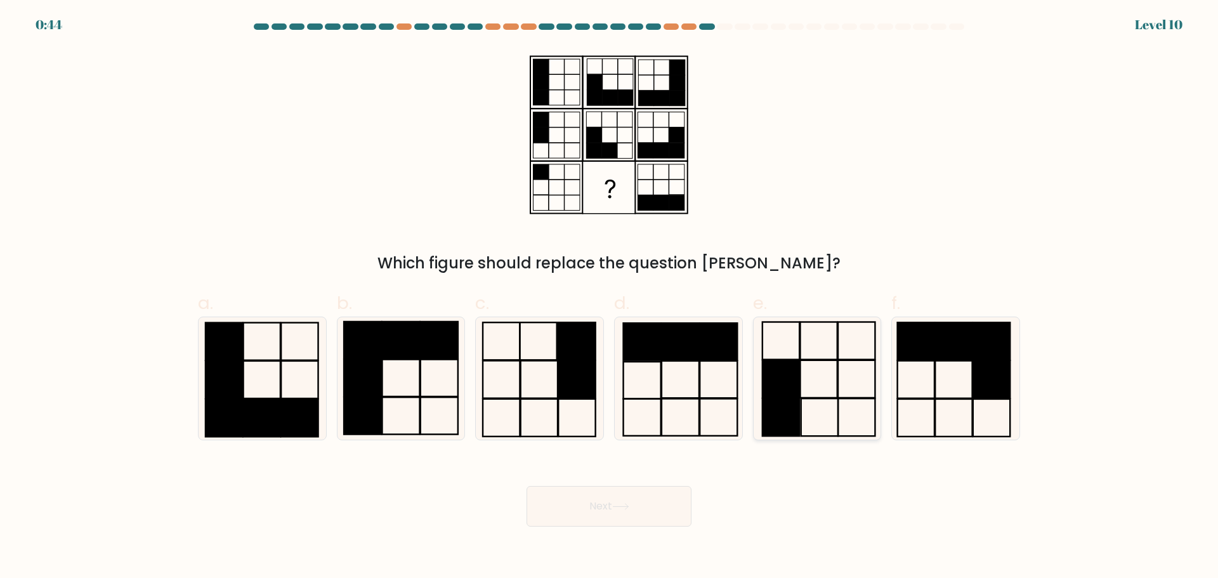
click at [798, 359] on rect at bounding box center [781, 340] width 37 height 37
click at [610, 298] on input "e." at bounding box center [609, 293] width 1 height 8
radio input "true"
click at [593, 506] on button "Next" at bounding box center [609, 506] width 165 height 41
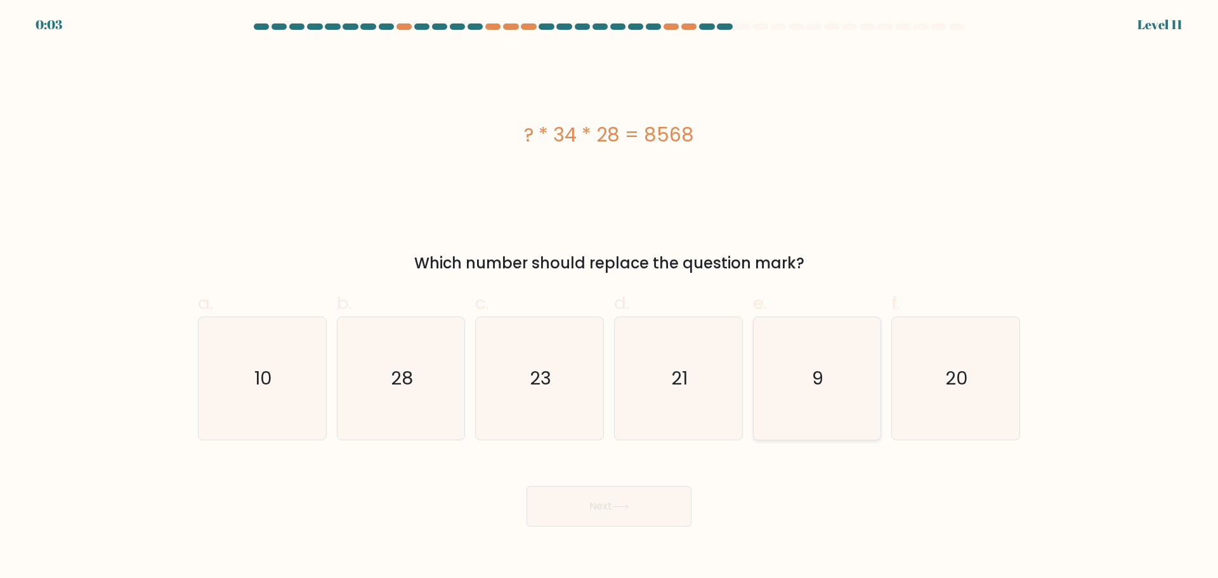
click at [847, 367] on icon "9" at bounding box center [817, 378] width 122 height 122
click at [610, 298] on input "e. 9" at bounding box center [609, 293] width 1 height 8
radio input "true"
click at [604, 506] on button "Next" at bounding box center [609, 506] width 165 height 41
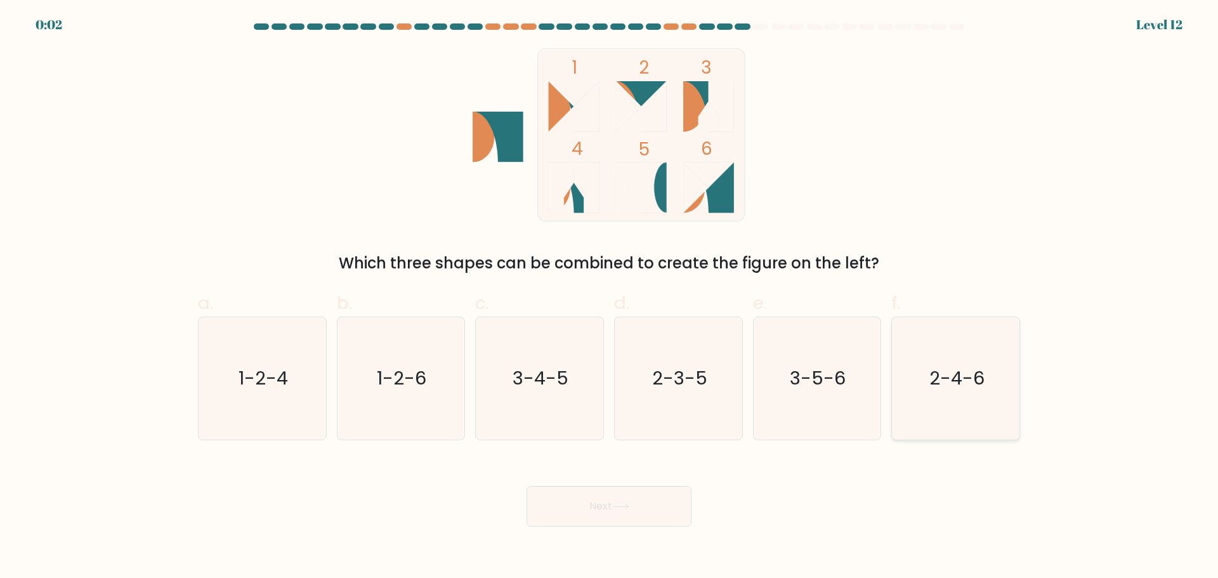
click at [952, 402] on icon "2-4-6" at bounding box center [956, 378] width 122 height 122
click at [610, 298] on input "f. 2-4-6" at bounding box center [609, 293] width 1 height 8
radio input "true"
click at [633, 498] on button "Next" at bounding box center [609, 506] width 165 height 41
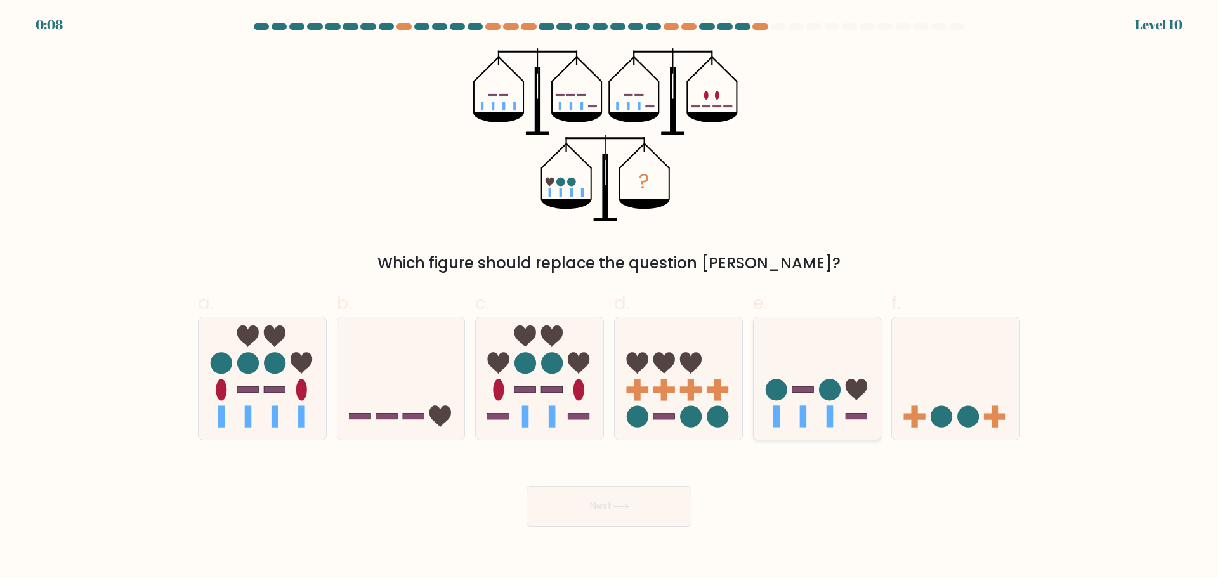
click at [806, 410] on rect at bounding box center [802, 417] width 7 height 22
click at [610, 298] on input "e." at bounding box center [609, 293] width 1 height 8
radio input "true"
click at [628, 497] on button "Next" at bounding box center [609, 506] width 165 height 41
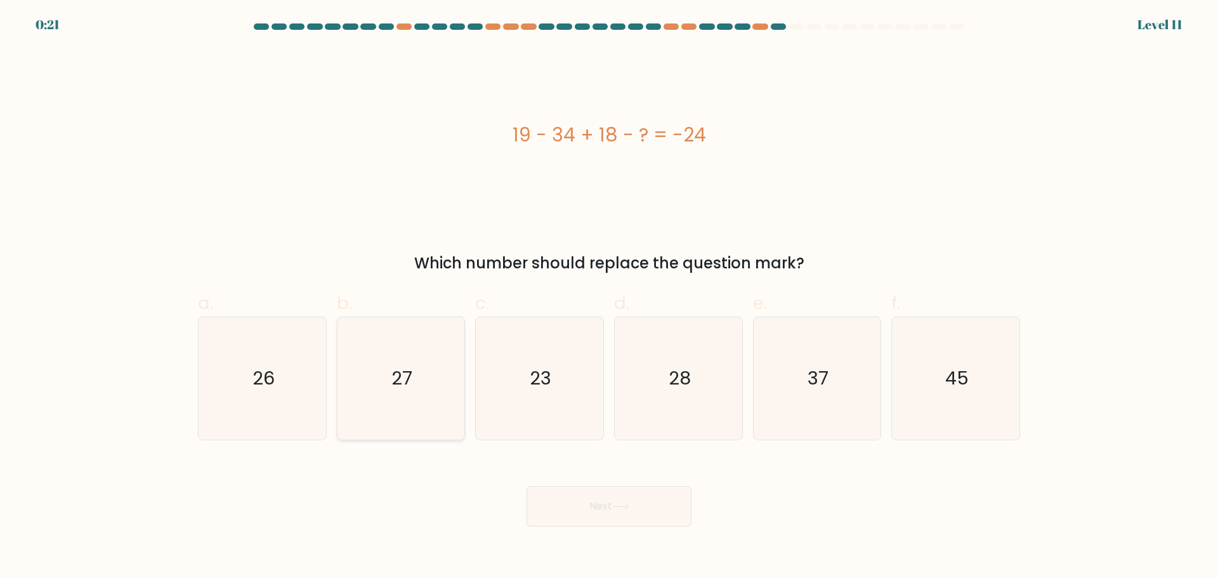
click at [412, 409] on icon "27" at bounding box center [400, 378] width 122 height 122
click at [609, 298] on input "b. 27" at bounding box center [609, 293] width 1 height 8
radio input "true"
click at [624, 510] on button "Next" at bounding box center [609, 506] width 165 height 41
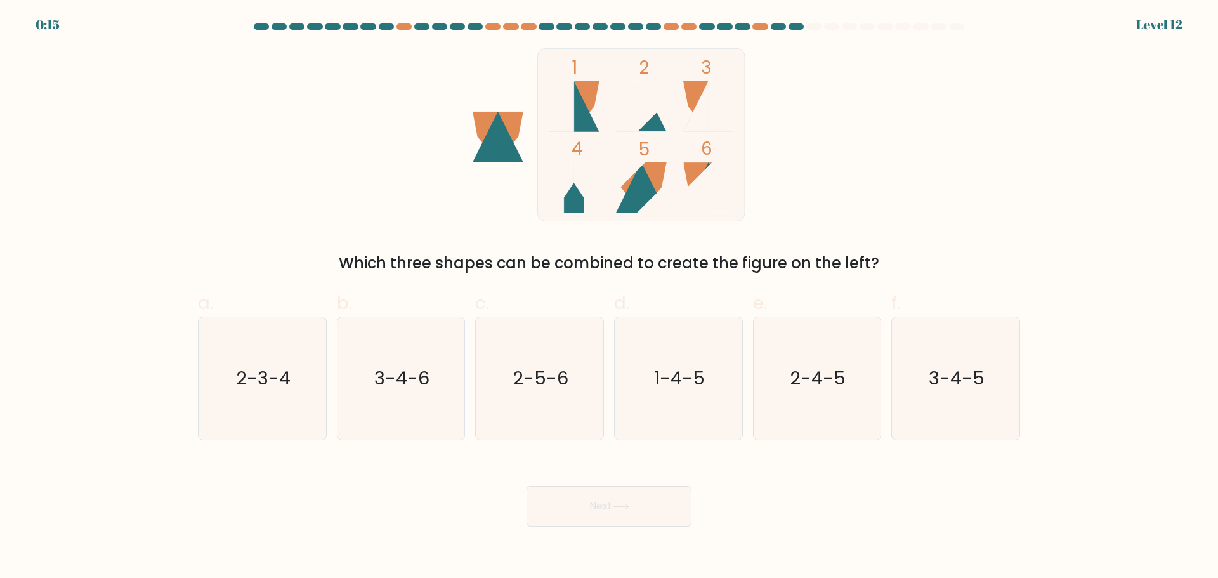
click at [582, 126] on icon at bounding box center [574, 106] width 51 height 51
click at [678, 380] on text "1-4-5" at bounding box center [679, 377] width 51 height 25
click at [610, 298] on input "d. 1-4-5" at bounding box center [609, 293] width 1 height 8
radio input "true"
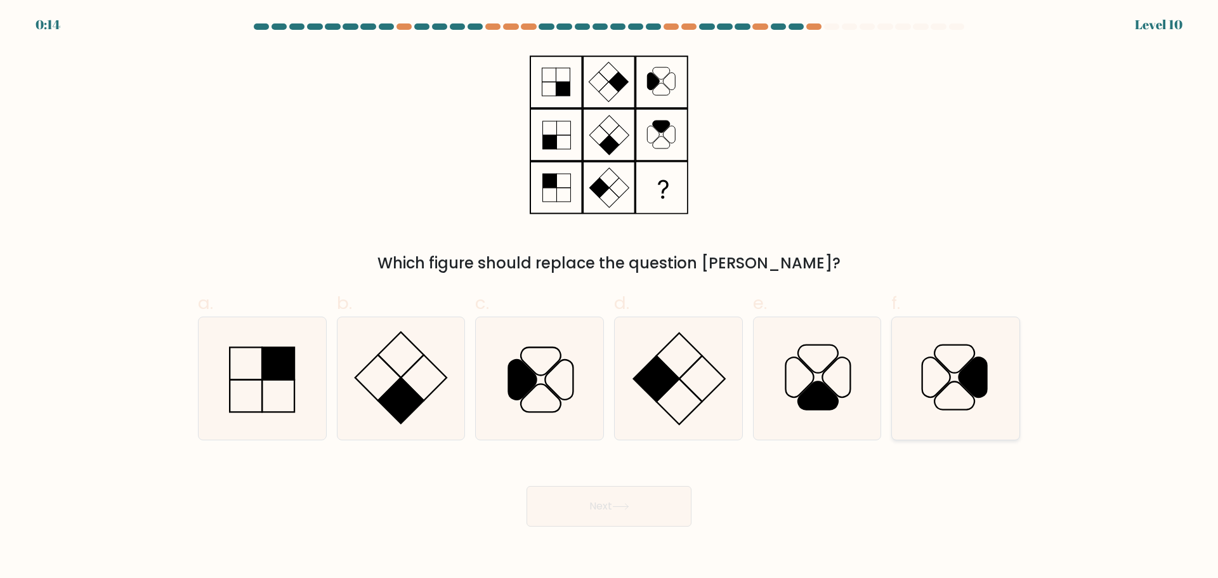
click at [959, 358] on icon at bounding box center [956, 378] width 122 height 122
click at [610, 298] on input "f." at bounding box center [609, 293] width 1 height 8
radio input "true"
click at [617, 509] on icon at bounding box center [620, 506] width 17 height 7
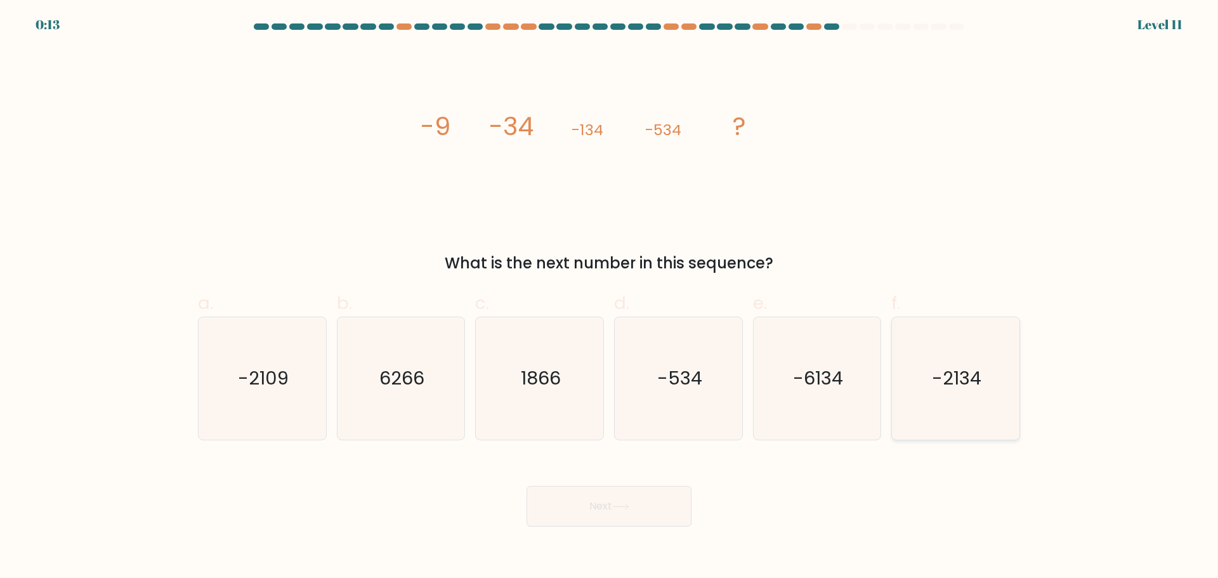
click at [976, 405] on icon "-2134" at bounding box center [956, 378] width 122 height 122
click at [610, 298] on input "f. -2134" at bounding box center [609, 293] width 1 height 8
radio input "true"
click at [629, 503] on icon at bounding box center [620, 506] width 17 height 7
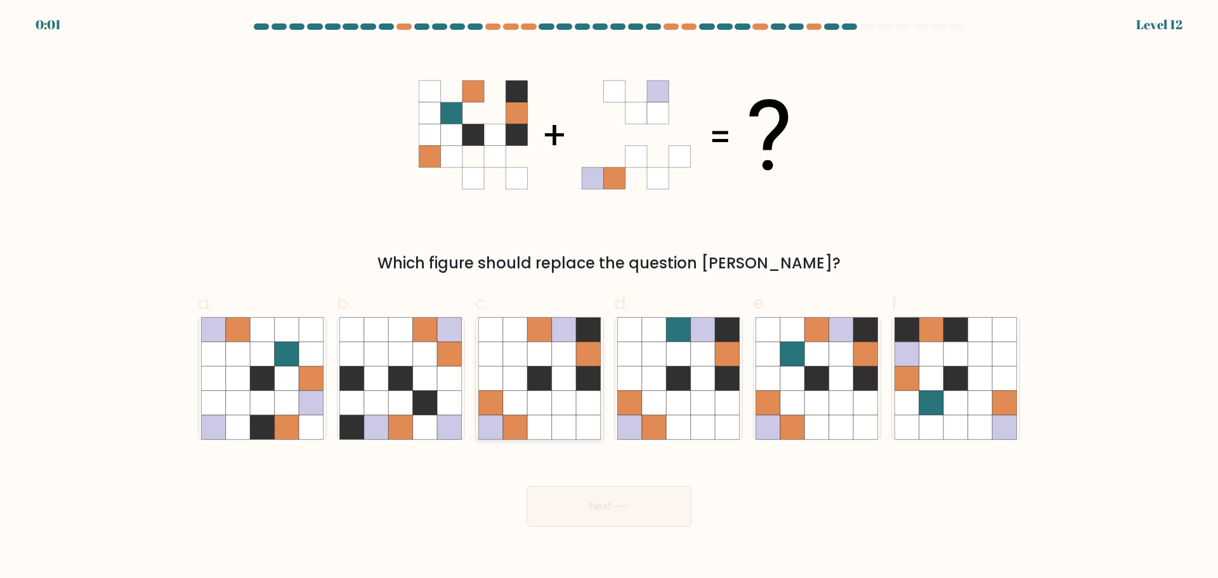
click at [553, 419] on icon at bounding box center [564, 427] width 24 height 24
click at [609, 298] on input "c." at bounding box center [609, 293] width 1 height 8
radio input "true"
click at [629, 506] on icon at bounding box center [620, 506] width 17 height 7
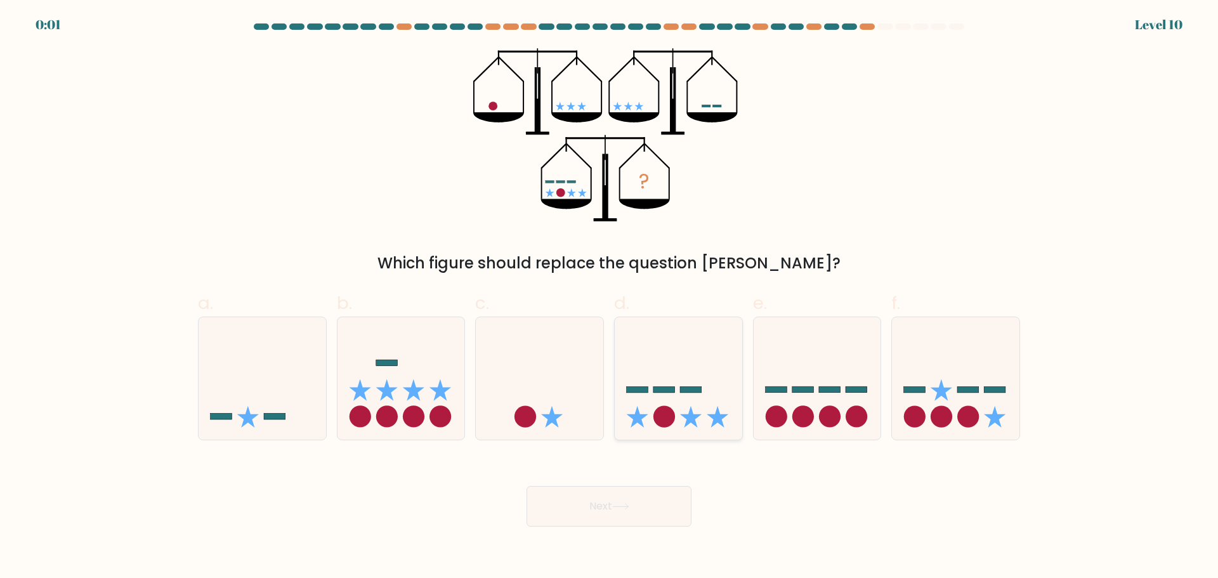
click at [666, 410] on circle at bounding box center [664, 417] width 22 height 22
click at [610, 298] on input "d." at bounding box center [609, 293] width 1 height 8
radio input "true"
click at [631, 511] on div "Next" at bounding box center [608, 491] width 837 height 71
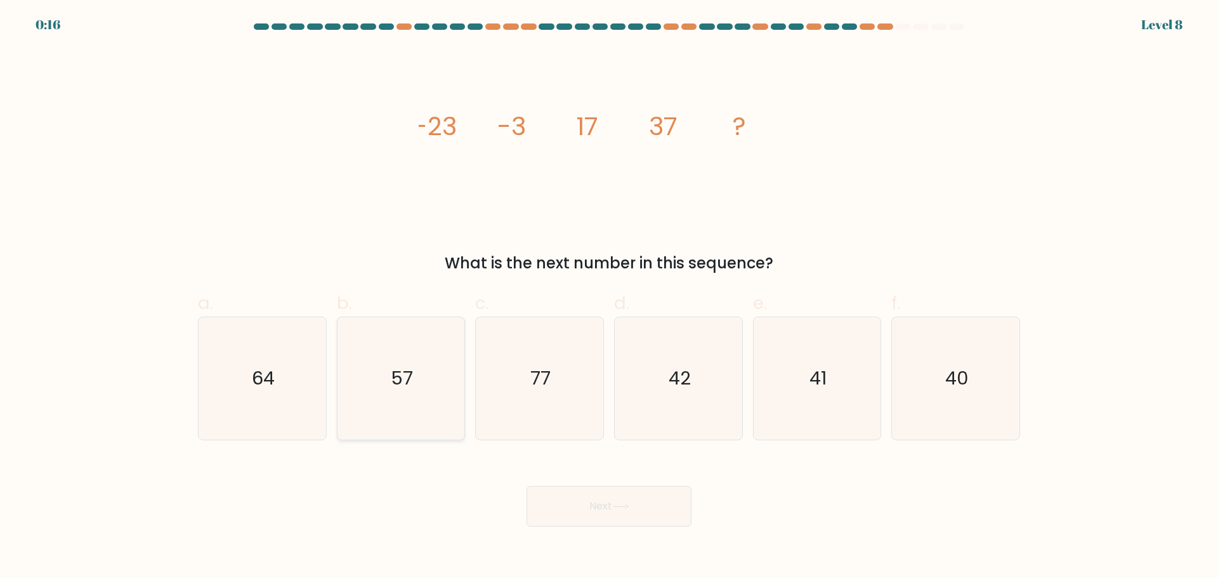
click at [420, 386] on icon "57" at bounding box center [400, 378] width 122 height 122
click at [609, 298] on input "b. 57" at bounding box center [609, 293] width 1 height 8
radio input "true"
click at [629, 503] on icon at bounding box center [620, 506] width 17 height 7
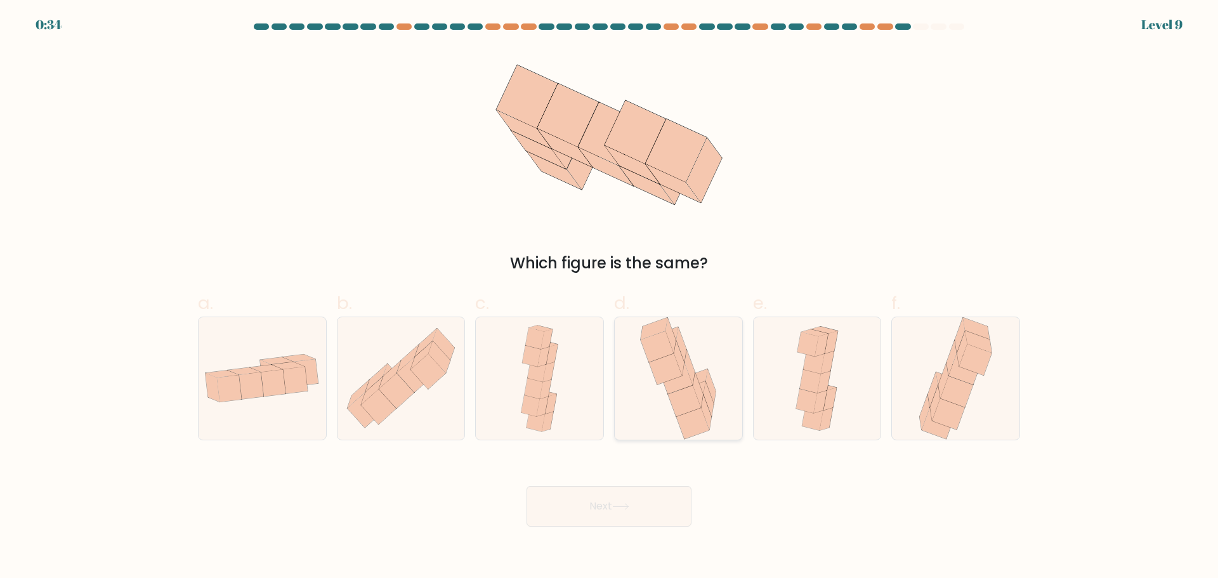
click at [649, 372] on icon at bounding box center [678, 378] width 84 height 122
click at [610, 298] on input "d." at bounding box center [609, 293] width 1 height 8
radio input "true"
click at [615, 500] on button "Next" at bounding box center [609, 506] width 165 height 41
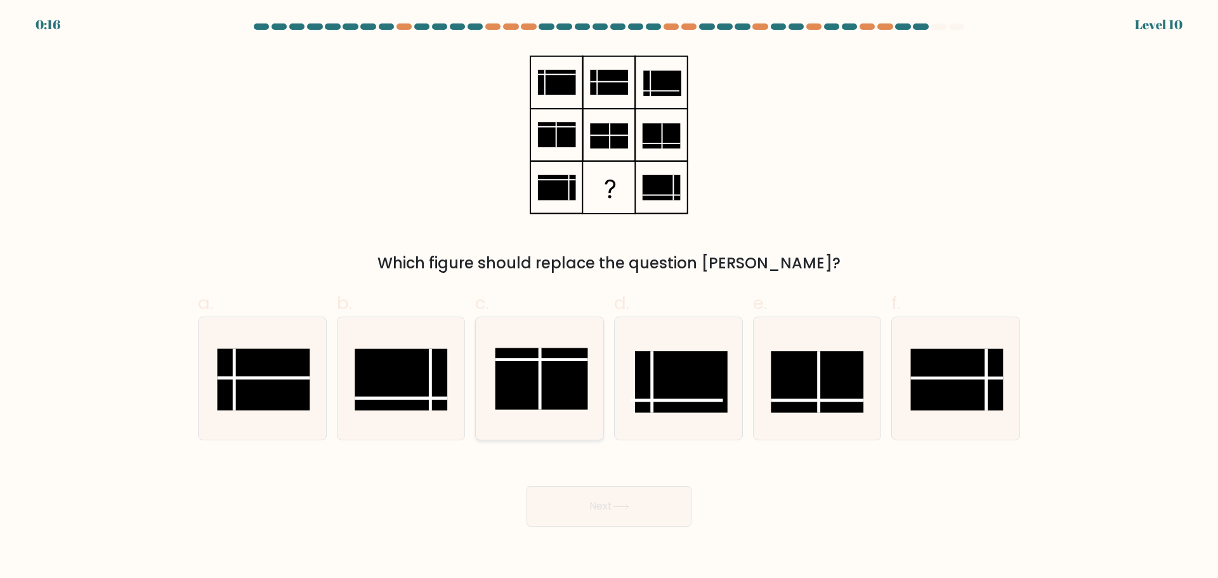
click at [550, 359] on line at bounding box center [542, 359] width 93 height 0
click at [609, 298] on input "c." at bounding box center [609, 293] width 1 height 8
radio input "true"
click at [962, 374] on rect at bounding box center [957, 379] width 93 height 62
click at [610, 298] on input "f." at bounding box center [609, 293] width 1 height 8
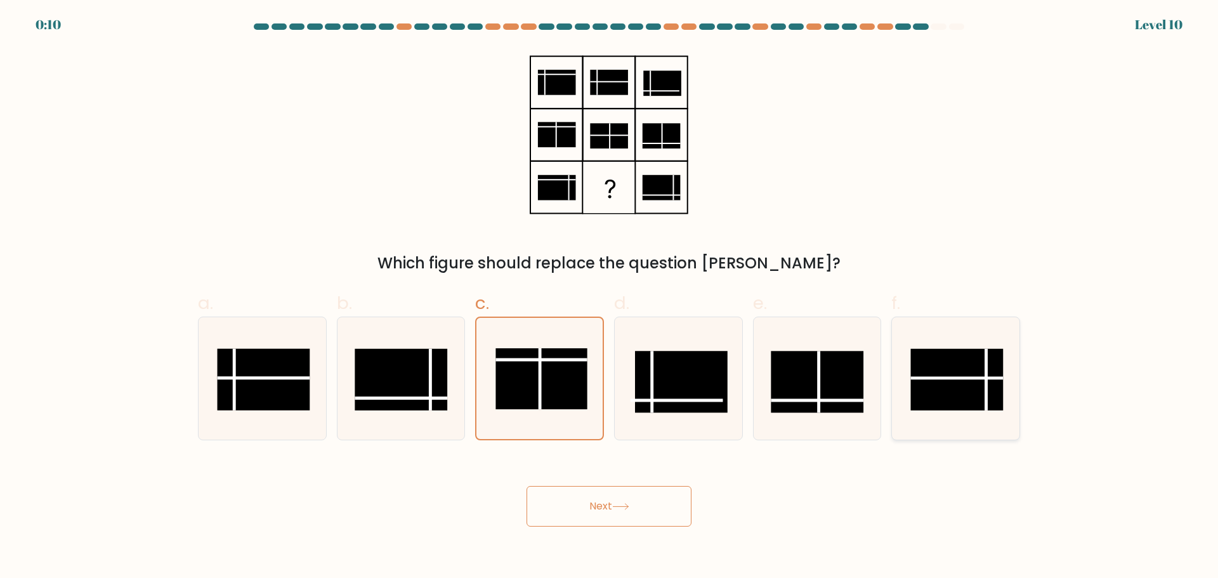
radio input "true"
click at [651, 501] on button "Next" at bounding box center [609, 506] width 165 height 41
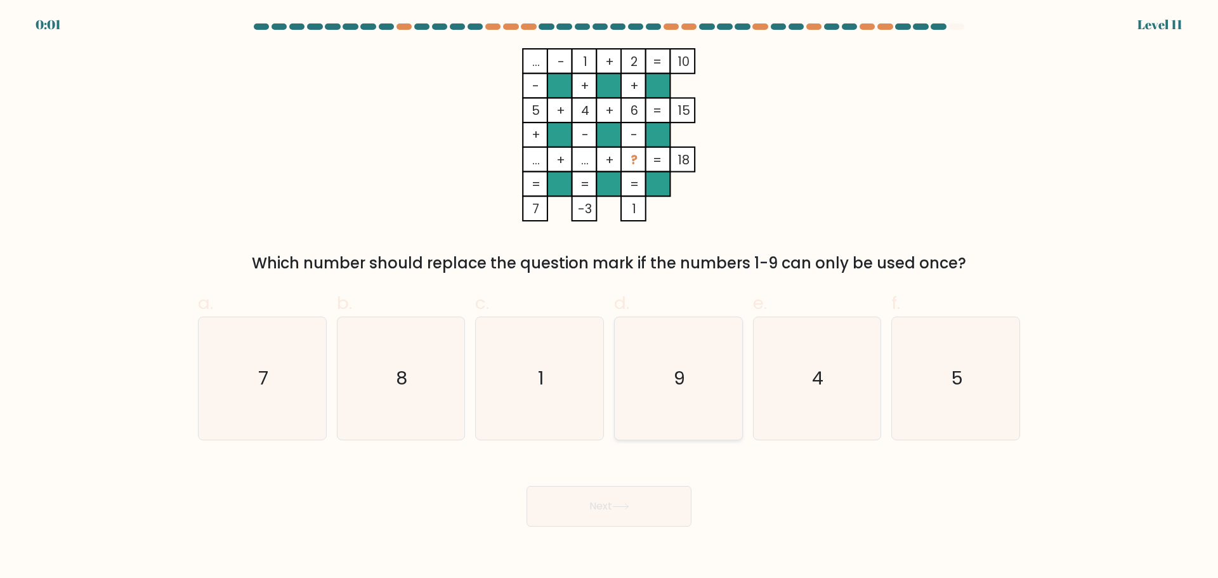
click at [680, 379] on text "9" at bounding box center [679, 377] width 11 height 25
click at [610, 298] on input "d. 9" at bounding box center [609, 293] width 1 height 8
radio input "true"
drag, startPoint x: 961, startPoint y: 384, endPoint x: 624, endPoint y: 489, distance: 352.6
click at [624, 489] on form at bounding box center [609, 274] width 1218 height 503
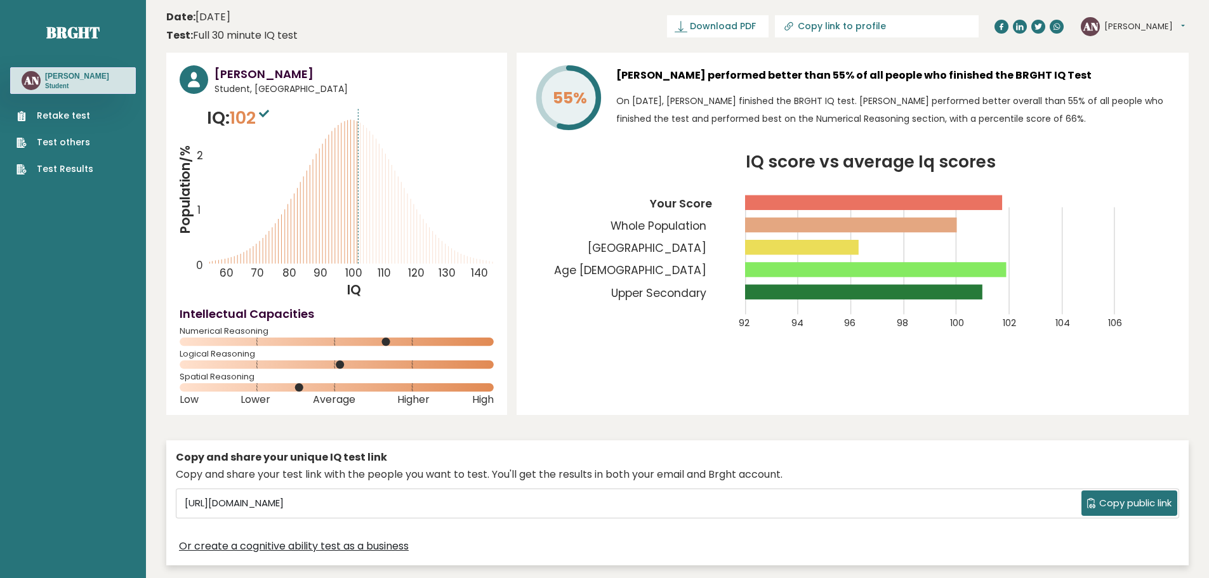
click at [1119, 26] on button "[PERSON_NAME]" at bounding box center [1144, 26] width 81 height 13
click at [1114, 49] on link "Dashboard" at bounding box center [1137, 47] width 65 height 18
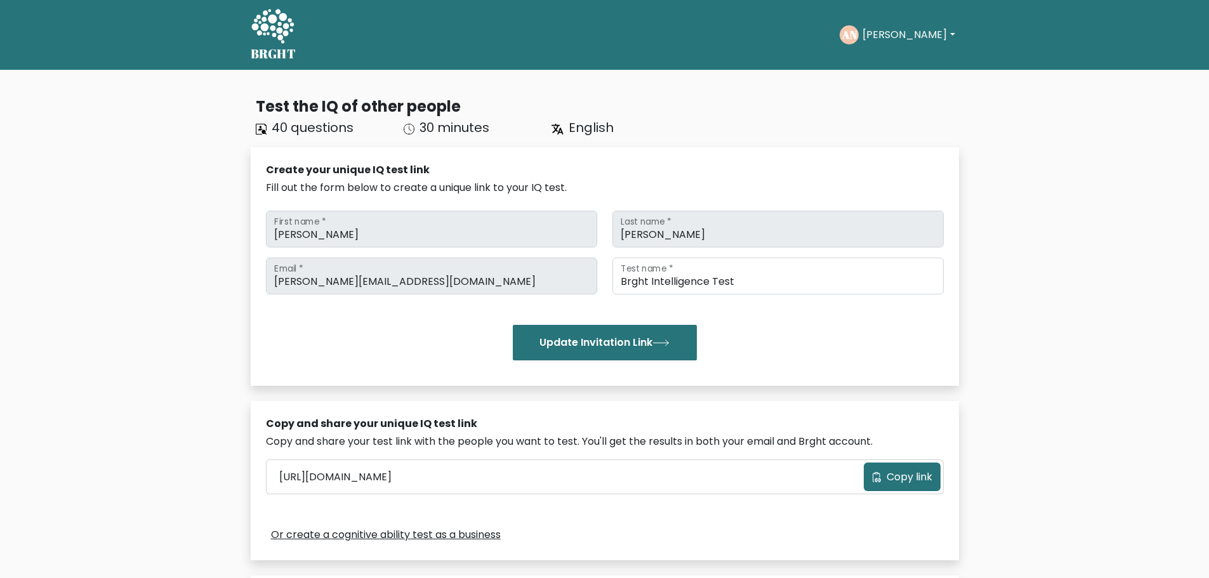
click at [912, 29] on button "[PERSON_NAME]" at bounding box center [908, 35] width 100 height 16
click at [896, 76] on link "Profile" at bounding box center [890, 82] width 100 height 20
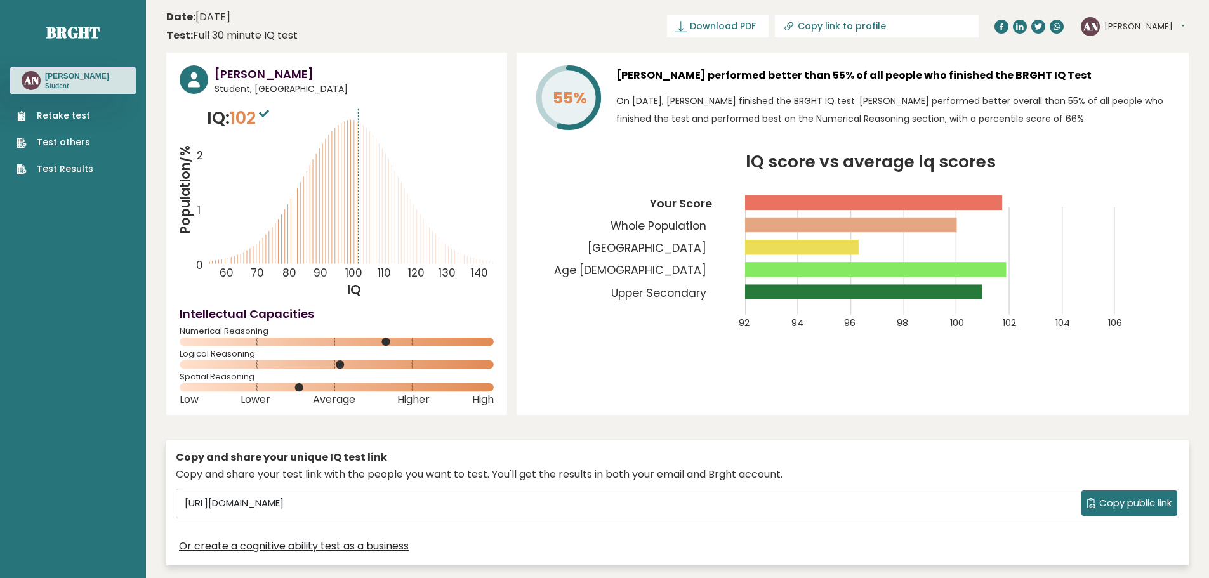
click at [1134, 23] on button "[PERSON_NAME]" at bounding box center [1144, 26] width 81 height 13
click at [1123, 48] on link "Dashboard" at bounding box center [1137, 47] width 65 height 18
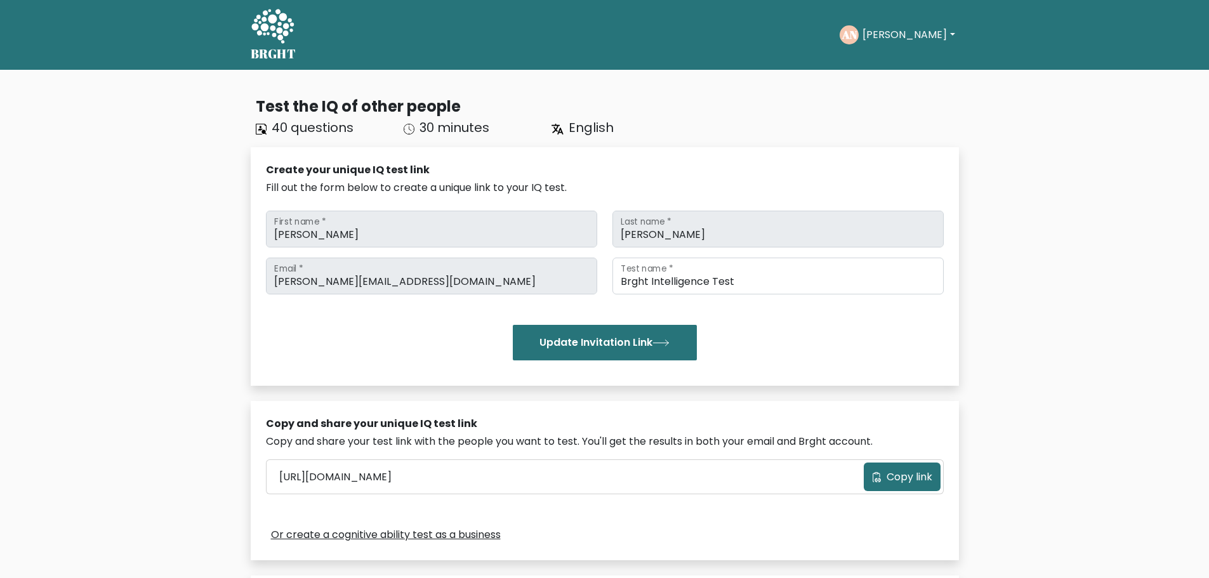
click at [902, 36] on button "[PERSON_NAME]" at bounding box center [908, 35] width 100 height 16
click at [895, 80] on link "Profile" at bounding box center [890, 82] width 100 height 20
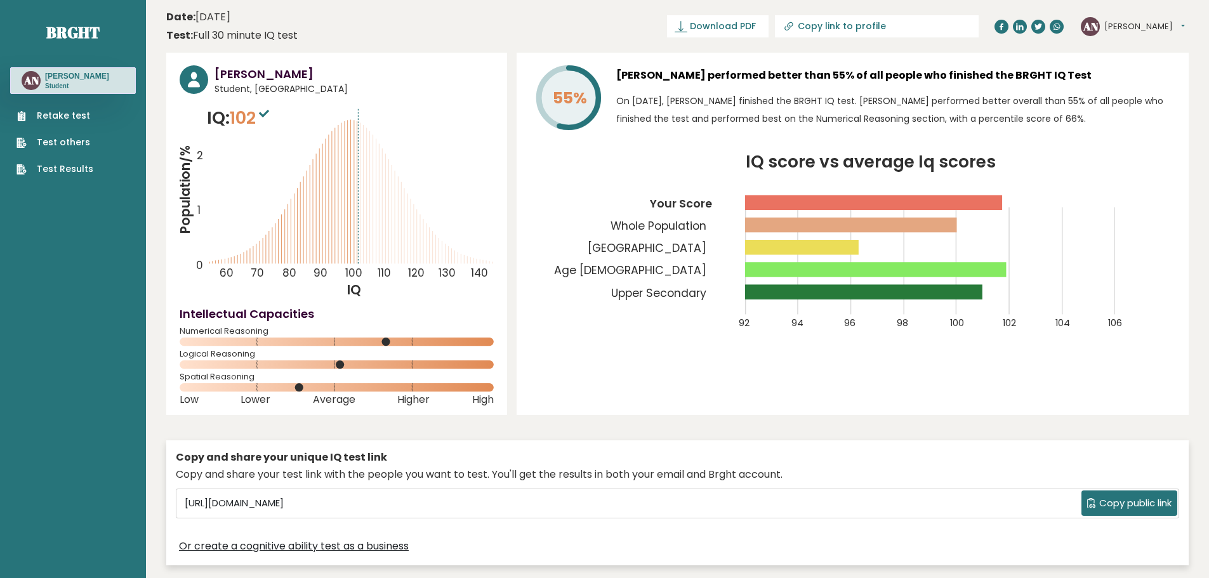
click at [74, 115] on link "Retake test" at bounding box center [54, 115] width 77 height 13
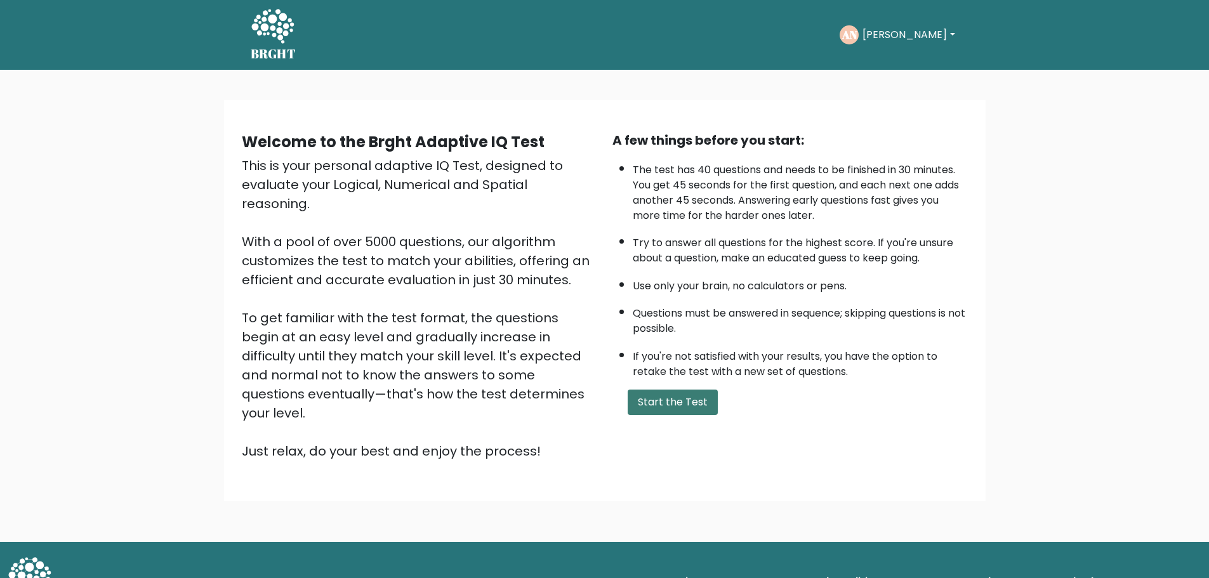
click at [673, 407] on button "Start the Test" at bounding box center [672, 402] width 90 height 25
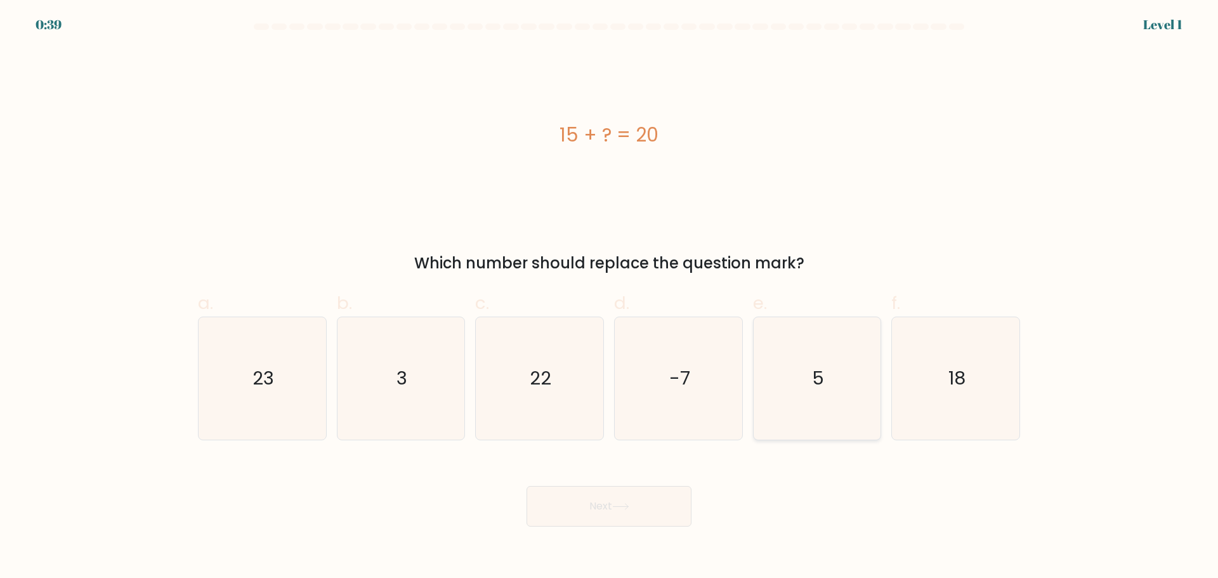
click at [796, 374] on icon "5" at bounding box center [817, 378] width 122 height 122
click at [610, 298] on input "e. 5" at bounding box center [609, 293] width 1 height 8
radio input "true"
click at [623, 509] on icon at bounding box center [620, 506] width 17 height 7
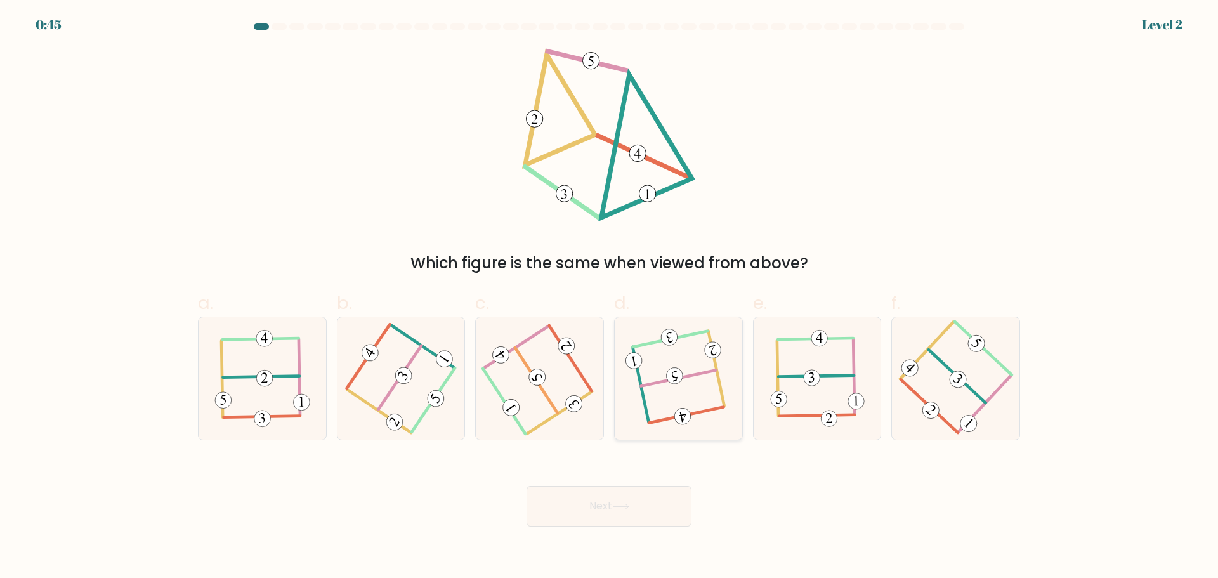
click at [662, 398] on icon at bounding box center [678, 378] width 96 height 98
click at [610, 298] on input "d." at bounding box center [609, 293] width 1 height 8
radio input "true"
click at [627, 506] on icon at bounding box center [620, 507] width 15 height 6
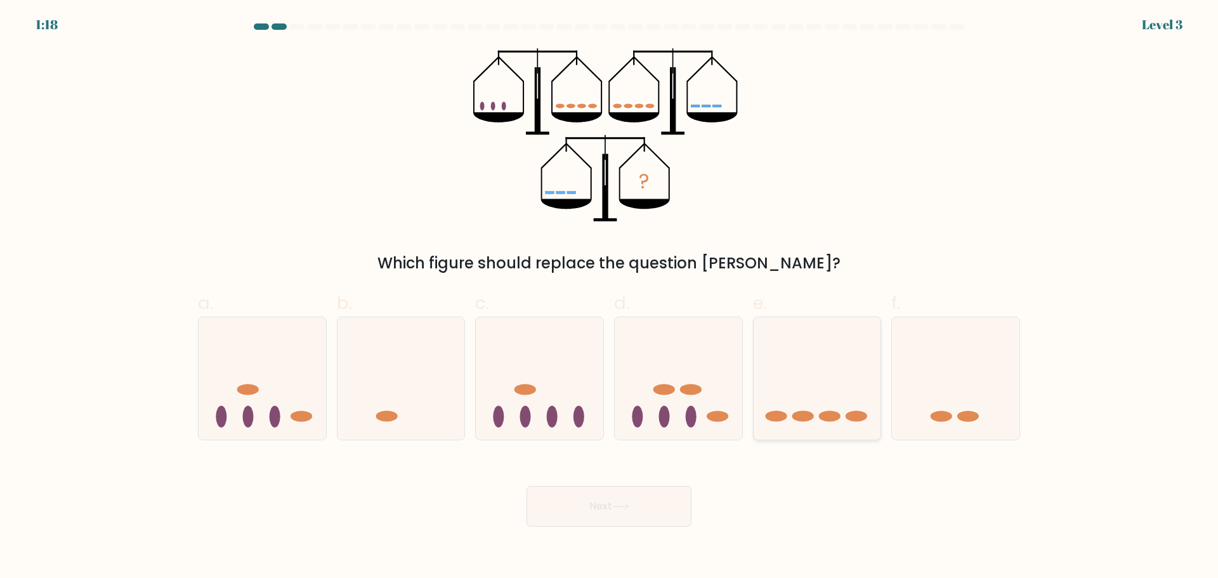
click at [828, 388] on icon at bounding box center [818, 377] width 128 height 105
click at [610, 298] on input "e." at bounding box center [609, 293] width 1 height 8
radio input "true"
click at [615, 499] on button "Next" at bounding box center [609, 506] width 165 height 41
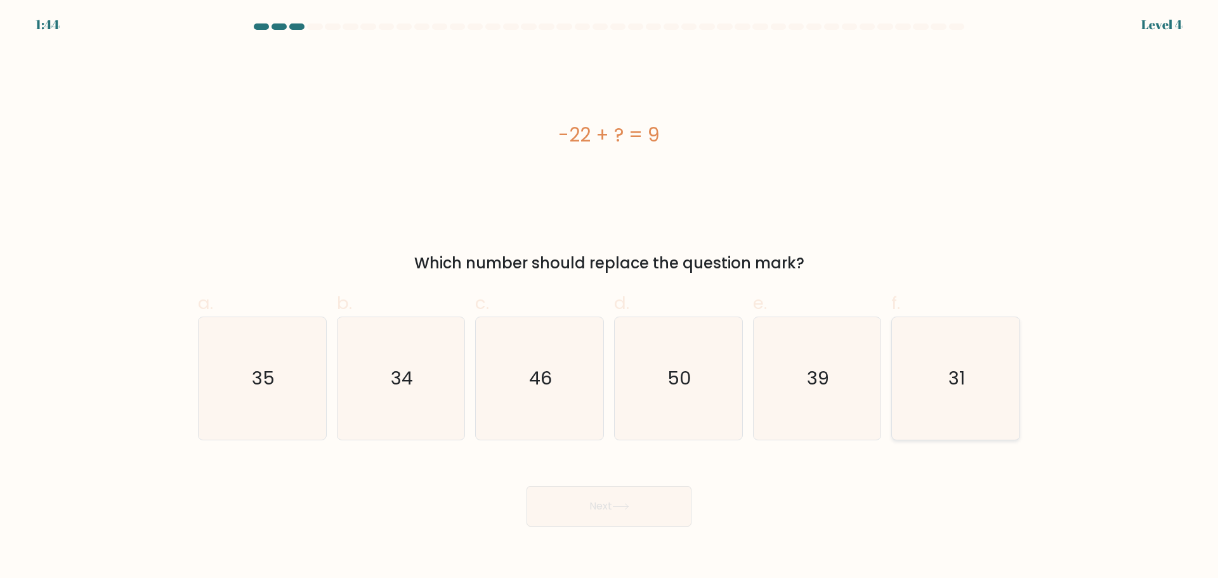
click at [949, 378] on icon "31" at bounding box center [956, 378] width 122 height 122
click at [610, 298] on input "f. 31" at bounding box center [609, 293] width 1 height 8
radio input "true"
click at [578, 502] on button "Next" at bounding box center [609, 506] width 165 height 41
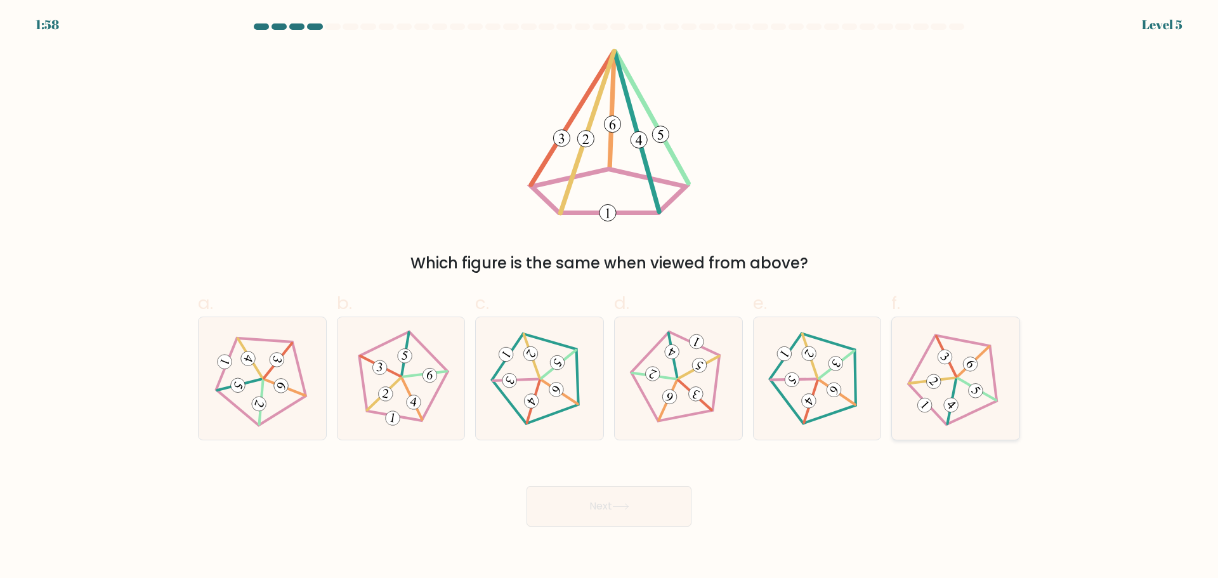
click at [956, 393] on icon at bounding box center [956, 378] width 98 height 98
click at [610, 298] on input "f." at bounding box center [609, 293] width 1 height 8
radio input "true"
click at [635, 514] on button "Next" at bounding box center [609, 506] width 165 height 41
click at [607, 504] on button "Next" at bounding box center [609, 506] width 165 height 41
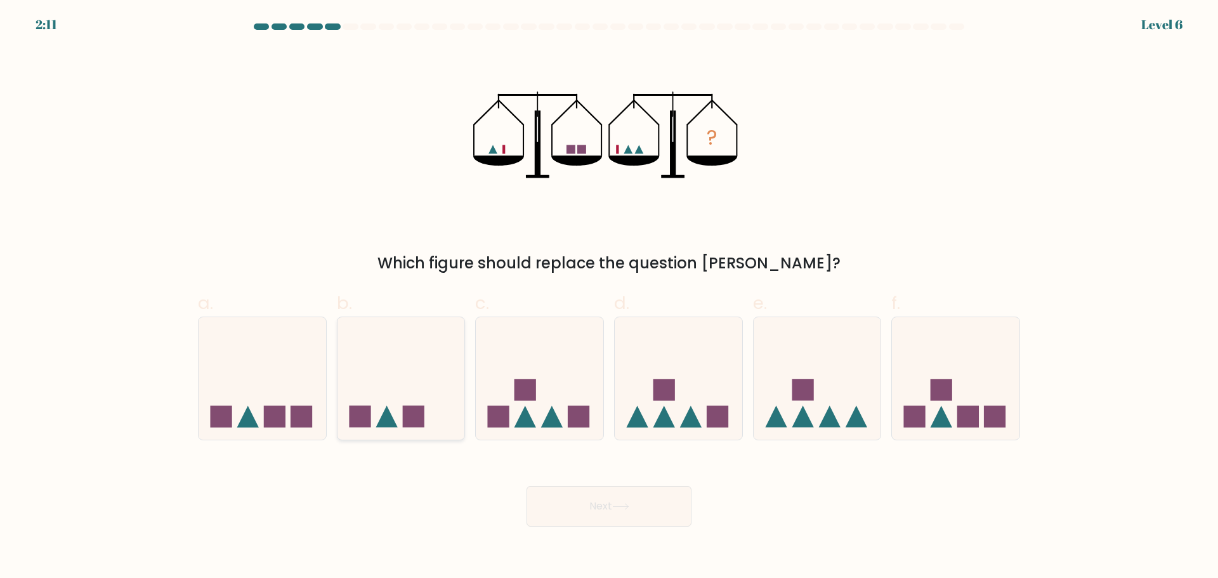
click at [384, 400] on icon at bounding box center [402, 377] width 128 height 105
click at [609, 298] on input "b." at bounding box center [609, 293] width 1 height 8
radio input "true"
click at [612, 500] on button "Next" at bounding box center [609, 506] width 165 height 41
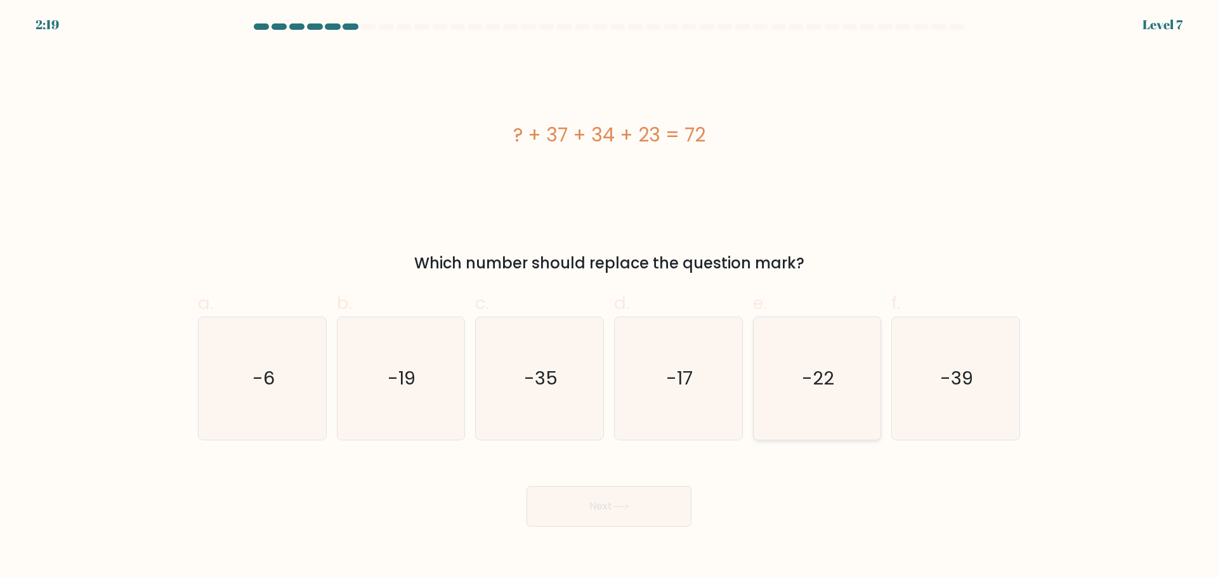
click at [832, 373] on text "-22" at bounding box center [818, 377] width 32 height 25
click at [610, 298] on input "e. -22" at bounding box center [609, 293] width 1 height 8
radio input "true"
click at [650, 487] on button "Next" at bounding box center [609, 506] width 165 height 41
click at [640, 508] on button "Next" at bounding box center [609, 506] width 165 height 41
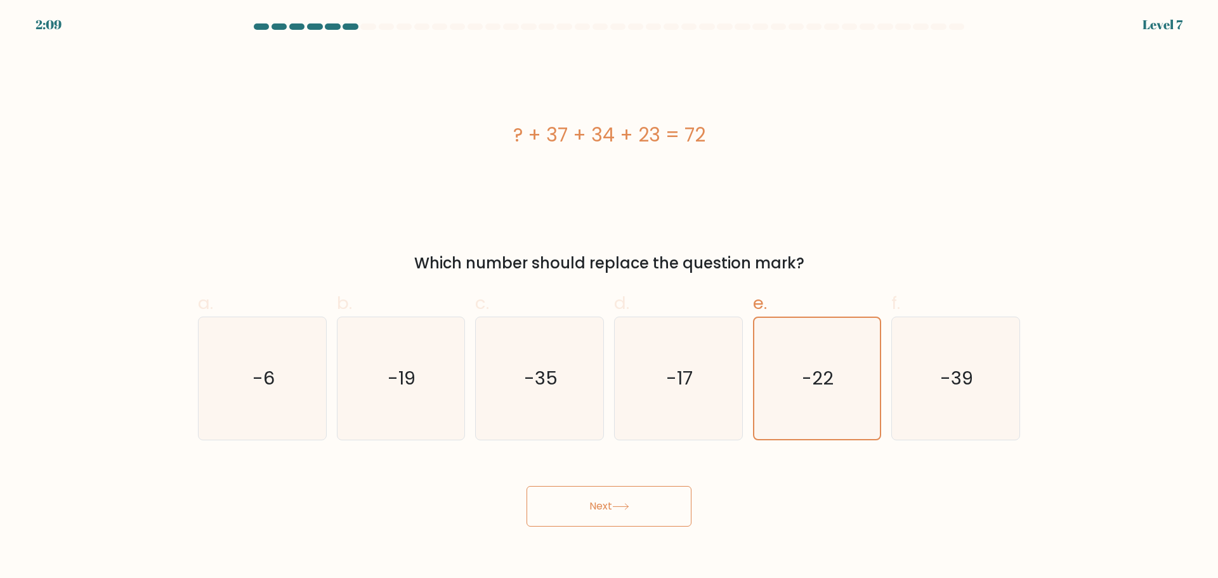
click at [629, 503] on icon at bounding box center [620, 506] width 17 height 7
click at [616, 502] on button "Next" at bounding box center [609, 506] width 165 height 41
click at [629, 509] on icon at bounding box center [620, 506] width 17 height 7
click at [632, 512] on button "Next" at bounding box center [609, 506] width 165 height 41
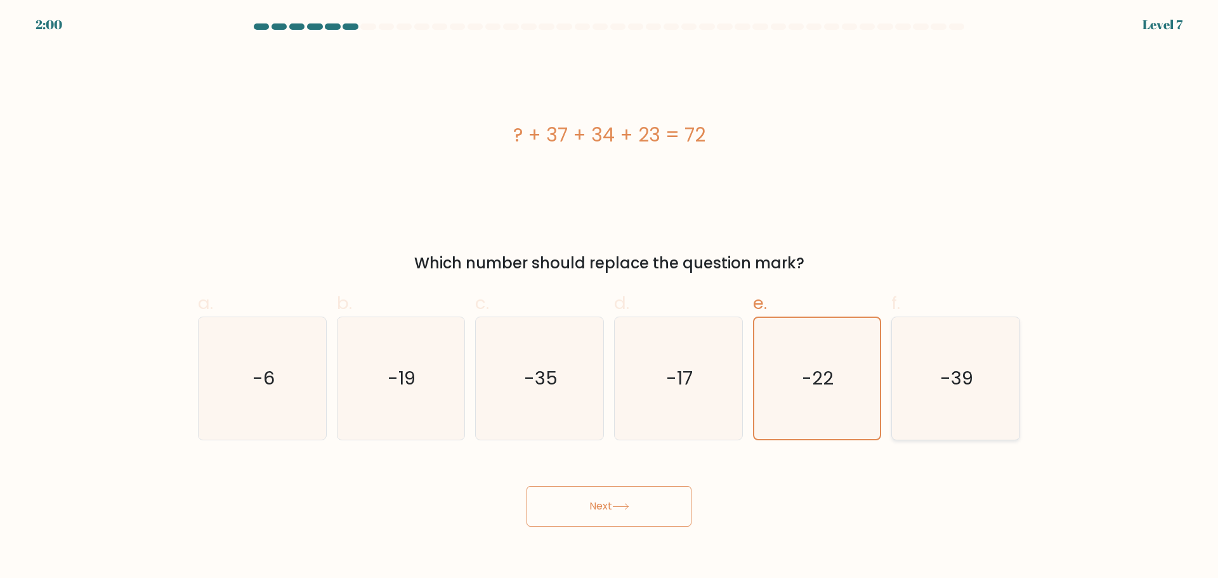
click at [912, 383] on icon "-39" at bounding box center [956, 378] width 122 height 122
click at [610, 298] on input "f. -39" at bounding box center [609, 293] width 1 height 8
radio input "true"
click at [596, 511] on button "Next" at bounding box center [609, 506] width 165 height 41
click at [794, 400] on icon "-22" at bounding box center [817, 378] width 122 height 122
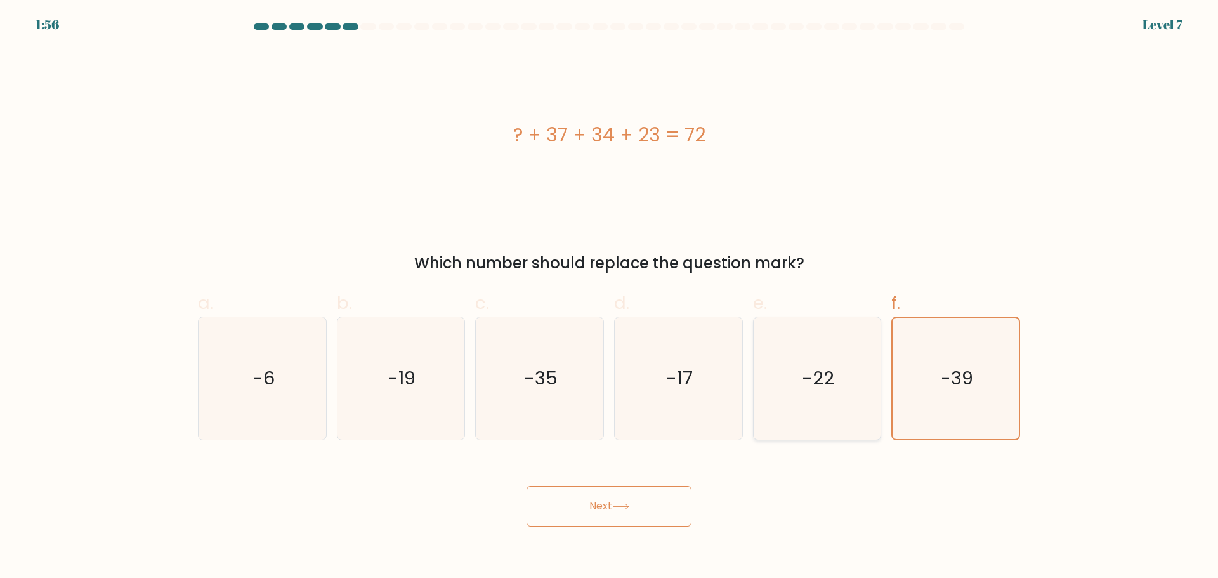
click at [610, 298] on input "e. -22" at bounding box center [609, 293] width 1 height 8
radio input "true"
click at [614, 504] on button "Next" at bounding box center [609, 506] width 165 height 41
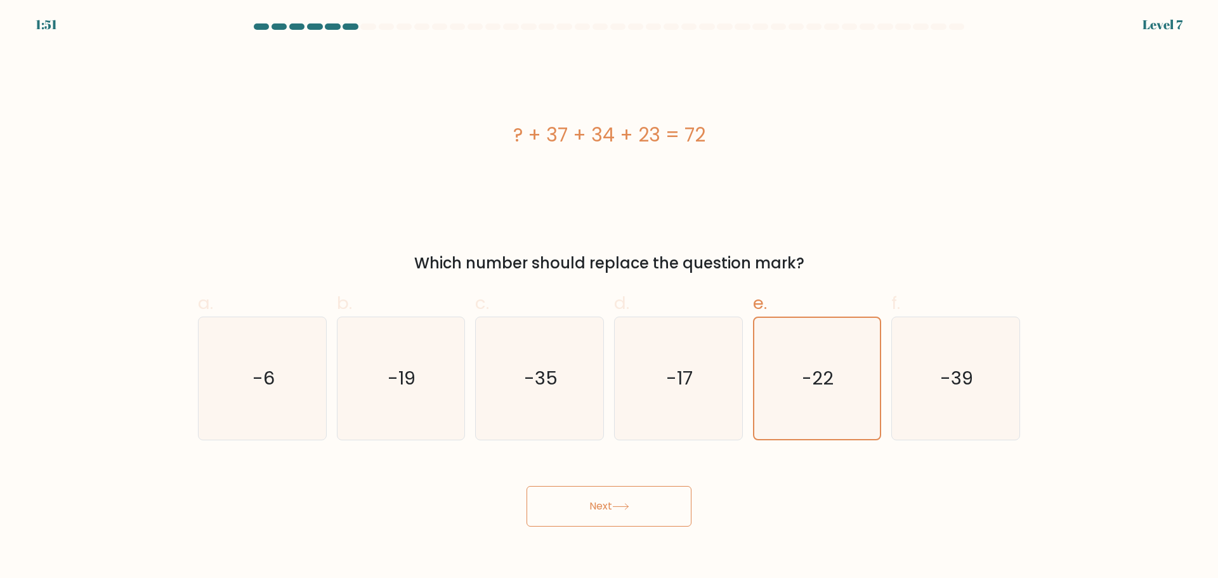
click at [614, 504] on button "Next" at bounding box center [609, 506] width 165 height 41
click at [614, 509] on button "Next" at bounding box center [609, 506] width 165 height 41
click at [806, 372] on text "-22" at bounding box center [818, 377] width 32 height 25
click at [610, 298] on input "e. -22" at bounding box center [609, 293] width 1 height 8
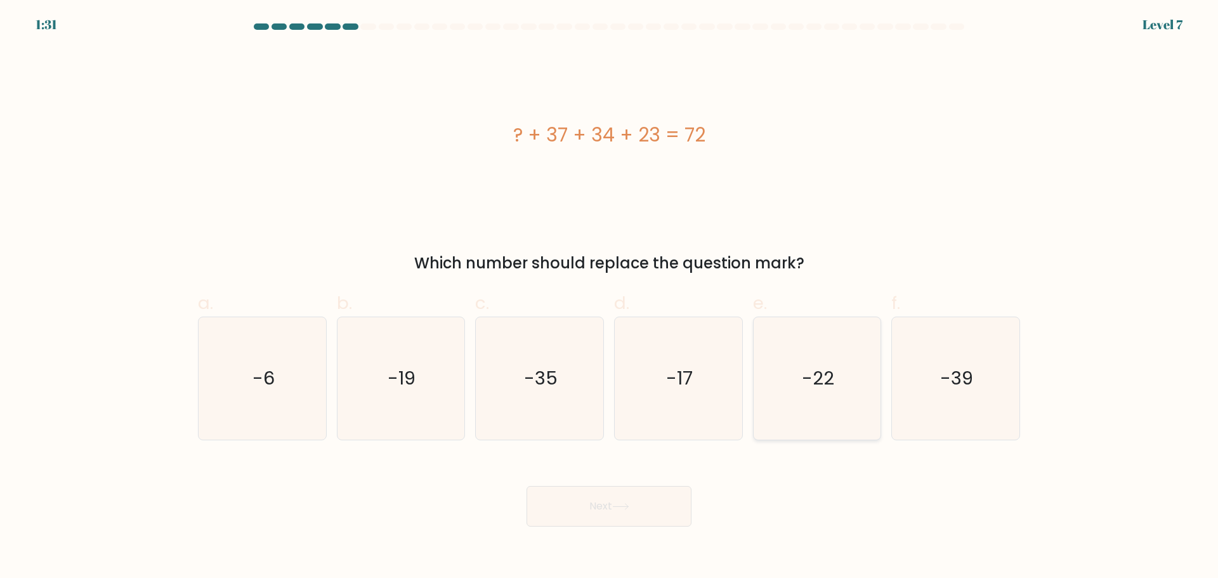
radio input "true"
click at [635, 501] on button "Next" at bounding box center [609, 506] width 165 height 41
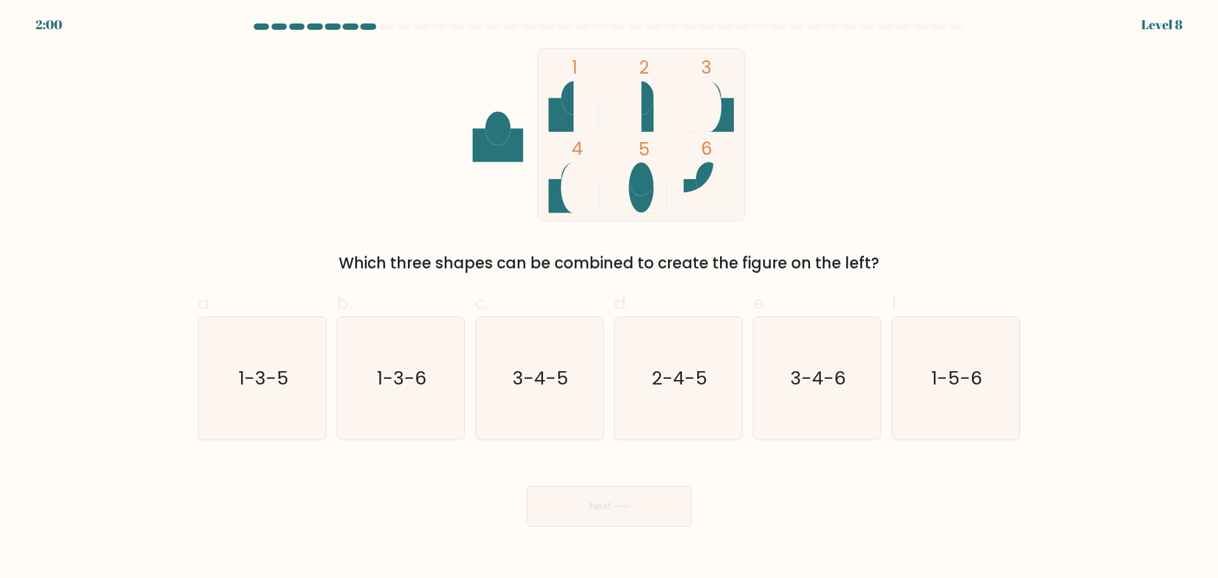
click at [554, 112] on icon at bounding box center [574, 115] width 51 height 34
click at [540, 411] on icon "3-4-5" at bounding box center [539, 378] width 122 height 122
click at [609, 298] on input "c. 3-4-5" at bounding box center [609, 293] width 1 height 8
radio input "true"
click at [620, 508] on icon at bounding box center [620, 506] width 17 height 7
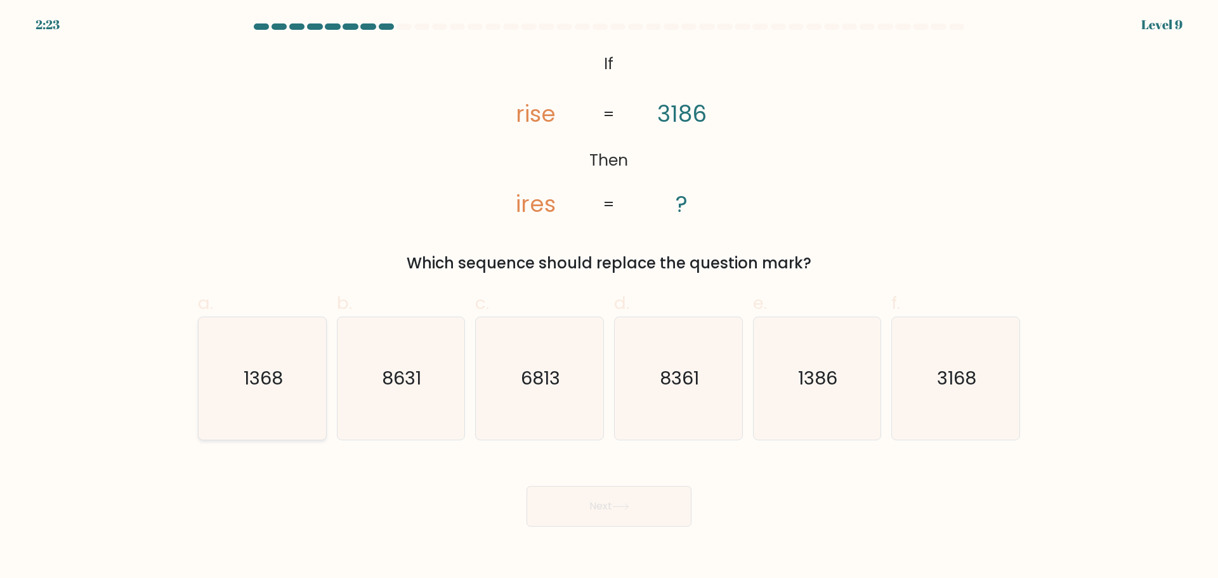
click at [231, 379] on icon "1368" at bounding box center [262, 378] width 122 height 122
click at [609, 298] on input "a. 1368" at bounding box center [609, 293] width 1 height 8
radio input "true"
click at [636, 507] on button "Next" at bounding box center [609, 506] width 165 height 41
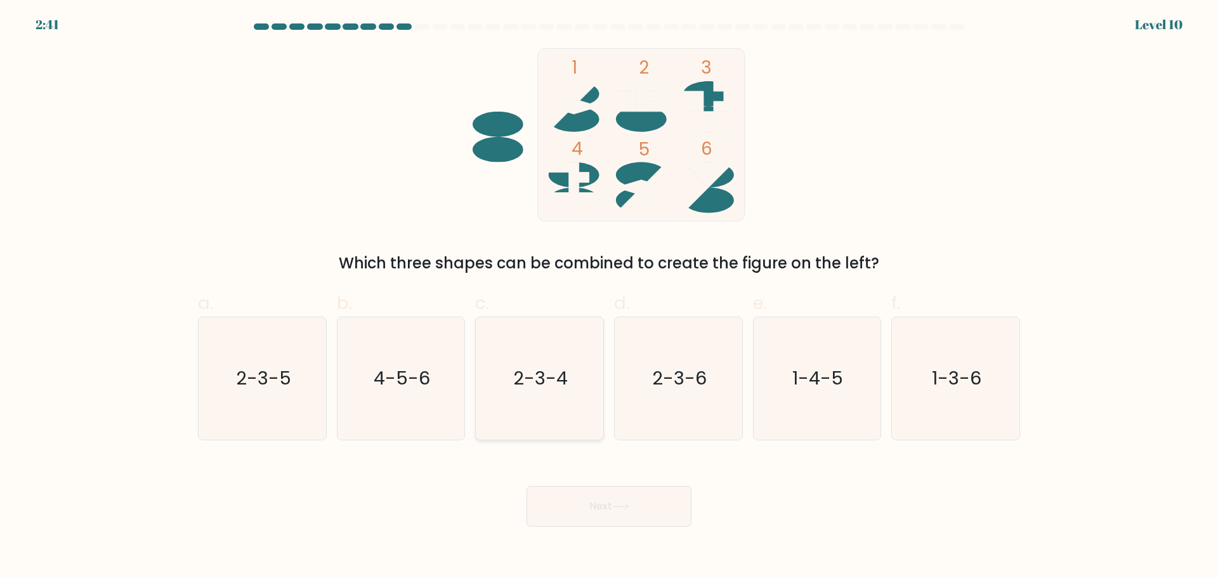
click at [523, 390] on text "2-3-4" at bounding box center [541, 377] width 55 height 25
click at [609, 298] on input "c. 2-3-4" at bounding box center [609, 293] width 1 height 8
radio input "true"
click at [605, 506] on button "Next" at bounding box center [609, 506] width 165 height 41
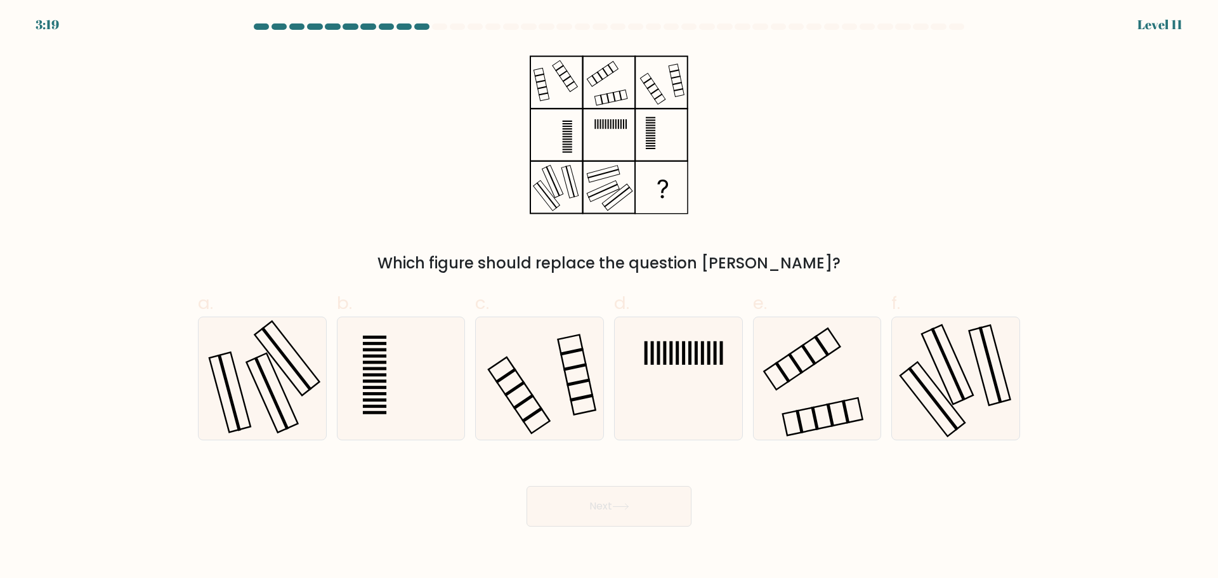
click at [605, 506] on button "Next" at bounding box center [609, 506] width 165 height 41
click at [294, 364] on icon at bounding box center [262, 378] width 122 height 122
click at [609, 298] on input "a." at bounding box center [609, 293] width 1 height 8
radio input "true"
click at [591, 515] on button "Next" at bounding box center [609, 506] width 165 height 41
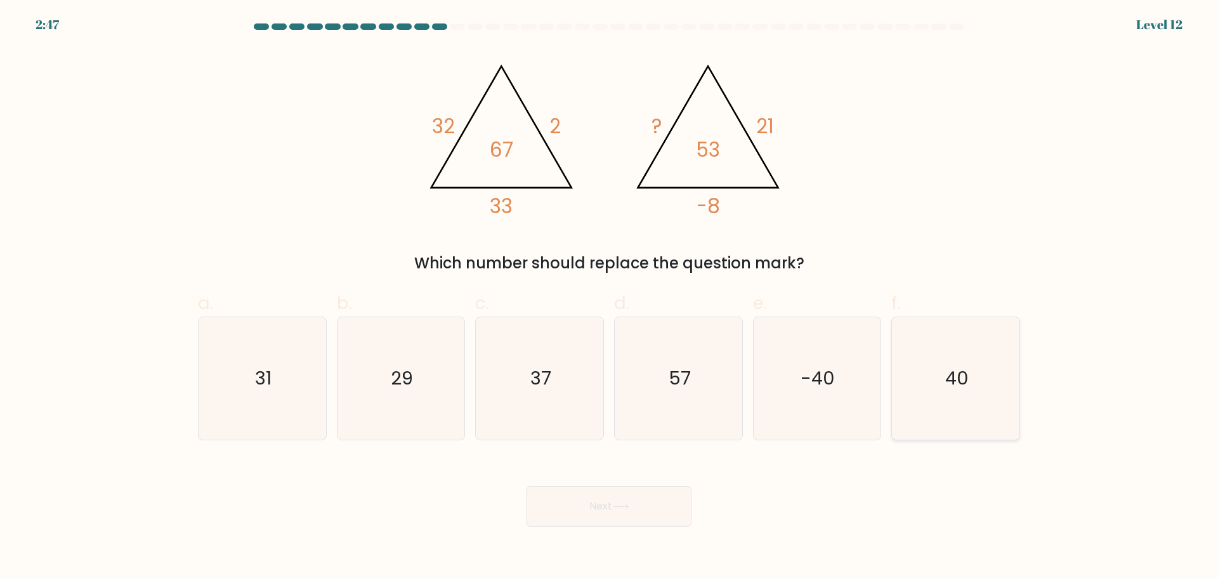
click at [969, 406] on icon "40" at bounding box center [956, 378] width 122 height 122
click at [610, 298] on input "f. 40" at bounding box center [609, 293] width 1 height 8
radio input "true"
click at [648, 510] on button "Next" at bounding box center [609, 506] width 165 height 41
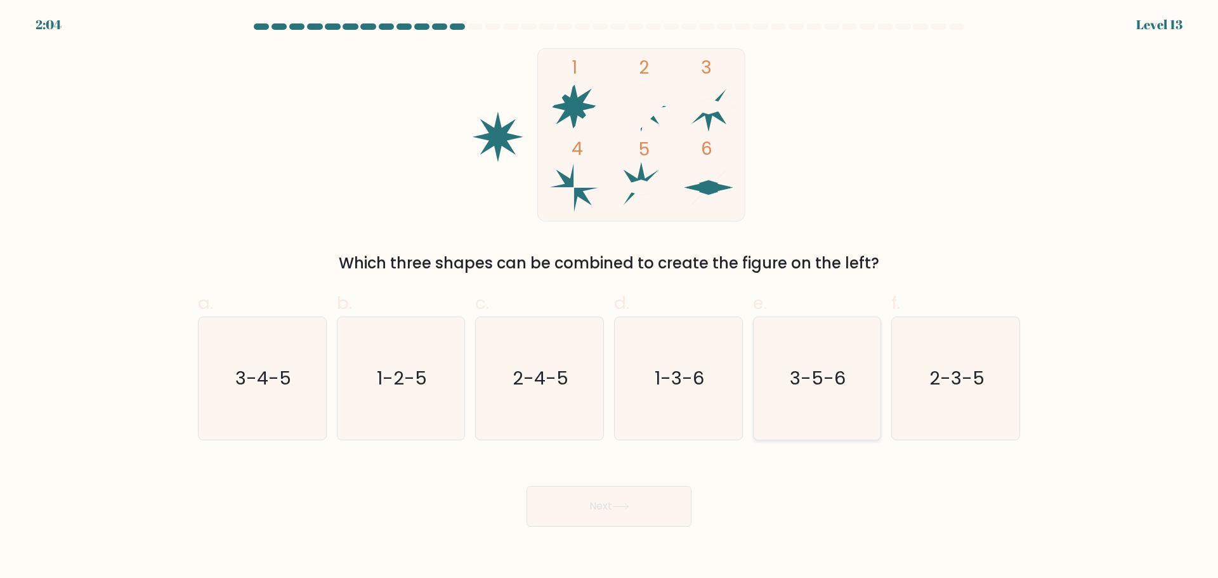
click at [825, 362] on icon "3-5-6" at bounding box center [817, 378] width 122 height 122
click at [610, 298] on input "e. 3-5-6" at bounding box center [609, 293] width 1 height 8
radio input "true"
click at [608, 499] on button "Next" at bounding box center [609, 506] width 165 height 41
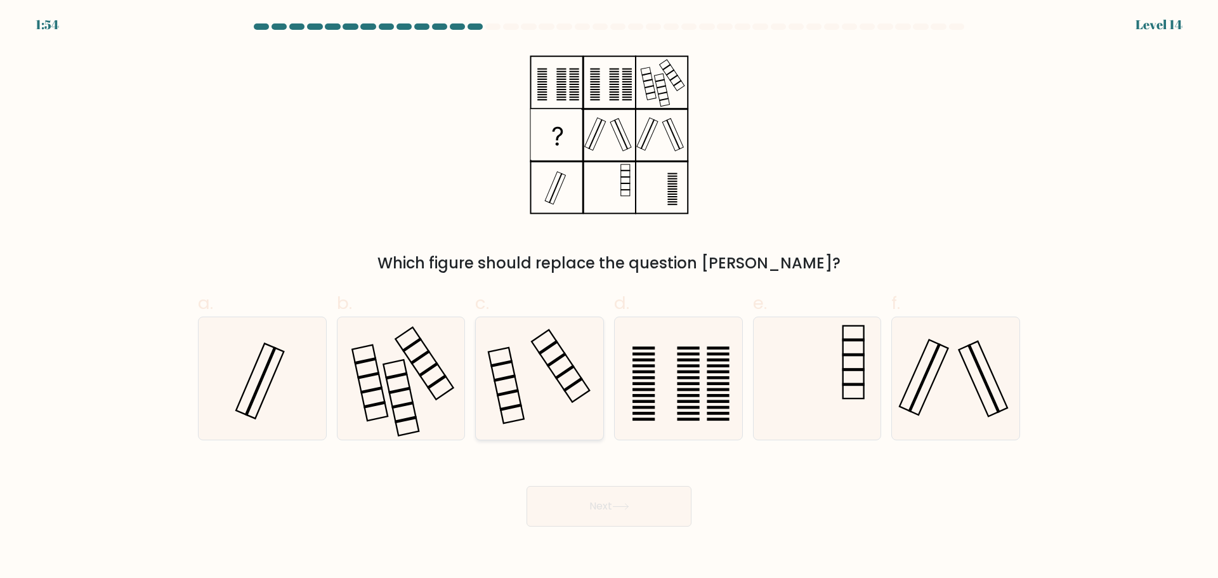
click at [525, 384] on icon at bounding box center [539, 378] width 122 height 122
click at [609, 298] on input "c." at bounding box center [609, 293] width 1 height 8
radio input "true"
click at [620, 508] on icon at bounding box center [620, 506] width 17 height 7
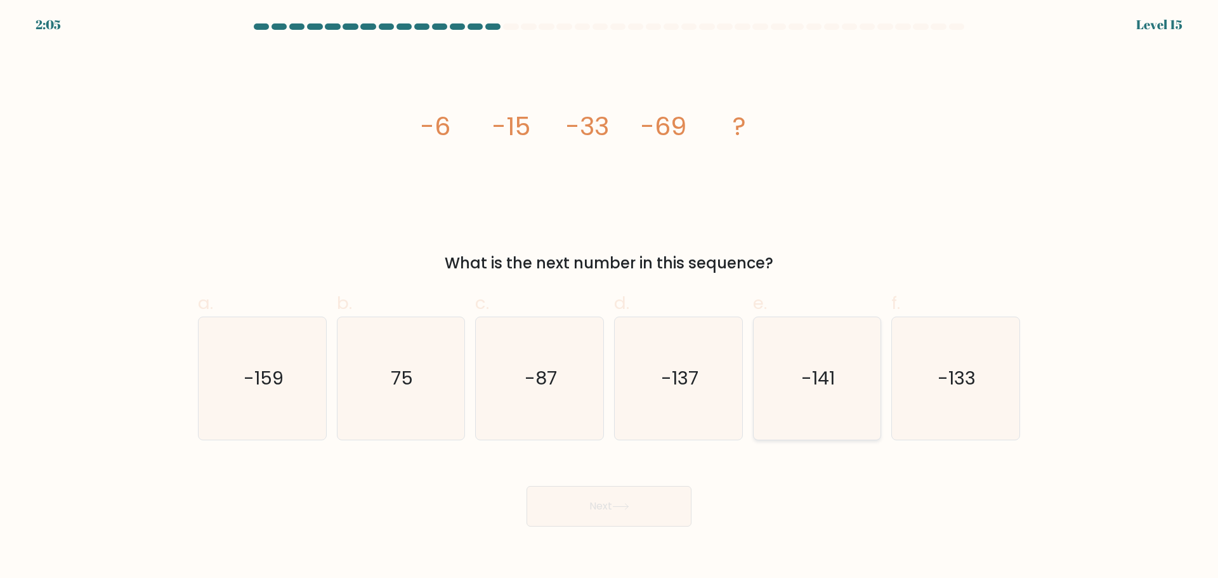
click at [783, 381] on icon "-141" at bounding box center [817, 378] width 122 height 122
click at [610, 298] on input "e. -141" at bounding box center [609, 293] width 1 height 8
radio input "true"
click at [627, 514] on button "Next" at bounding box center [609, 506] width 165 height 41
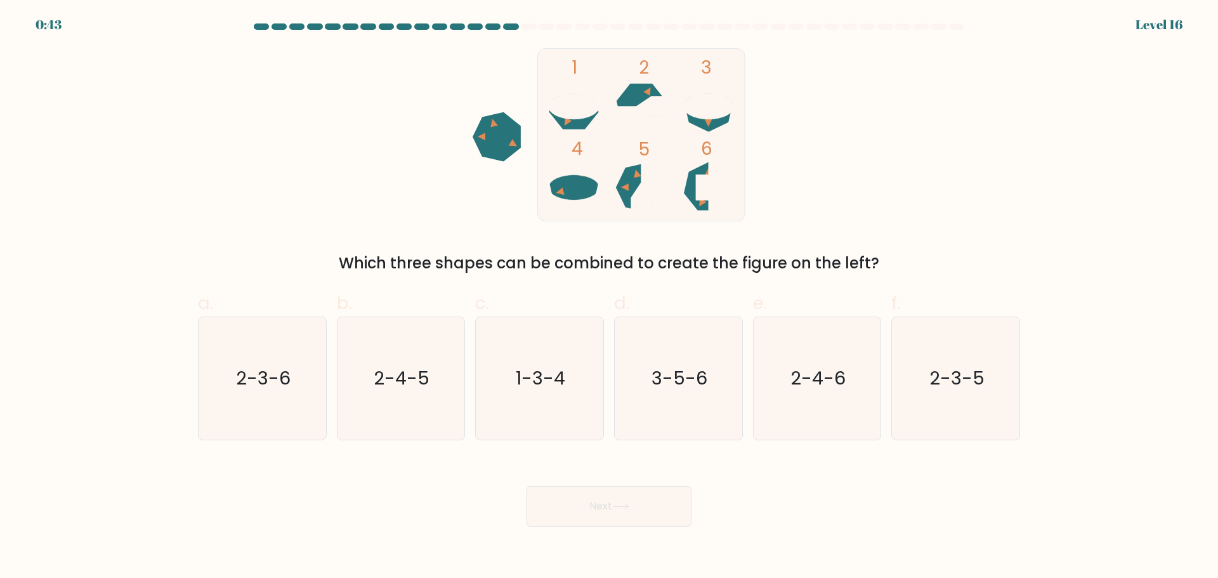
click at [635, 91] on icon at bounding box center [641, 108] width 49 height 48
click at [926, 385] on icon "2-3-5" at bounding box center [956, 378] width 122 height 122
click at [610, 298] on input "f. 2-3-5" at bounding box center [609, 293] width 1 height 8
radio input "true"
click at [598, 511] on button "Next" at bounding box center [609, 506] width 165 height 41
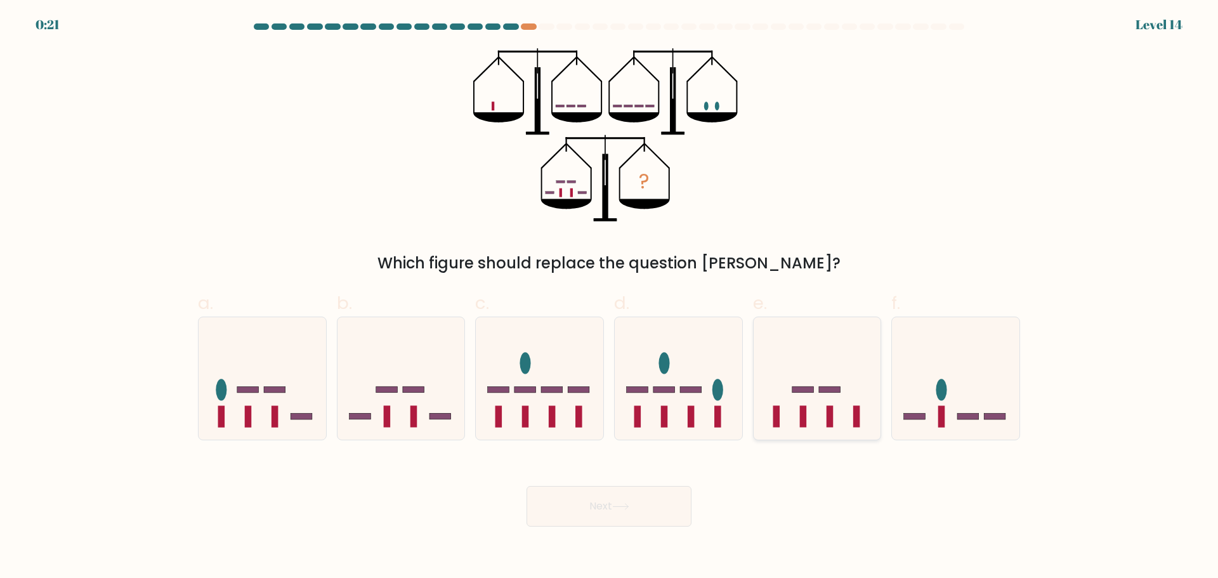
click at [791, 414] on icon at bounding box center [818, 377] width 128 height 105
click at [610, 298] on input "e." at bounding box center [609, 293] width 1 height 8
radio input "true"
click at [611, 499] on button "Next" at bounding box center [609, 506] width 165 height 41
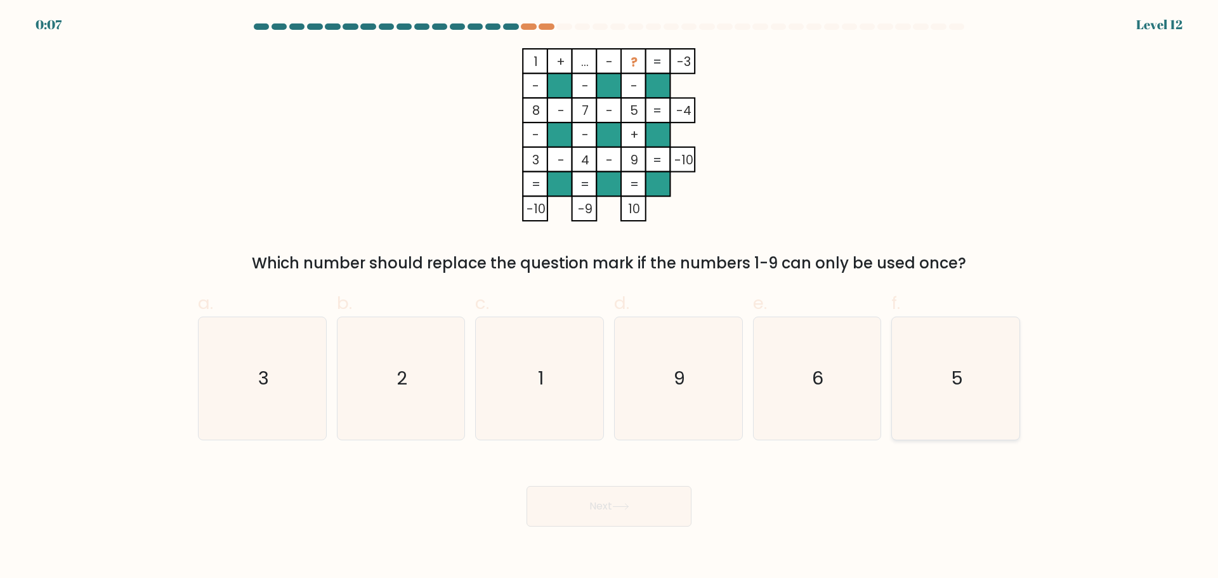
click at [942, 399] on icon "5" at bounding box center [956, 378] width 122 height 122
click at [610, 298] on input "f. 5" at bounding box center [609, 293] width 1 height 8
radio input "true"
click at [596, 502] on button "Next" at bounding box center [609, 506] width 165 height 41
